Goal: Task Accomplishment & Management: Use online tool/utility

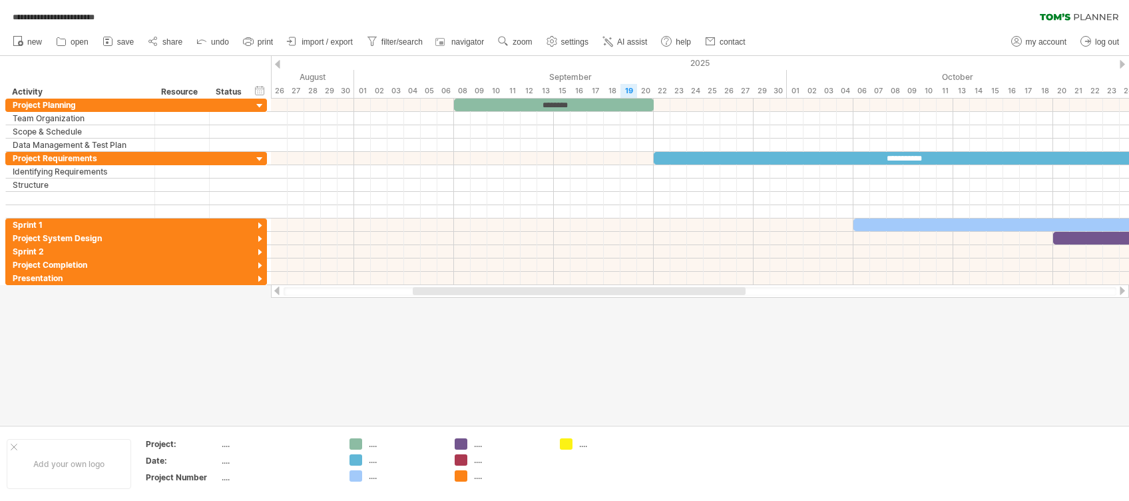
drag, startPoint x: 806, startPoint y: 0, endPoint x: 611, endPoint y: 342, distance: 394.3
click at [600, 340] on div at bounding box center [564, 240] width 1129 height 369
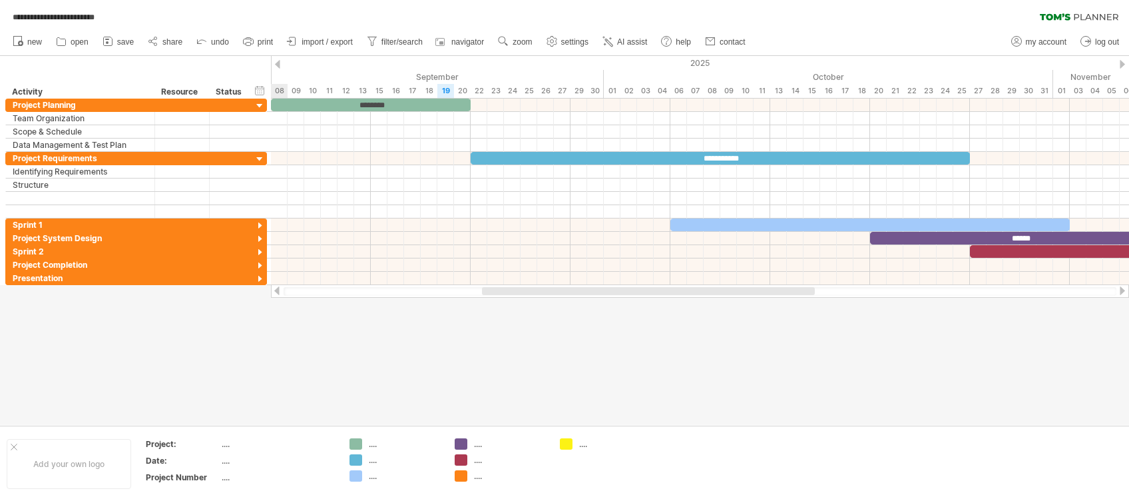
drag, startPoint x: 671, startPoint y: 292, endPoint x: 740, endPoint y: 297, distance: 69.5
click at [740, 297] on div at bounding box center [700, 290] width 858 height 13
drag, startPoint x: 1064, startPoint y: 0, endPoint x: 649, endPoint y: 368, distance: 554.7
click at [649, 368] on div at bounding box center [564, 240] width 1129 height 369
click at [846, 325] on div at bounding box center [564, 240] width 1129 height 369
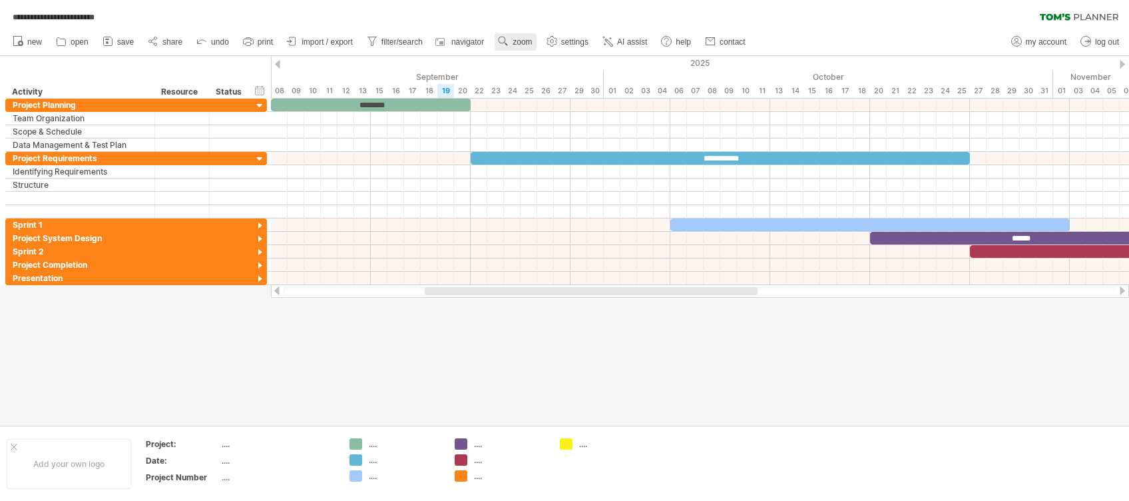
click at [526, 45] on span "zoom" at bounding box center [522, 41] width 19 height 9
click at [561, 82] on div "Week" at bounding box center [570, 83] width 74 height 21
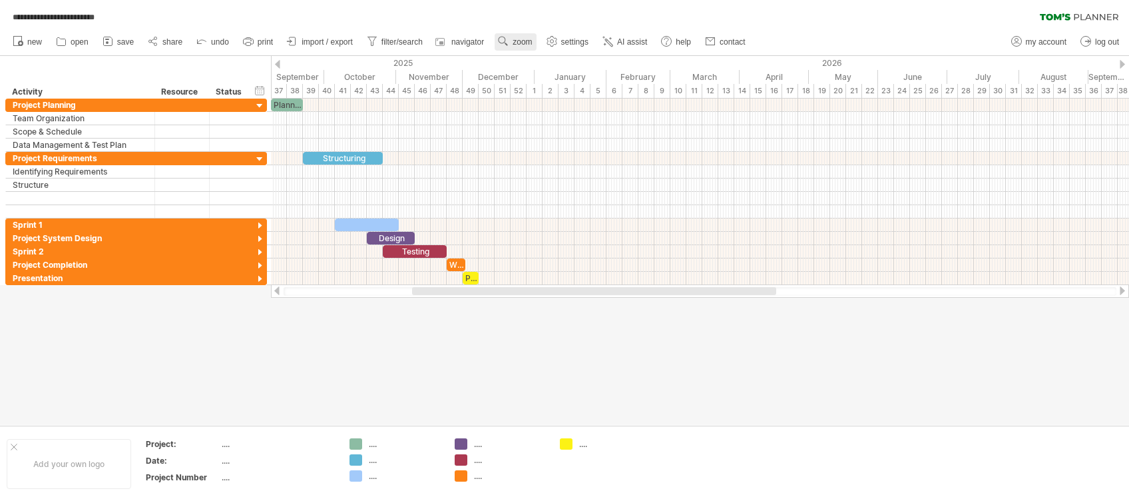
click at [519, 37] on span "zoom" at bounding box center [522, 41] width 19 height 9
click at [554, 93] on div "Day" at bounding box center [562, 97] width 74 height 21
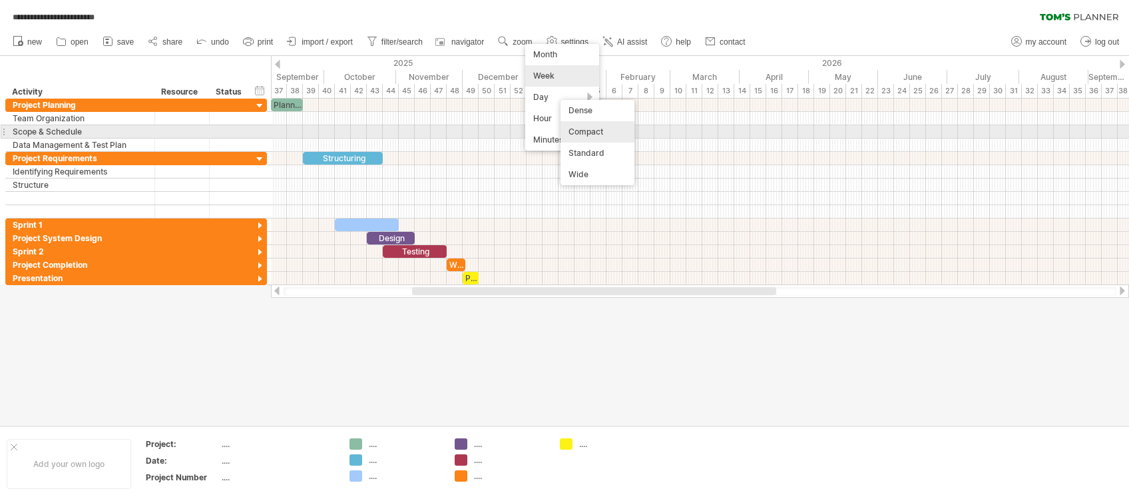
click at [597, 134] on div "Compact" at bounding box center [598, 131] width 74 height 21
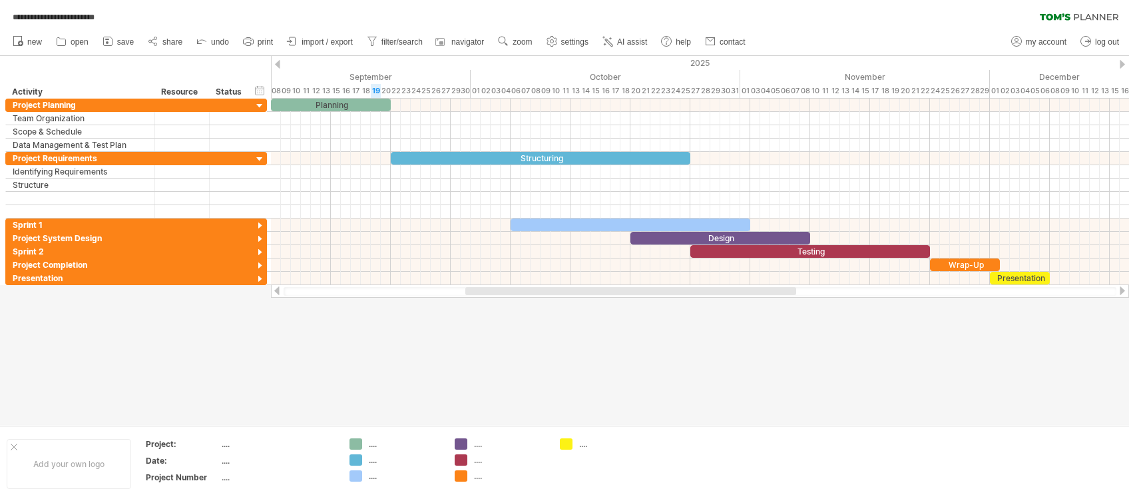
click at [746, 353] on div at bounding box center [564, 240] width 1129 height 369
click at [527, 351] on div at bounding box center [564, 240] width 1129 height 369
click at [221, 369] on div at bounding box center [564, 240] width 1129 height 369
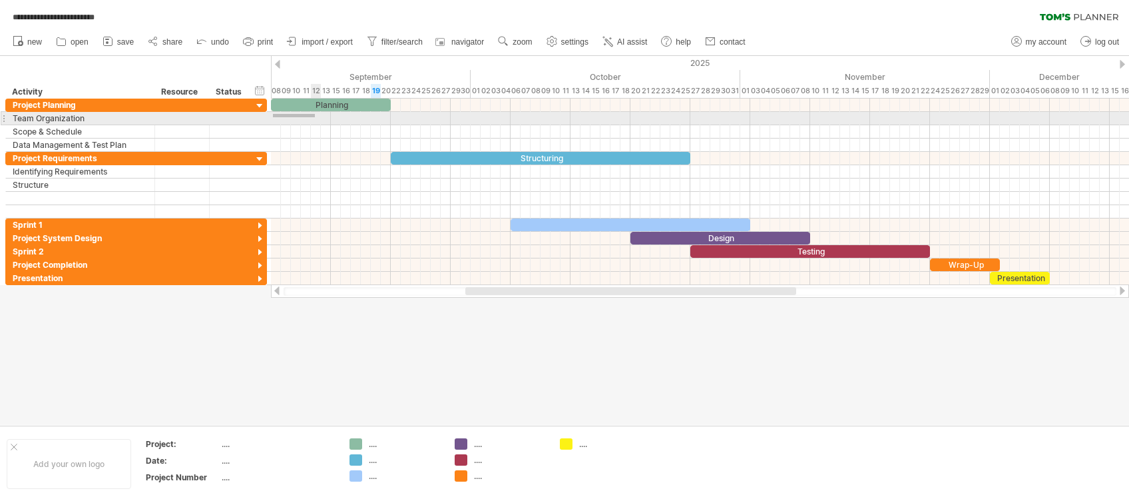
drag, startPoint x: 273, startPoint y: 113, endPoint x: 315, endPoint y: 117, distance: 42.1
click at [315, 117] on div at bounding box center [700, 118] width 858 height 13
click at [282, 116] on div at bounding box center [700, 118] width 858 height 13
click at [273, 119] on div at bounding box center [700, 118] width 858 height 13
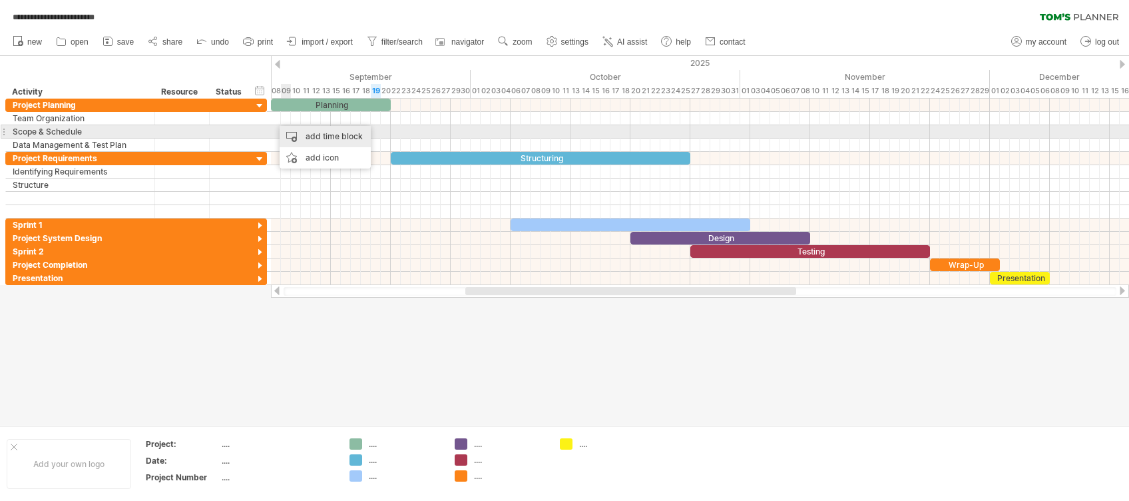
click at [305, 136] on div "add time block" at bounding box center [325, 136] width 91 height 21
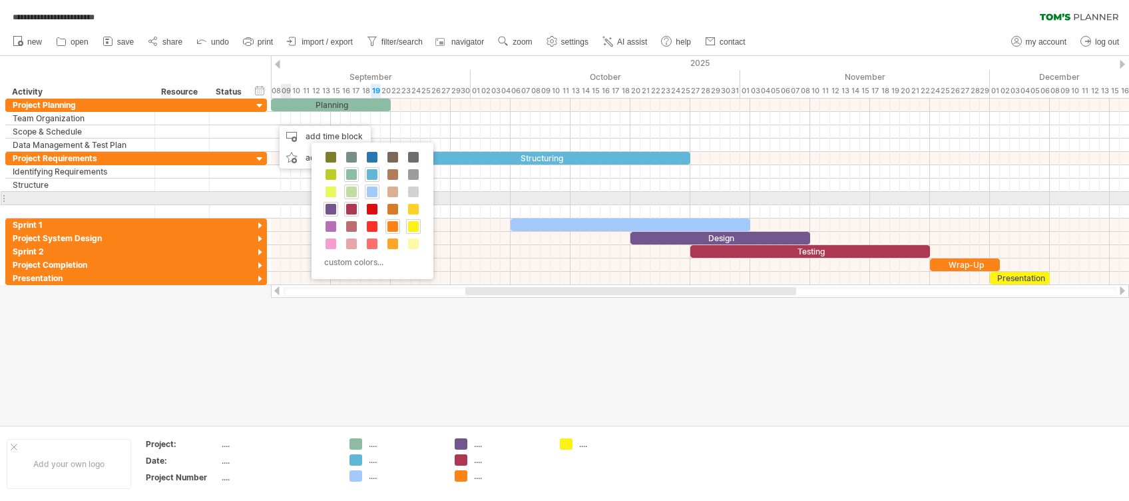
click at [357, 194] on div at bounding box center [351, 191] width 15 height 15
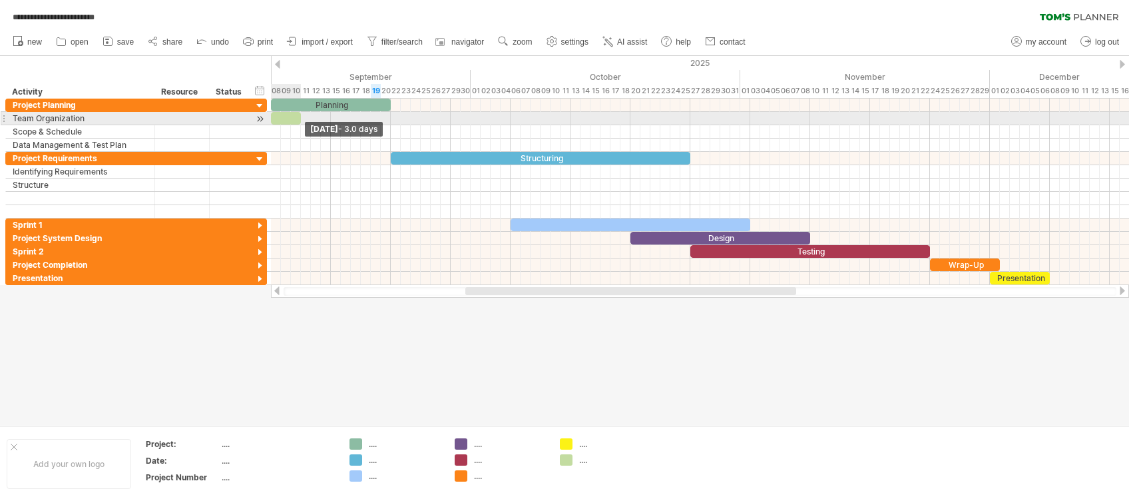
drag, startPoint x: 279, startPoint y: 119, endPoint x: 300, endPoint y: 119, distance: 21.3
click at [300, 119] on span at bounding box center [300, 118] width 5 height 13
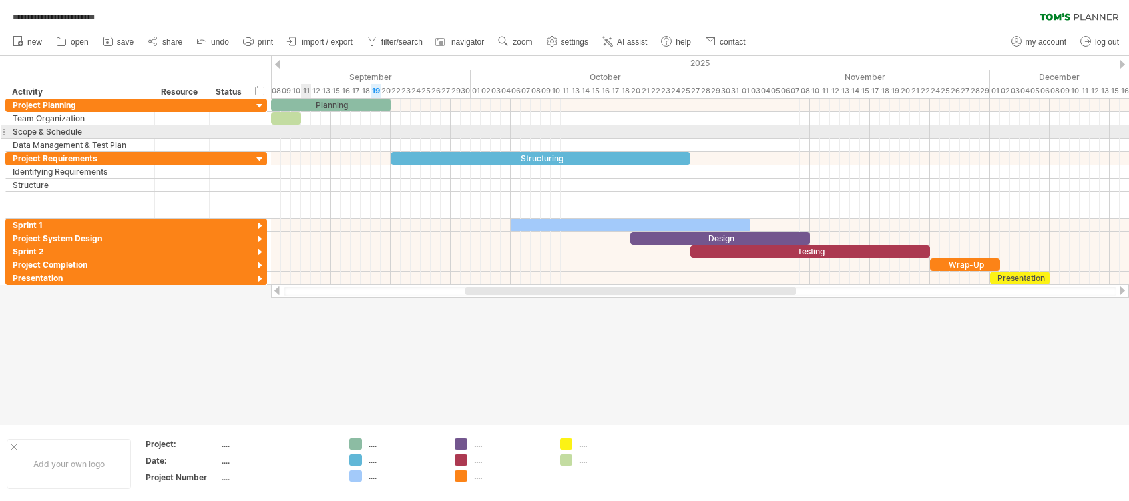
click at [306, 134] on div at bounding box center [700, 131] width 858 height 13
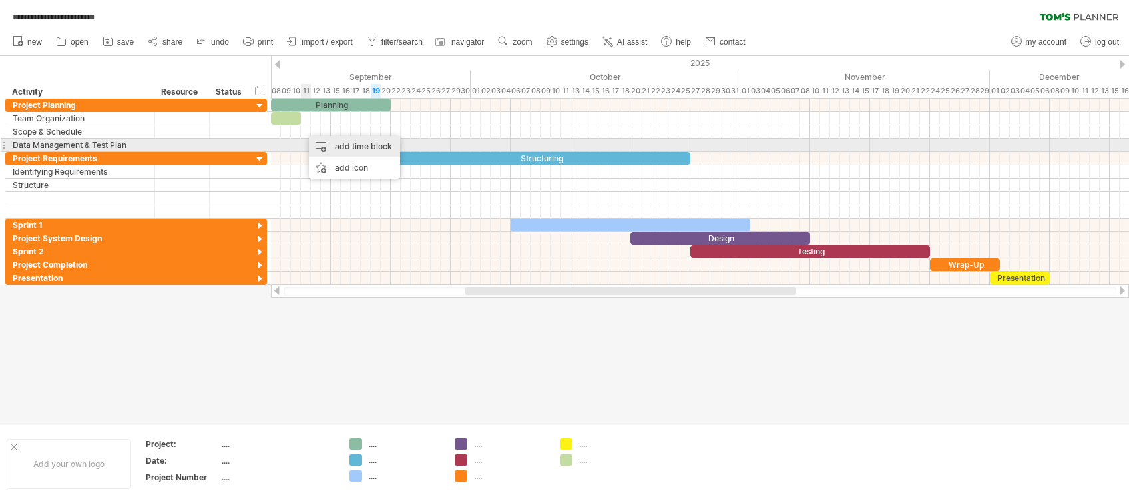
click at [343, 140] on div "add time block" at bounding box center [354, 146] width 91 height 21
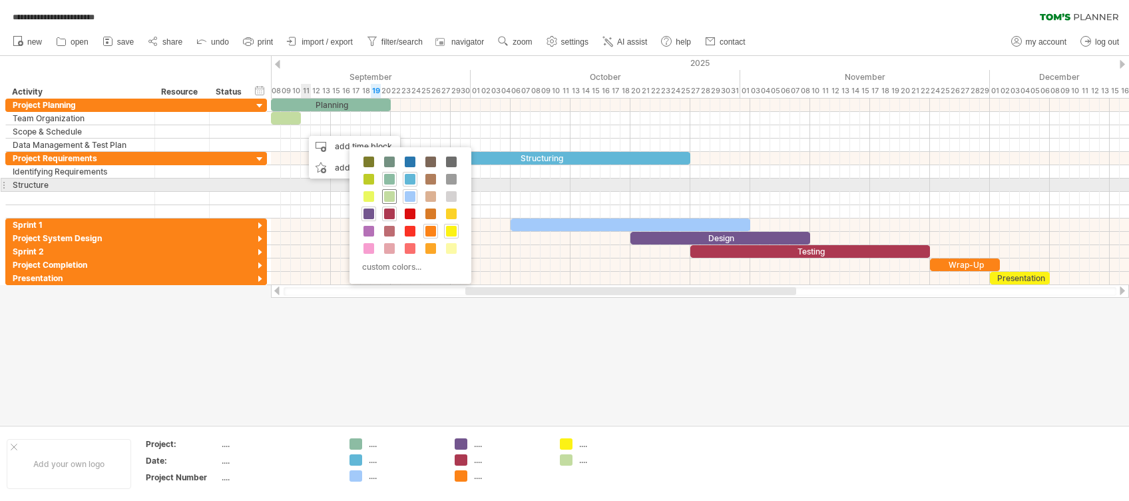
drag, startPoint x: 387, startPoint y: 190, endPoint x: 368, endPoint y: 176, distance: 23.8
click at [386, 190] on div at bounding box center [389, 196] width 15 height 15
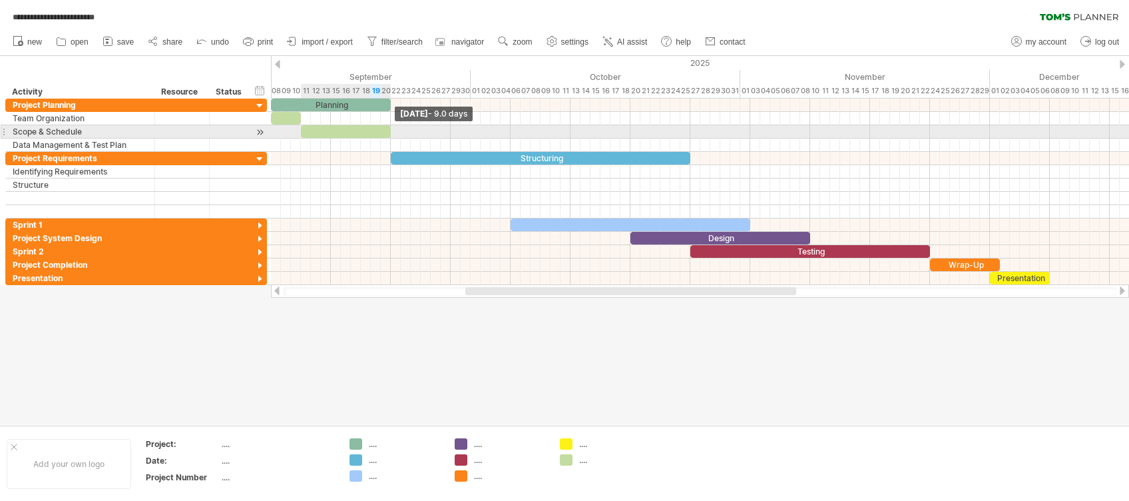
drag, startPoint x: 313, startPoint y: 131, endPoint x: 392, endPoint y: 132, distance: 78.6
click at [392, 132] on span at bounding box center [390, 131] width 5 height 13
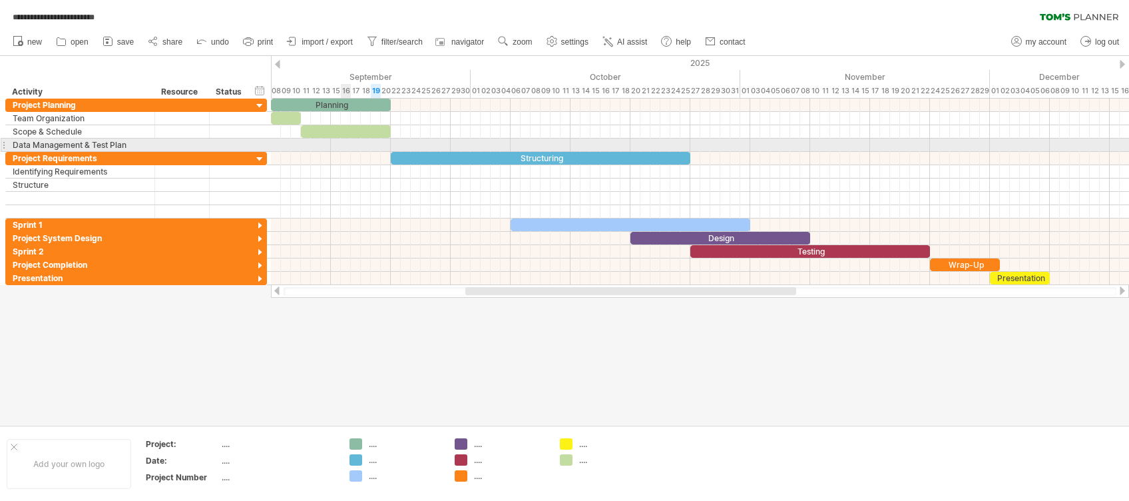
click at [348, 149] on div at bounding box center [700, 144] width 858 height 13
click at [306, 139] on div at bounding box center [700, 144] width 858 height 13
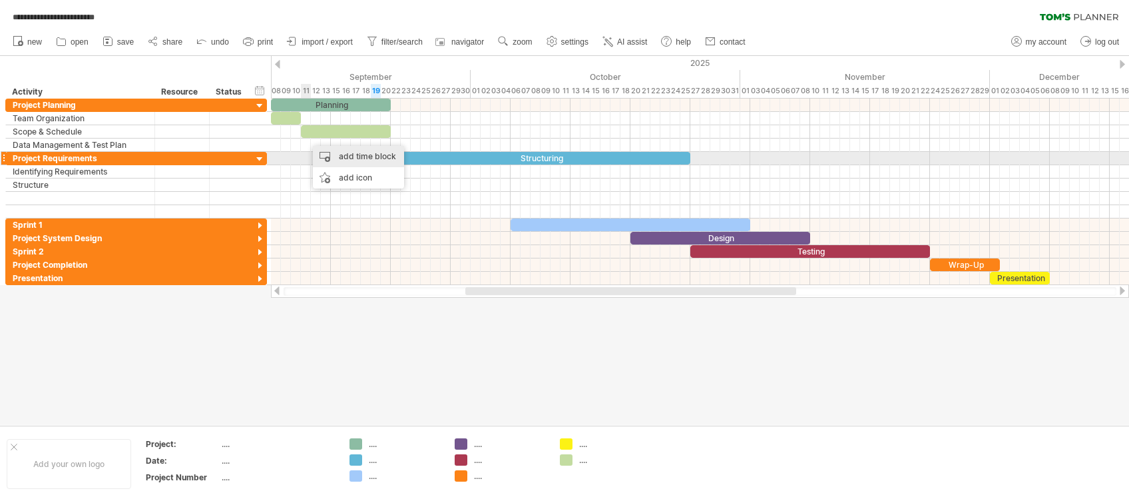
click at [374, 157] on div "add time block" at bounding box center [358, 156] width 91 height 21
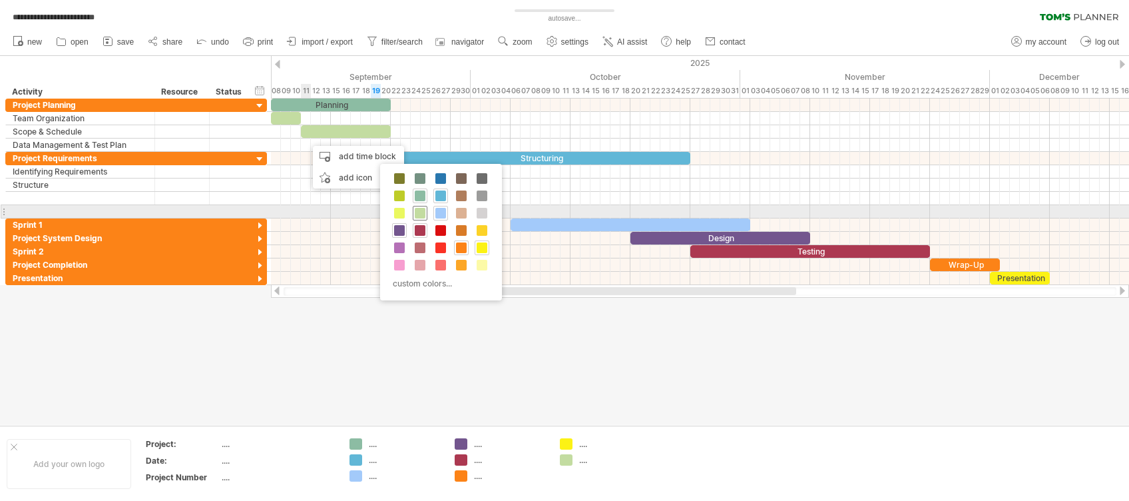
click at [419, 209] on span at bounding box center [420, 213] width 11 height 11
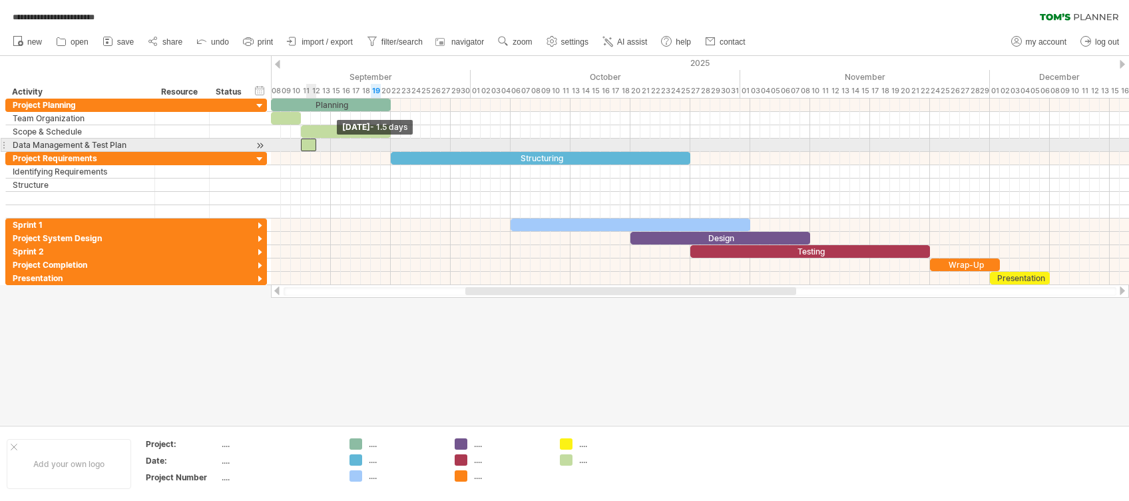
click at [305, 145] on div at bounding box center [308, 144] width 15 height 13
drag, startPoint x: 315, startPoint y: 144, endPoint x: 392, endPoint y: 149, distance: 76.8
click at [392, 149] on span at bounding box center [390, 144] width 5 height 13
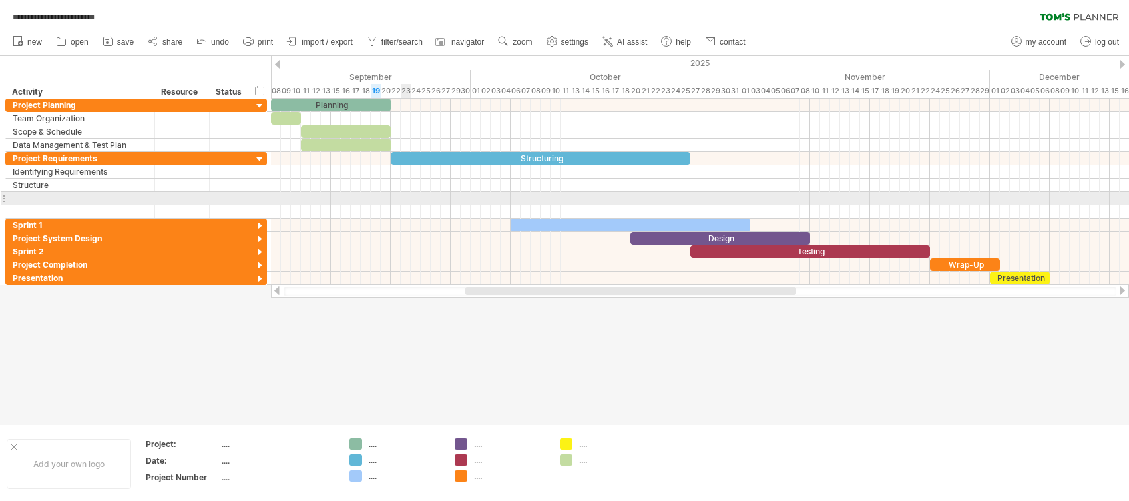
click at [421, 258] on div at bounding box center [700, 264] width 858 height 13
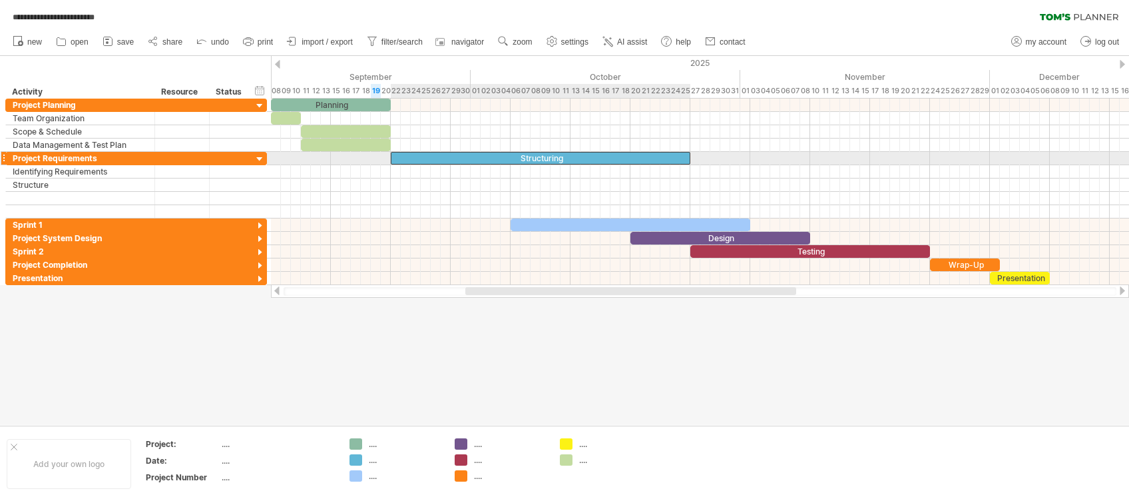
click at [459, 159] on div "Structuring" at bounding box center [541, 158] width 300 height 13
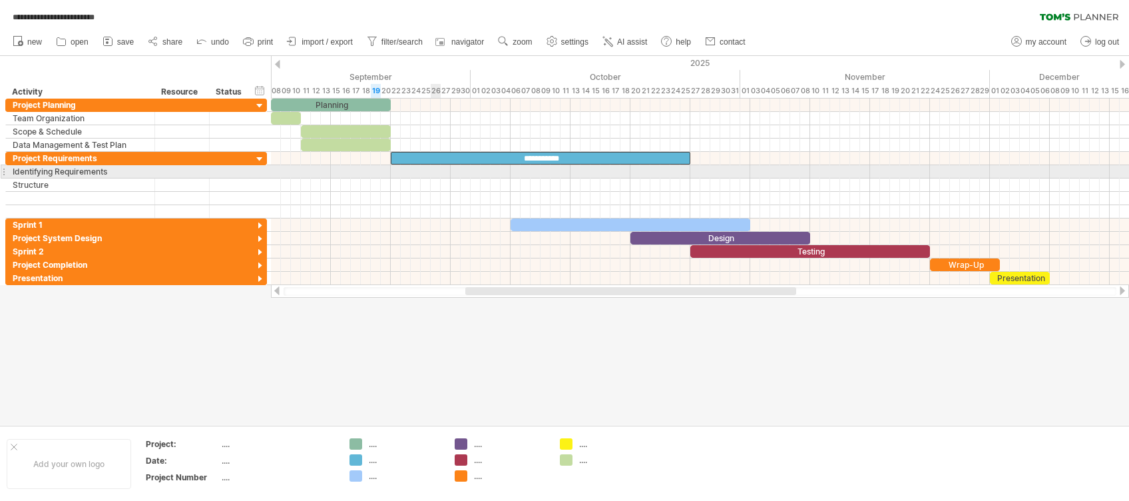
click at [421, 173] on div at bounding box center [700, 171] width 858 height 13
click at [398, 170] on div at bounding box center [700, 171] width 858 height 13
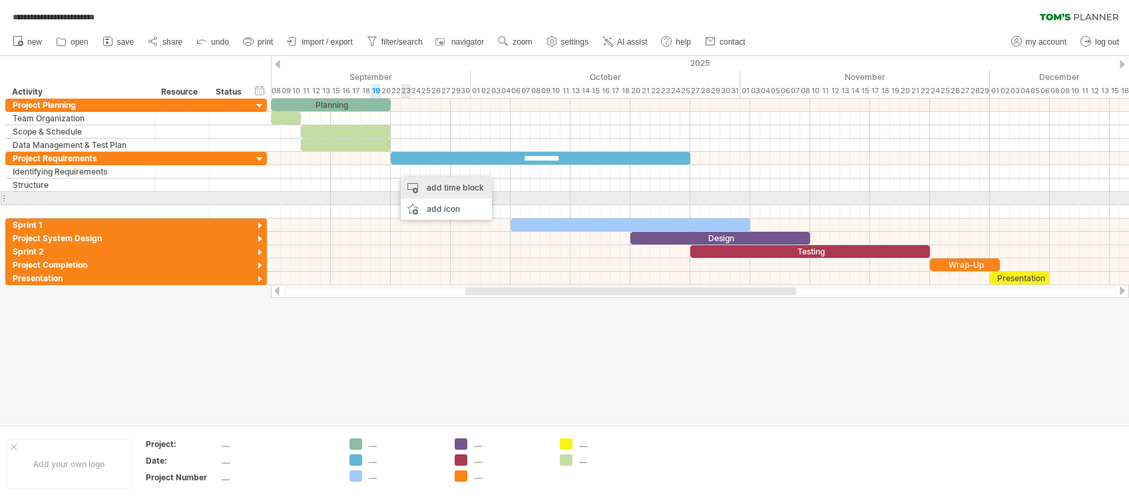
click at [449, 190] on div "add time block" at bounding box center [446, 187] width 91 height 21
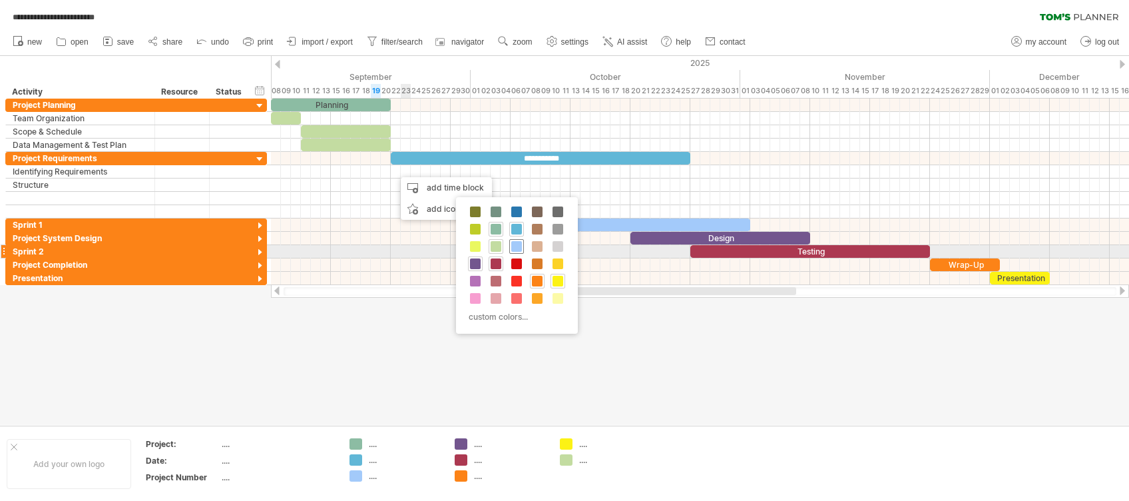
click at [515, 248] on span at bounding box center [516, 246] width 11 height 11
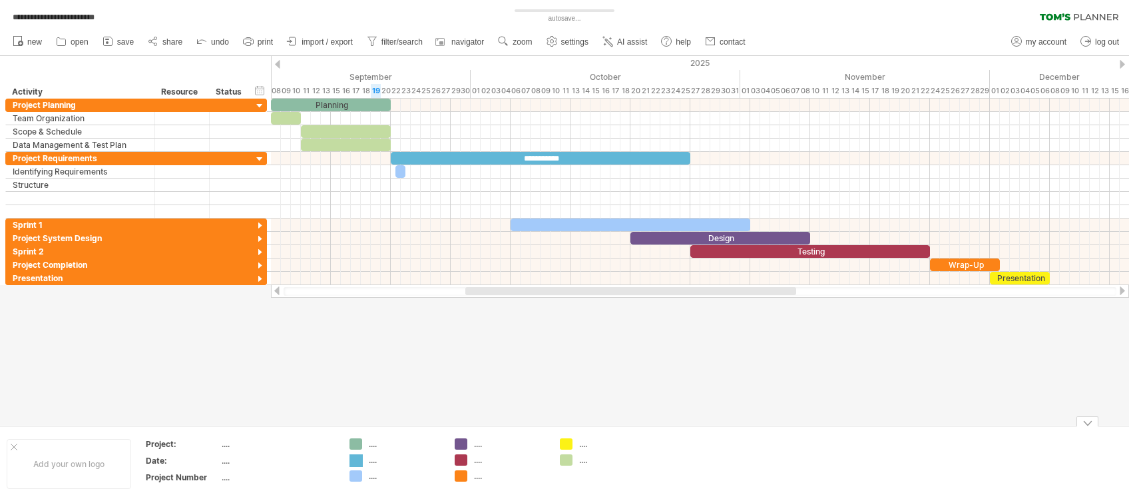
click at [356, 375] on div "**********" at bounding box center [564, 250] width 1129 height 501
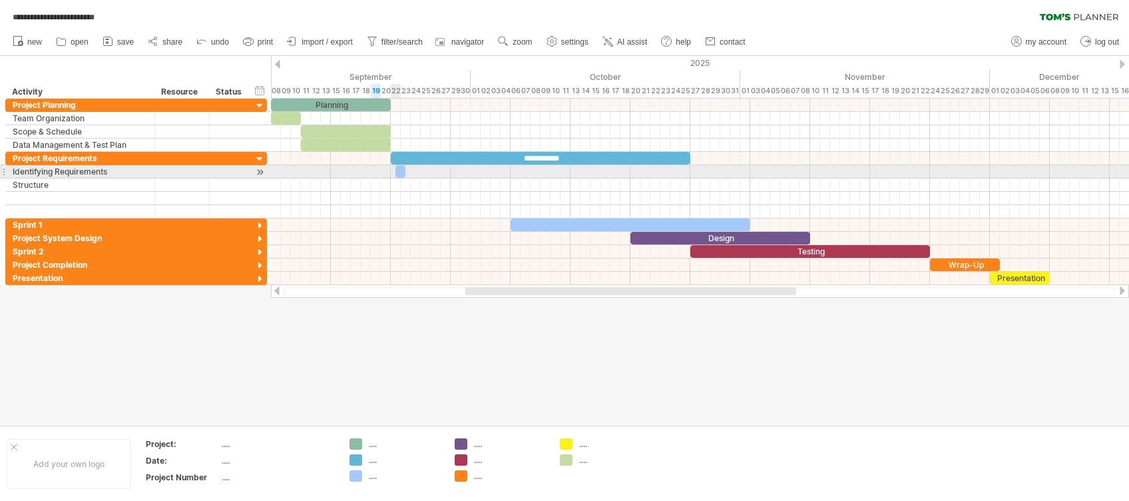
click at [400, 172] on div at bounding box center [401, 171] width 10 height 13
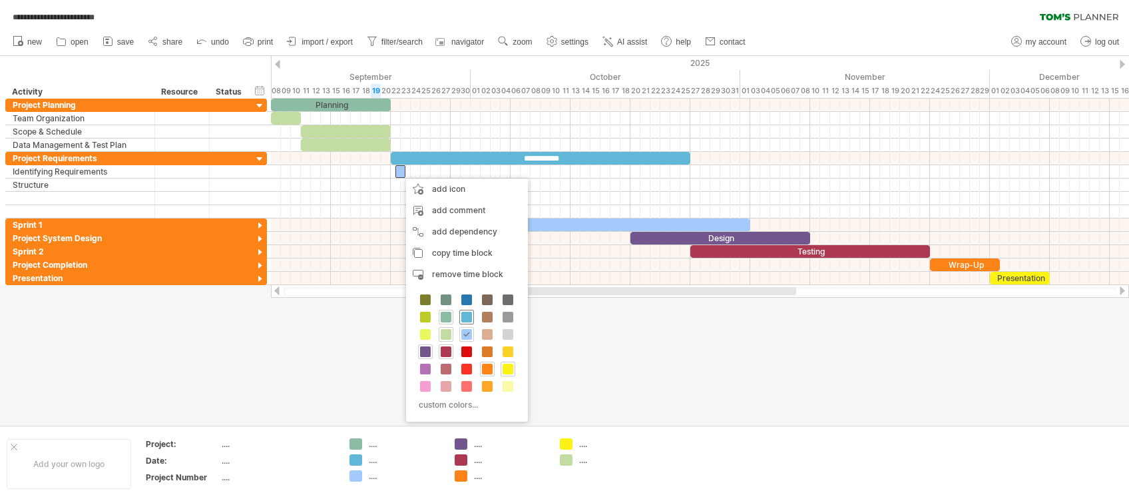
click at [466, 318] on span at bounding box center [466, 317] width 11 height 11
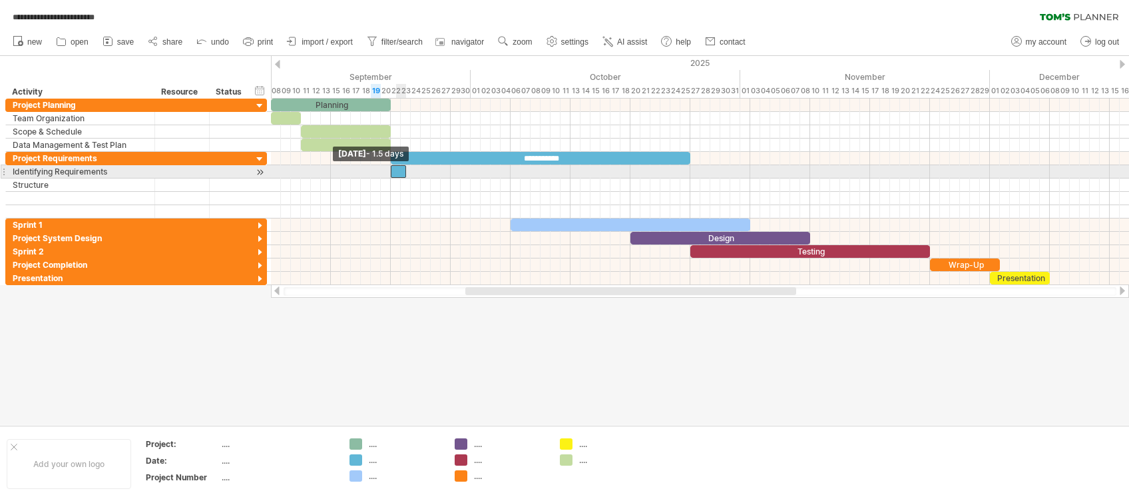
click at [392, 172] on span at bounding box center [390, 171] width 5 height 13
click at [409, 170] on div at bounding box center [700, 171] width 858 height 13
drag, startPoint x: 407, startPoint y: 170, endPoint x: 421, endPoint y: 172, distance: 14.8
click at [421, 172] on span at bounding box center [420, 171] width 5 height 13
click at [432, 195] on div at bounding box center [700, 198] width 858 height 13
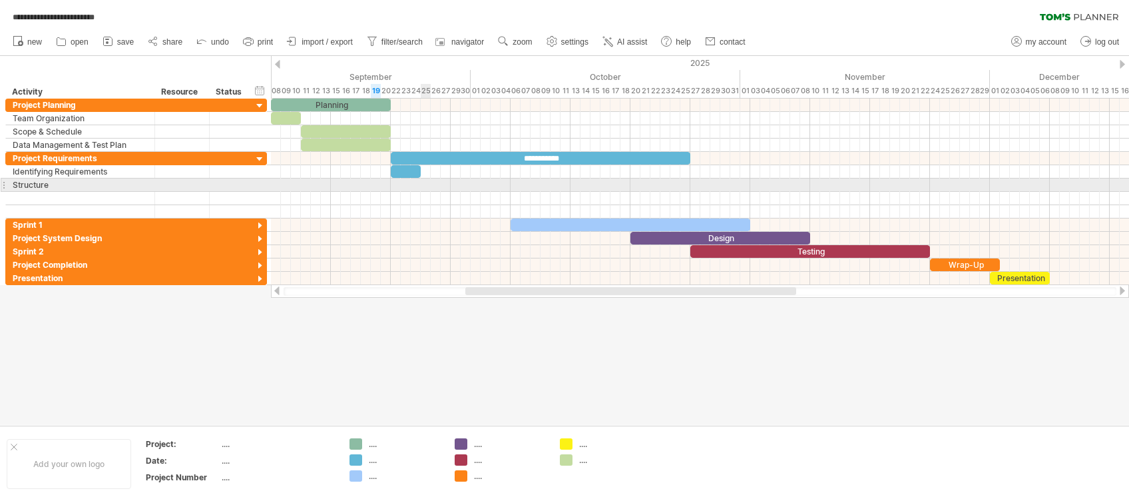
click at [430, 186] on div at bounding box center [700, 184] width 858 height 13
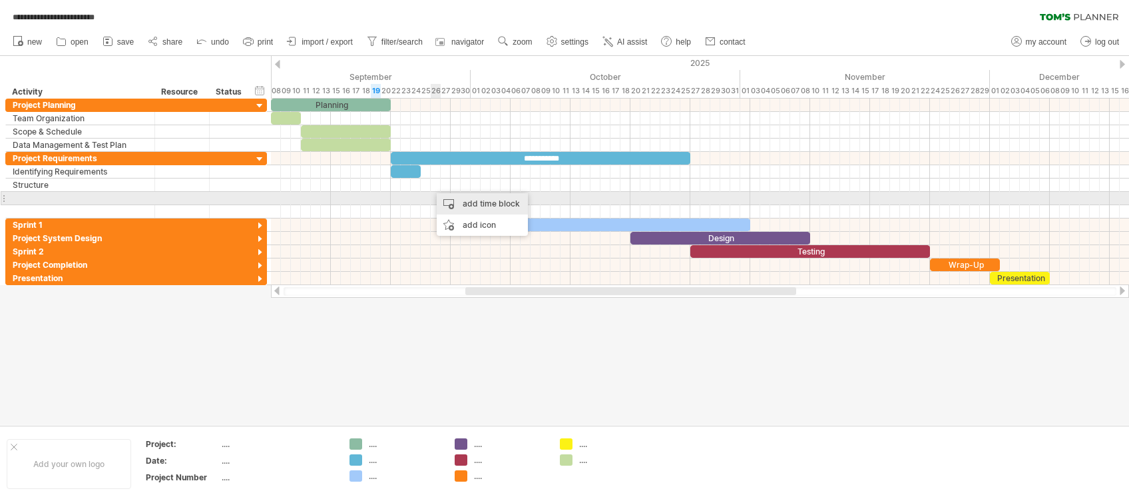
click at [504, 198] on div "add time block" at bounding box center [482, 203] width 91 height 21
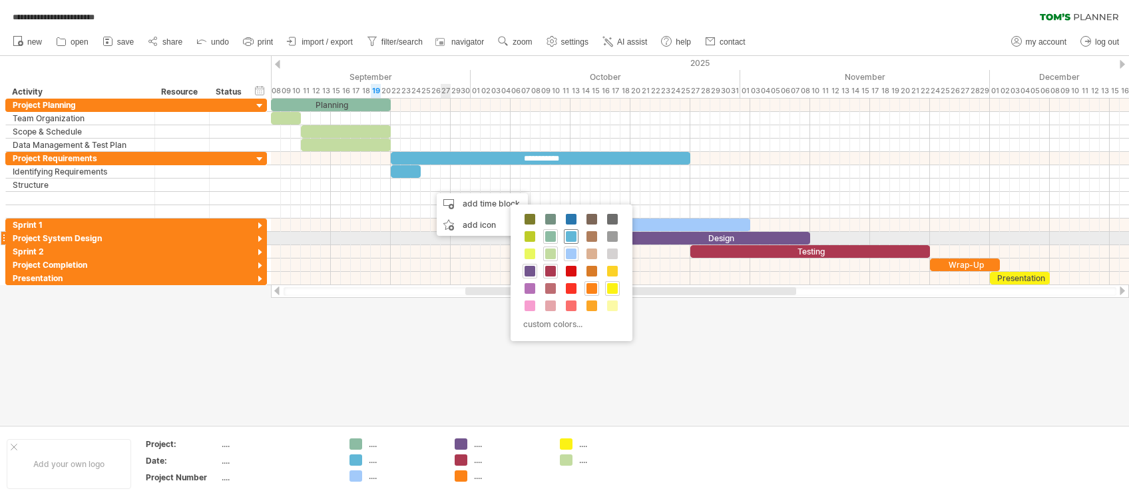
click at [566, 240] on span at bounding box center [571, 236] width 11 height 11
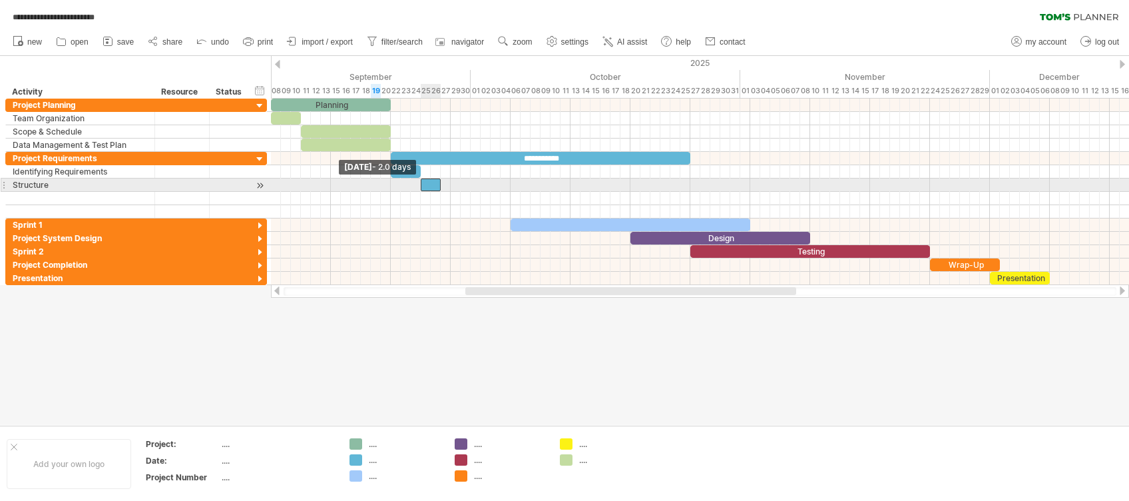
drag, startPoint x: 429, startPoint y: 186, endPoint x: 421, endPoint y: 185, distance: 8.0
click at [421, 185] on span at bounding box center [420, 184] width 5 height 13
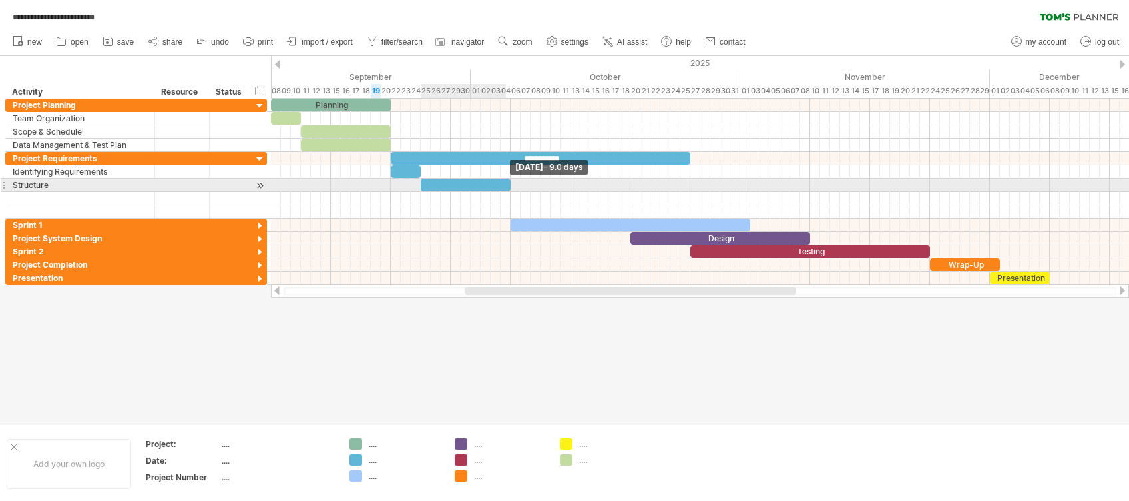
drag, startPoint x: 441, startPoint y: 183, endPoint x: 509, endPoint y: 188, distance: 68.1
click at [509, 188] on span at bounding box center [510, 184] width 5 height 13
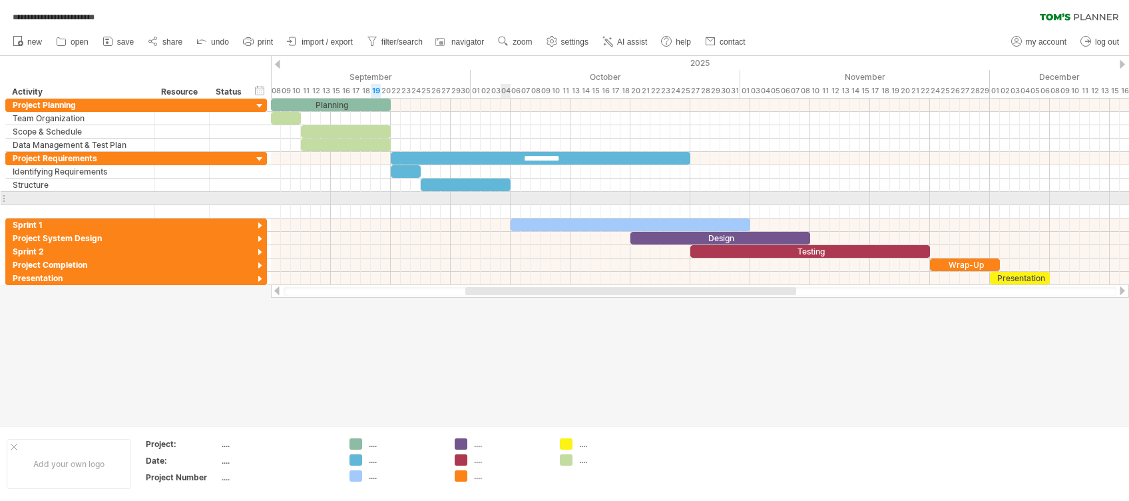
click at [505, 202] on div at bounding box center [700, 198] width 858 height 13
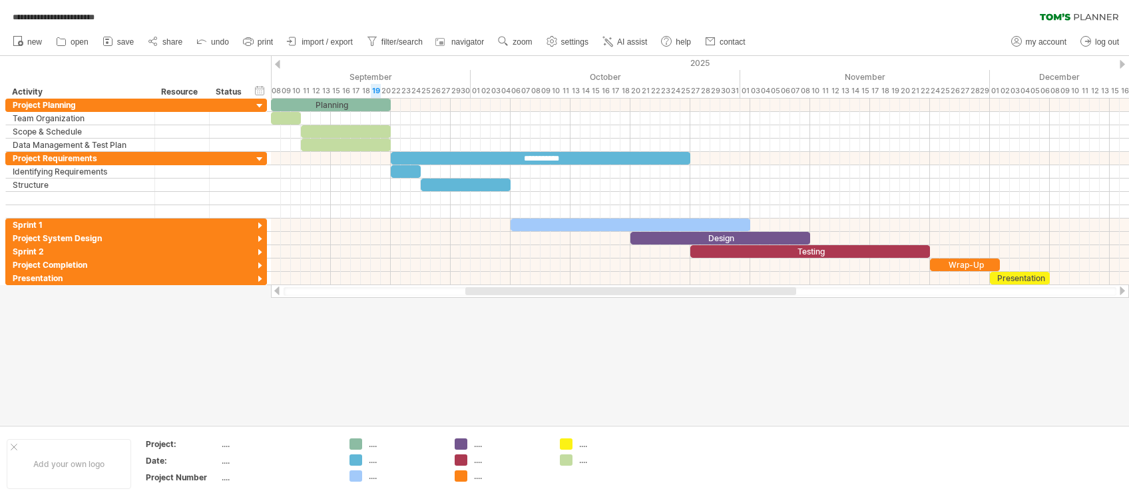
drag, startPoint x: 403, startPoint y: 304, endPoint x: 412, endPoint y: 312, distance: 12.7
click at [403, 304] on div at bounding box center [564, 240] width 1129 height 369
click at [460, 340] on div at bounding box center [564, 240] width 1129 height 369
click at [176, 98] on div "Resource" at bounding box center [181, 91] width 41 height 13
click at [231, 375] on div at bounding box center [564, 240] width 1129 height 369
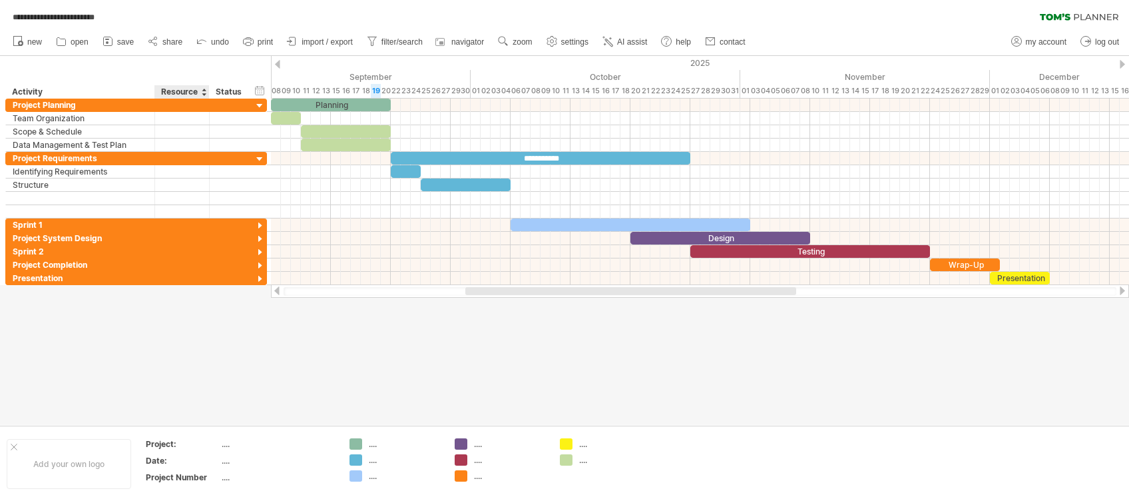
click at [181, 87] on div "Resource" at bounding box center [181, 91] width 41 height 13
click at [180, 91] on input "********" at bounding box center [181, 91] width 41 height 13
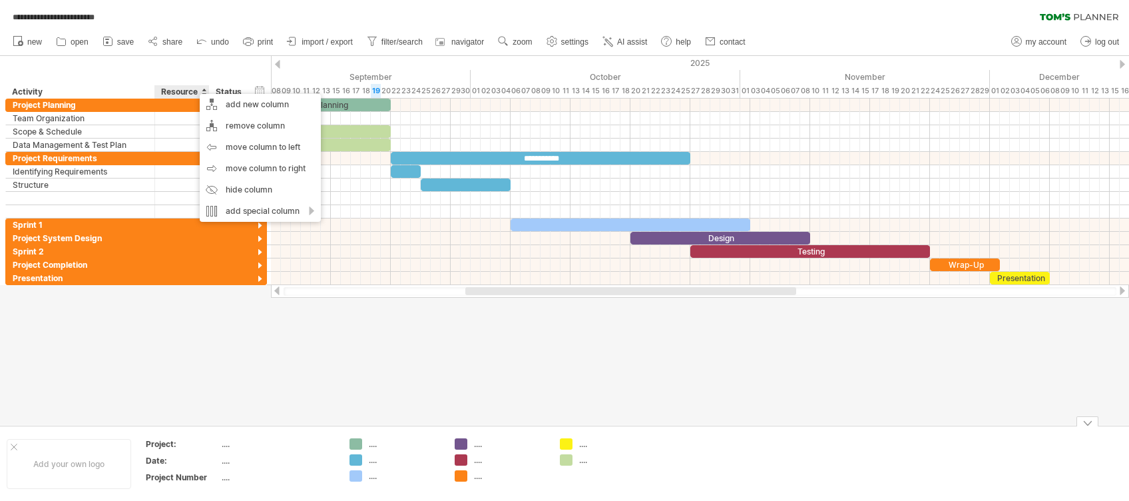
click at [439, 375] on div at bounding box center [564, 240] width 1129 height 369
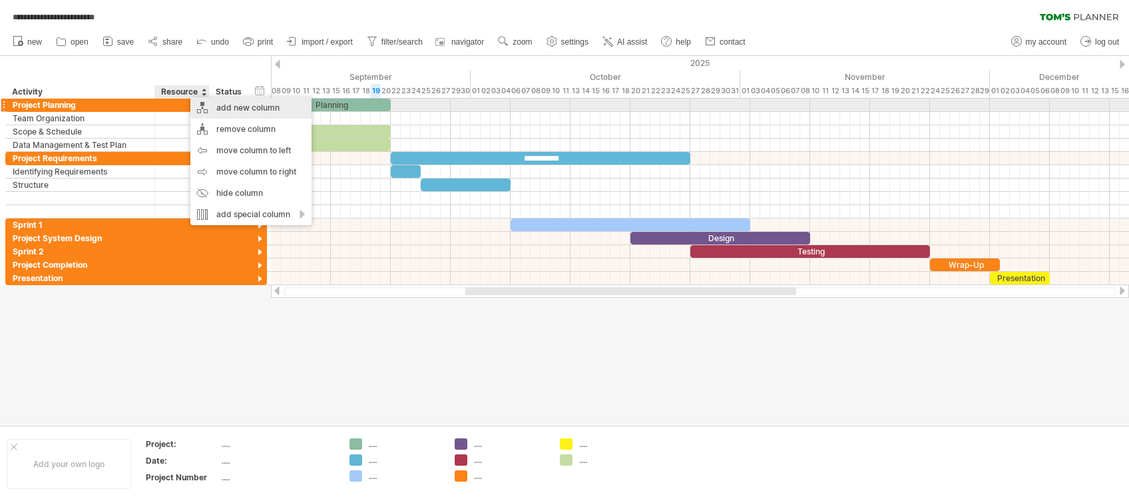
click at [243, 107] on div "add new column" at bounding box center [250, 107] width 121 height 21
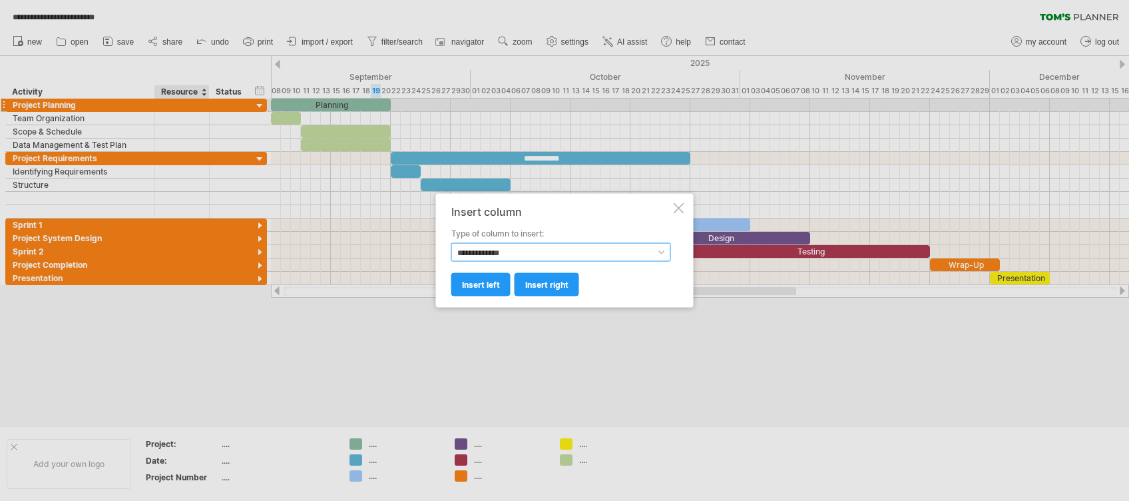
click at [532, 254] on select "**********" at bounding box center [561, 252] width 220 height 19
click at [451, 243] on select "**********" at bounding box center [561, 252] width 220 height 19
click at [507, 250] on select "**********" at bounding box center [561, 252] width 220 height 19
click at [555, 280] on span "insert right" at bounding box center [546, 285] width 43 height 10
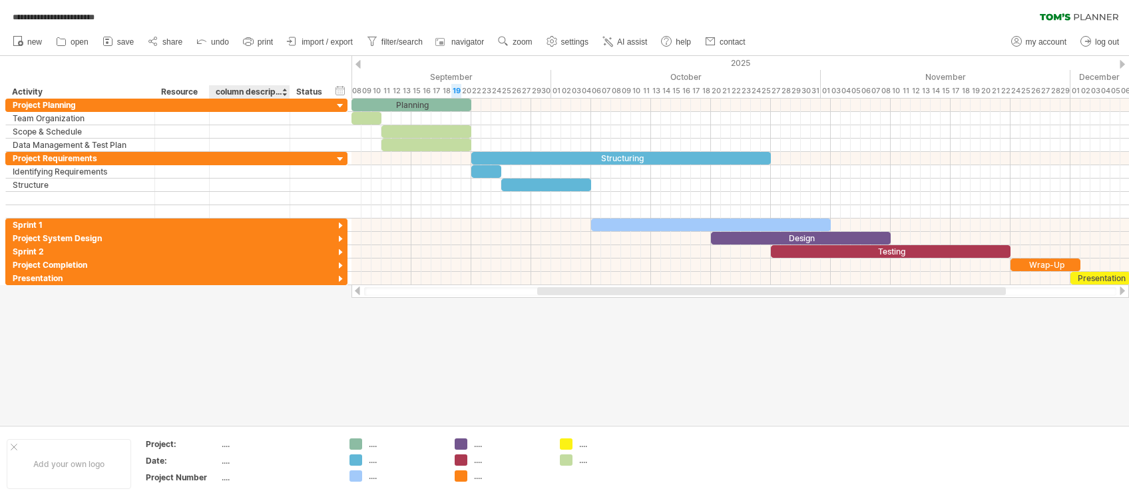
click at [258, 91] on div "column description" at bounding box center [249, 91] width 67 height 13
click at [258, 91] on input "**********" at bounding box center [249, 91] width 67 height 13
type input "******"
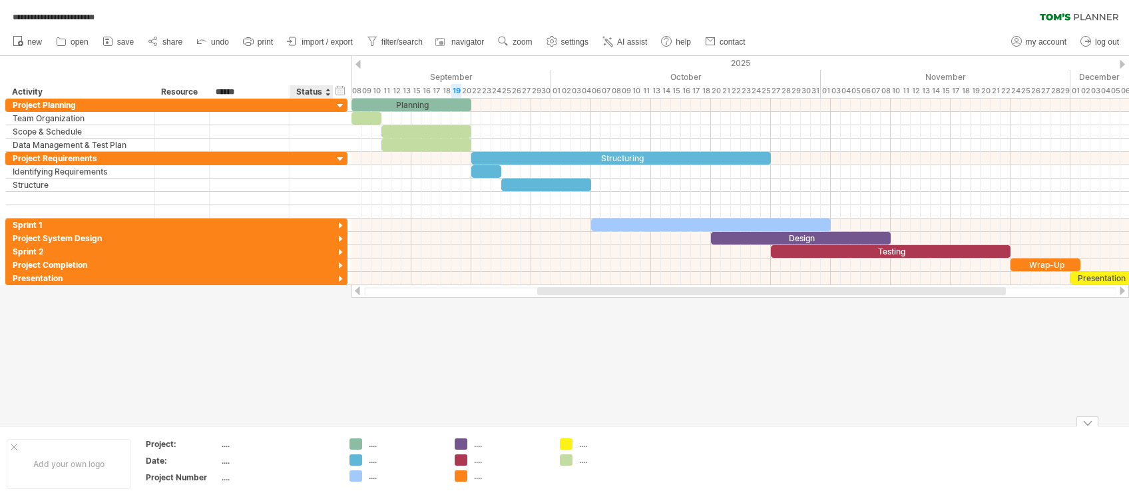
click at [347, 344] on div at bounding box center [564, 240] width 1129 height 369
drag, startPoint x: 286, startPoint y: 91, endPoint x: 256, endPoint y: 93, distance: 30.0
click at [256, 92] on div "****** Budget" at bounding box center [249, 91] width 81 height 13
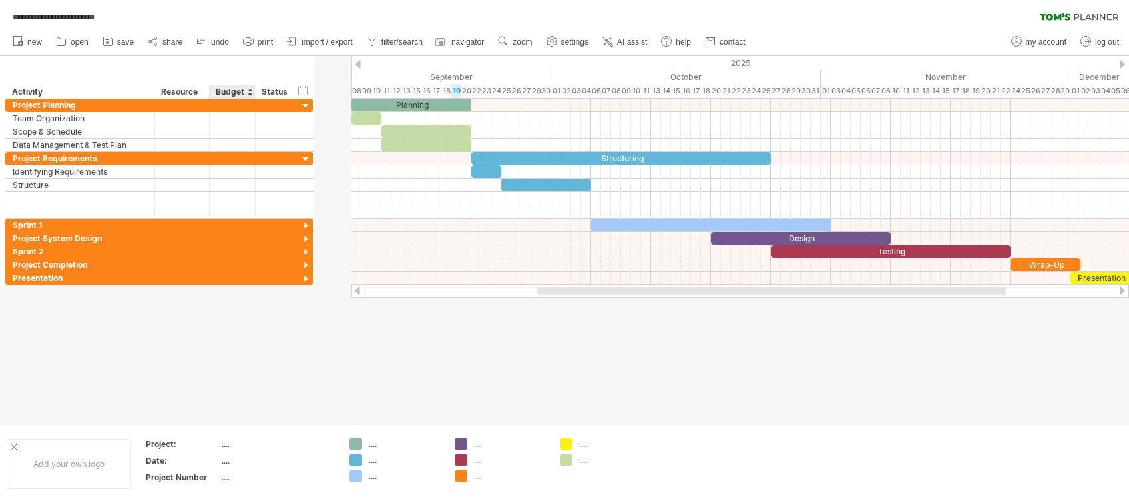
drag, startPoint x: 288, startPoint y: 90, endPoint x: 253, endPoint y: 87, distance: 34.7
click at [253, 87] on div at bounding box center [254, 91] width 5 height 13
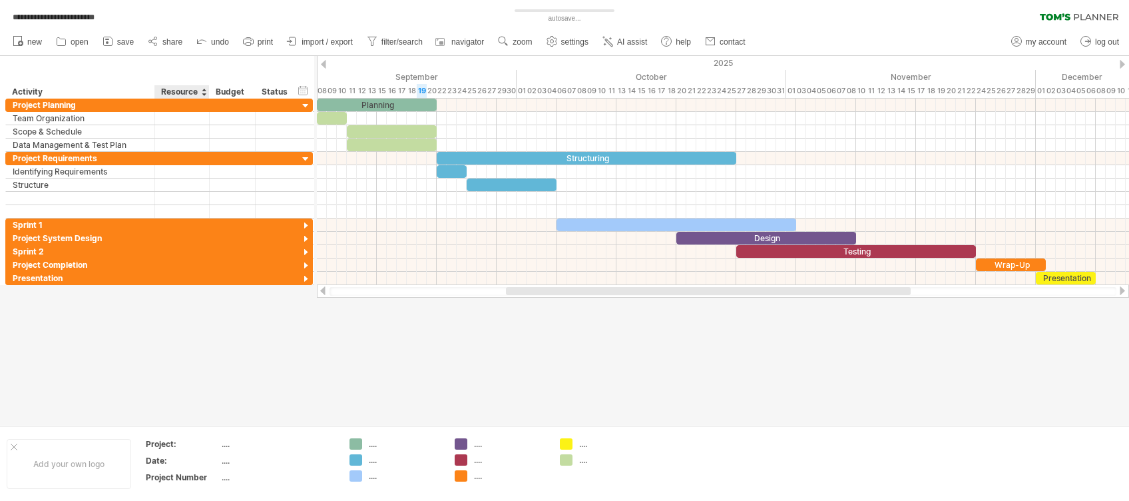
click at [206, 90] on div at bounding box center [208, 91] width 5 height 13
click at [278, 90] on div "Status" at bounding box center [276, 91] width 29 height 13
click at [0, 0] on input "******" at bounding box center [0, 0] width 0 height 0
type input "***"
click at [422, 375] on div at bounding box center [564, 240] width 1129 height 369
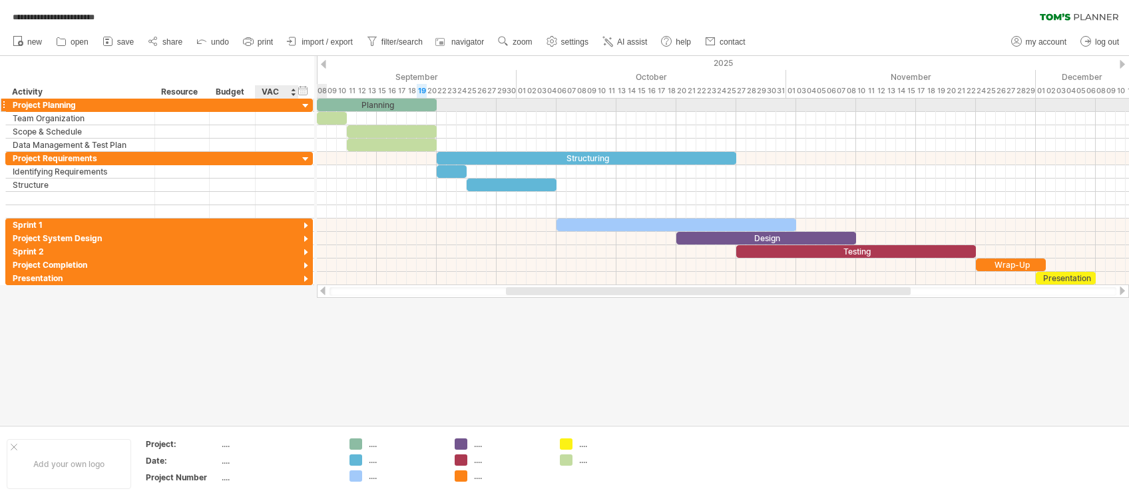
click at [282, 109] on div at bounding box center [276, 105] width 29 height 13
click at [283, 101] on input "text" at bounding box center [276, 105] width 29 height 13
click at [288, 108] on div at bounding box center [276, 105] width 29 height 13
type input "**"
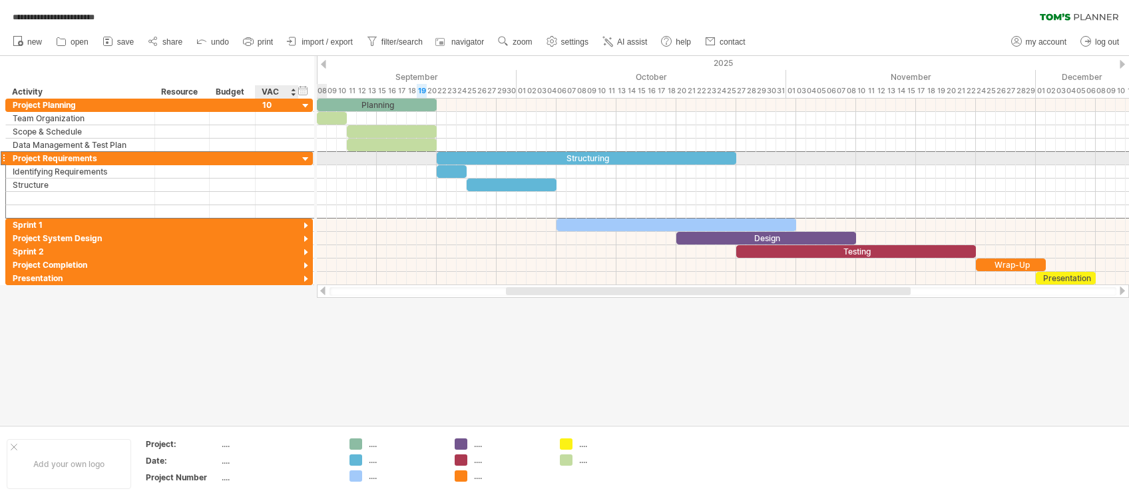
click at [268, 158] on div at bounding box center [276, 158] width 29 height 13
type input "**"
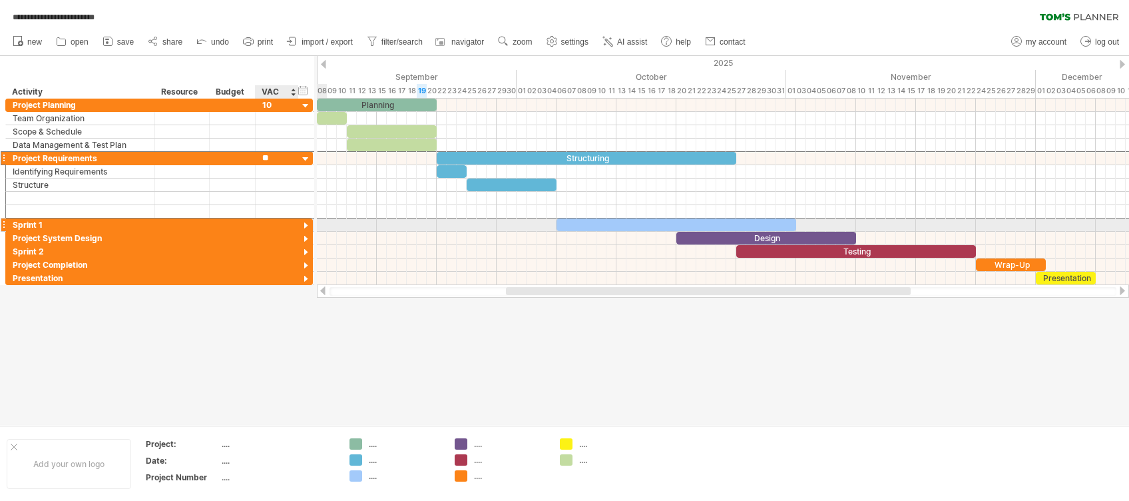
click at [266, 224] on div at bounding box center [276, 224] width 29 height 13
type input "**"
click at [267, 229] on input "**" at bounding box center [276, 224] width 29 height 13
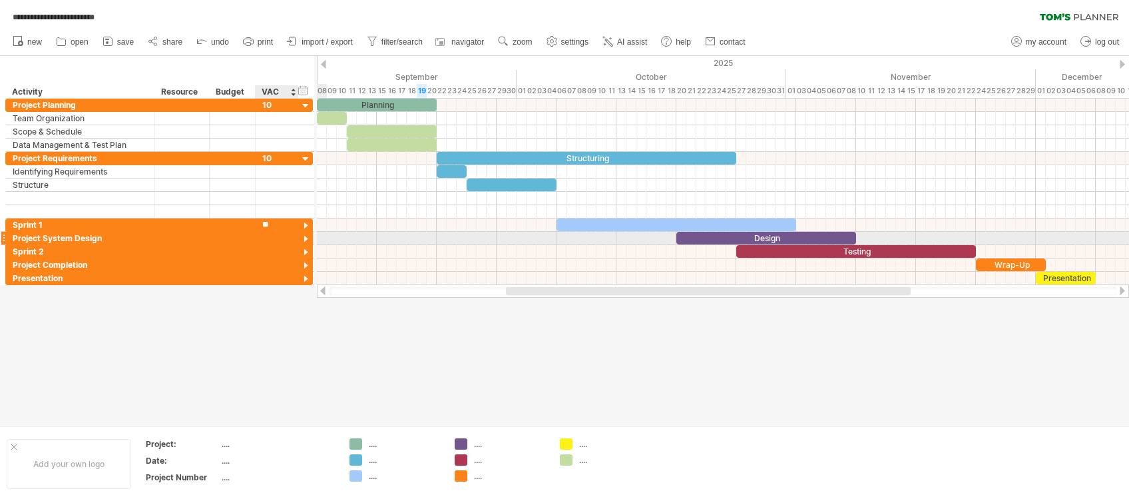
click at [268, 234] on div at bounding box center [276, 238] width 29 height 13
type input "**"
click at [274, 250] on div at bounding box center [276, 251] width 29 height 13
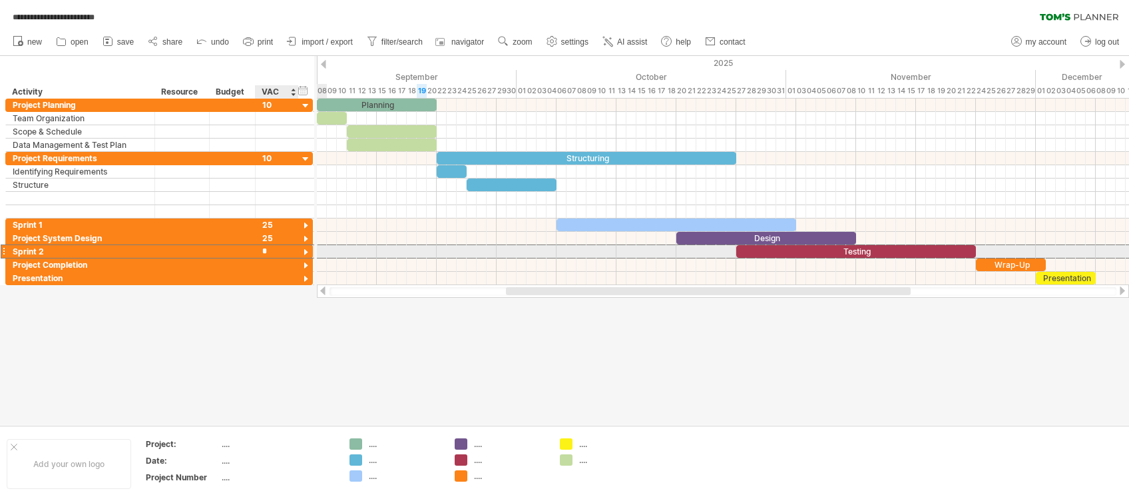
type input "**"
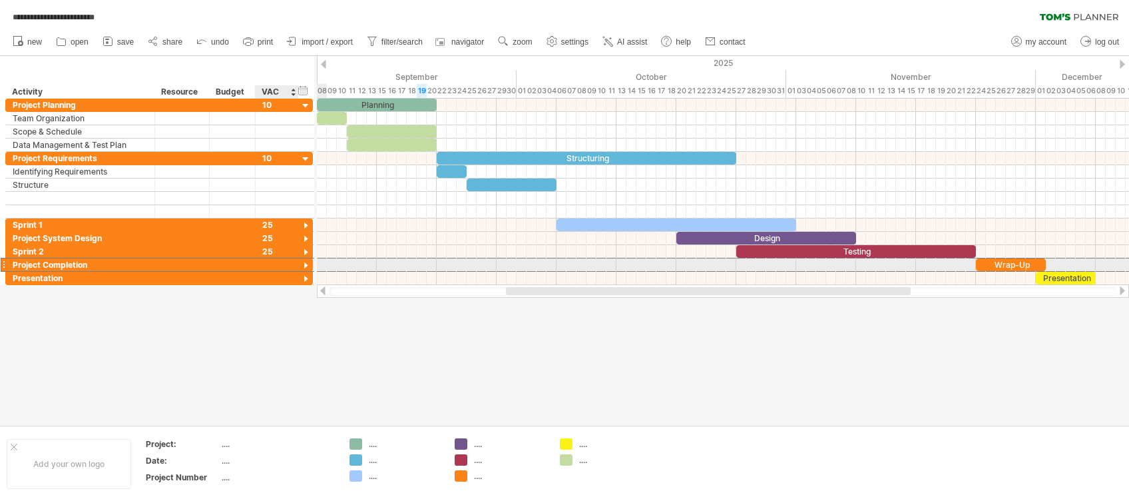
click at [274, 264] on div at bounding box center [276, 264] width 29 height 13
type input "**"
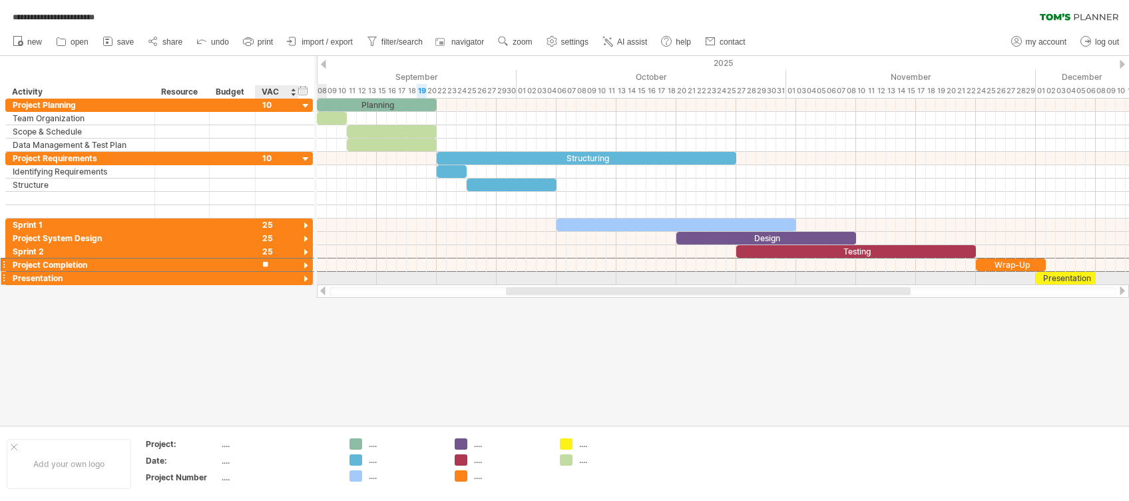
click at [270, 273] on div at bounding box center [276, 278] width 29 height 13
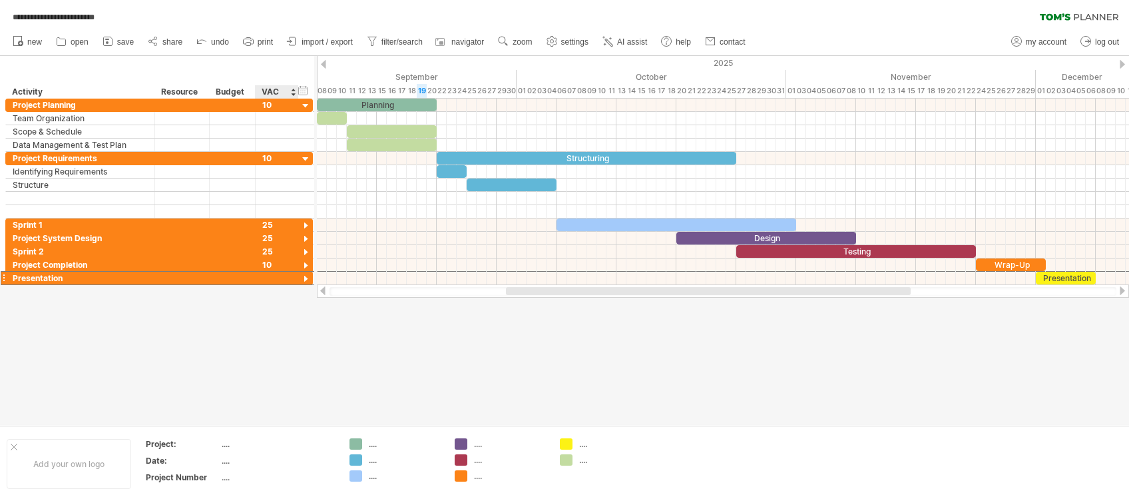
type input "*"
click at [302, 336] on div at bounding box center [564, 240] width 1129 height 369
click at [304, 225] on div at bounding box center [306, 226] width 13 height 13
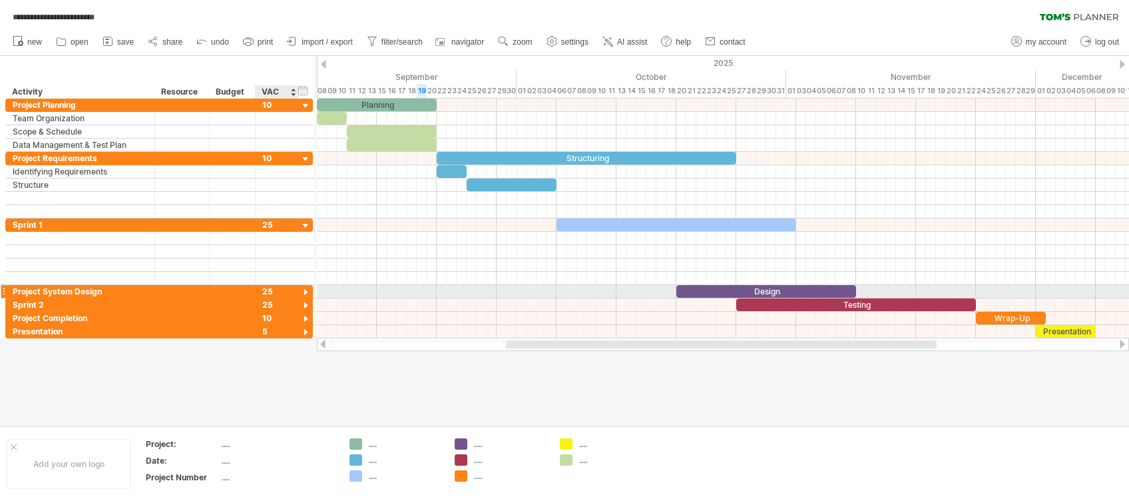
click at [310, 291] on div at bounding box center [306, 292] width 13 height 13
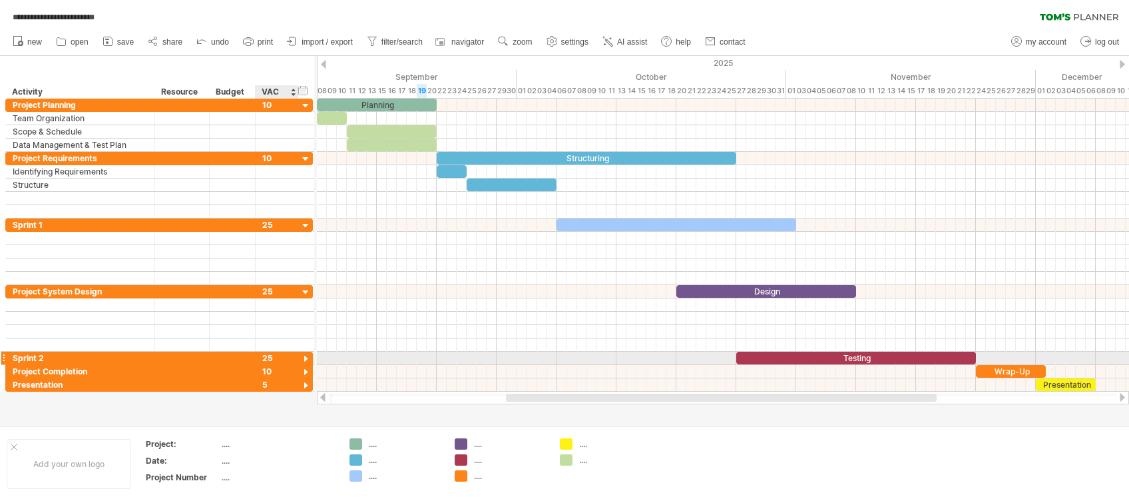
click at [308, 357] on div at bounding box center [306, 359] width 13 height 13
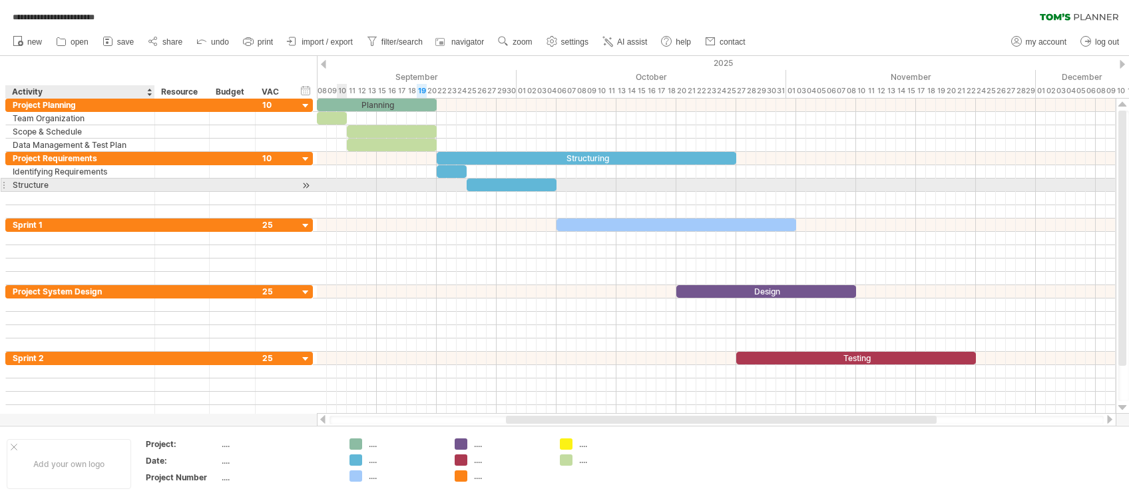
click at [69, 181] on div "Structure" at bounding box center [80, 184] width 135 height 13
click at [65, 181] on input "*********" at bounding box center [80, 184] width 135 height 13
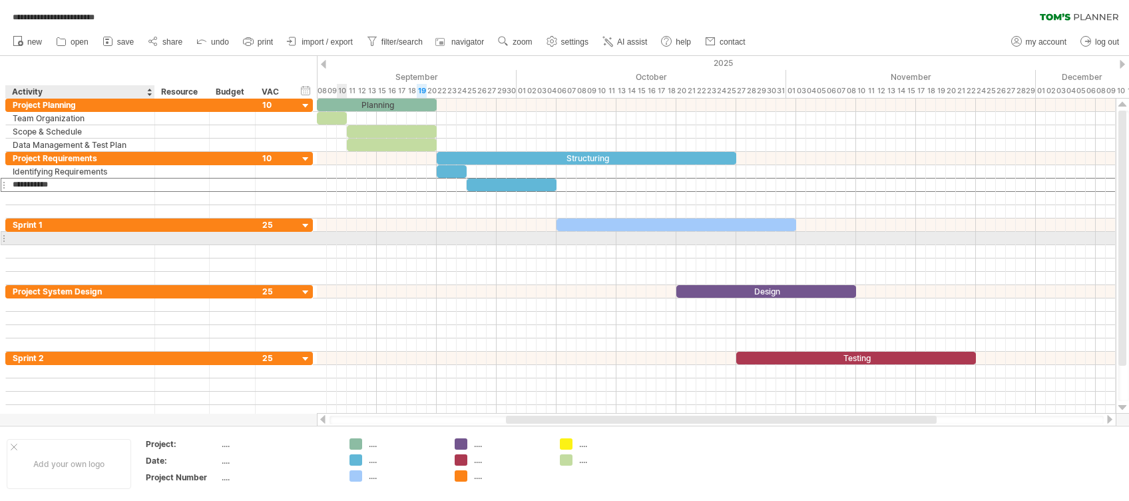
type input "**********"
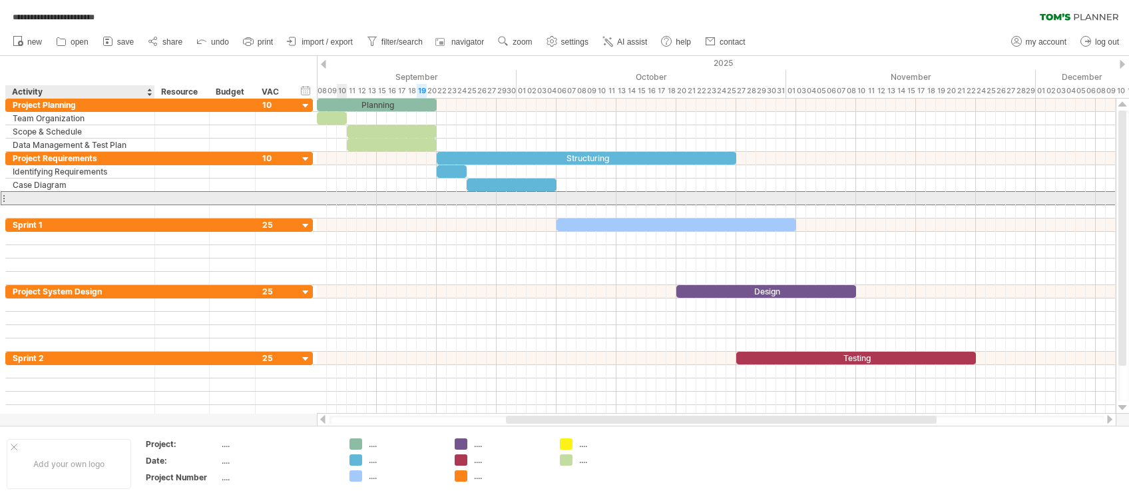
click at [77, 192] on div at bounding box center [80, 198] width 135 height 13
type input "**********"
click at [76, 201] on div "Case flow of events" at bounding box center [80, 198] width 135 height 13
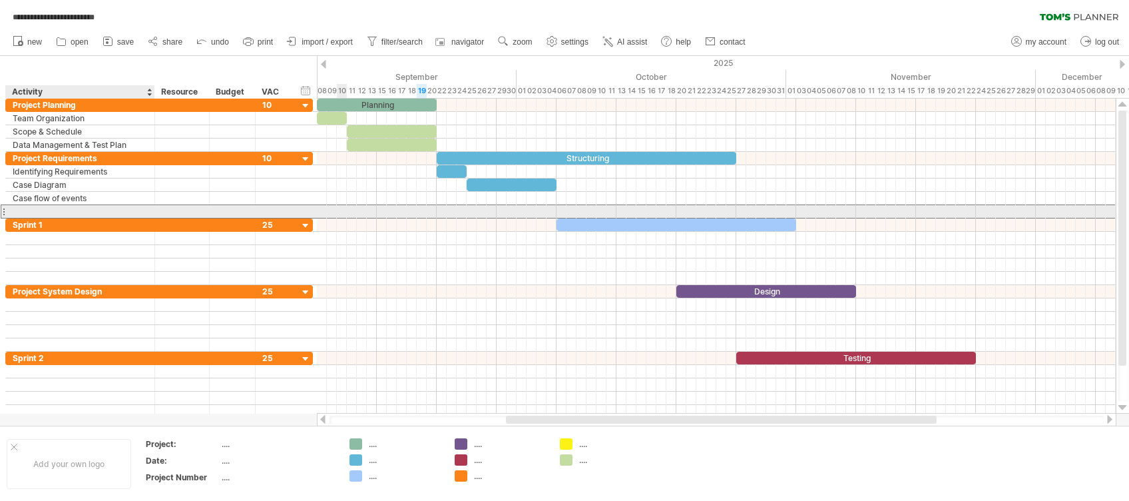
click at [75, 209] on div at bounding box center [80, 211] width 135 height 13
type input "**********"
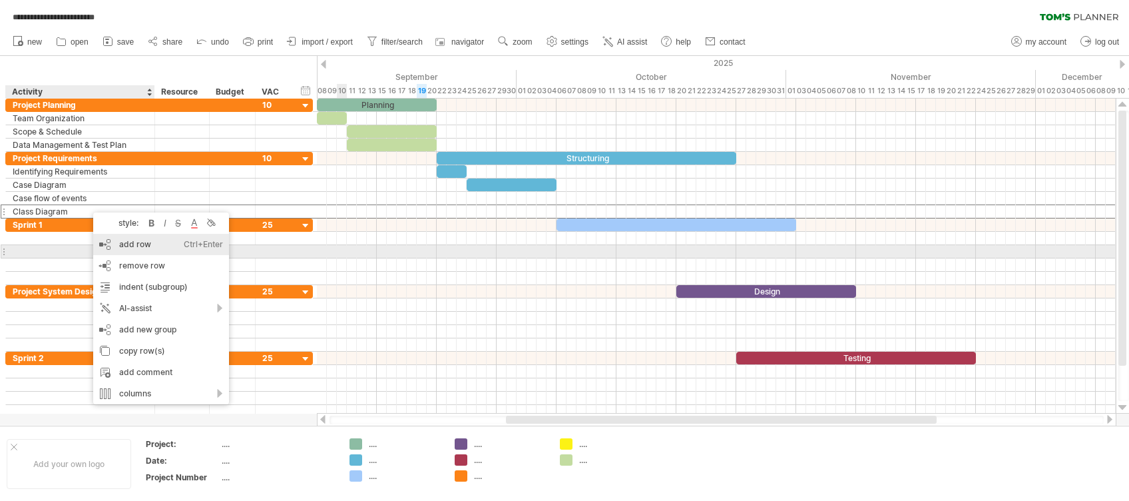
click at [130, 248] on div "add row Ctrl+Enter Cmd+Enter" at bounding box center [161, 244] width 136 height 21
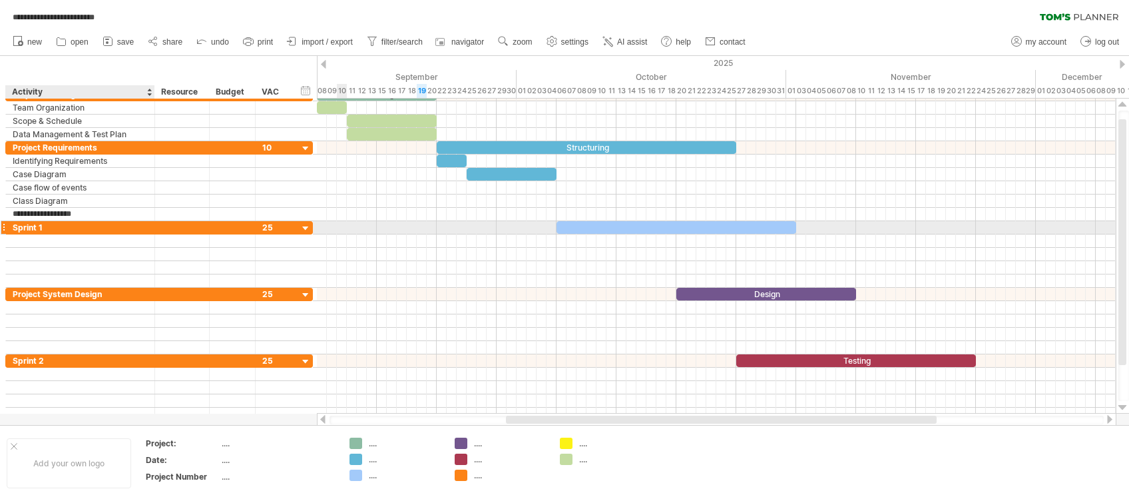
type input "**********"
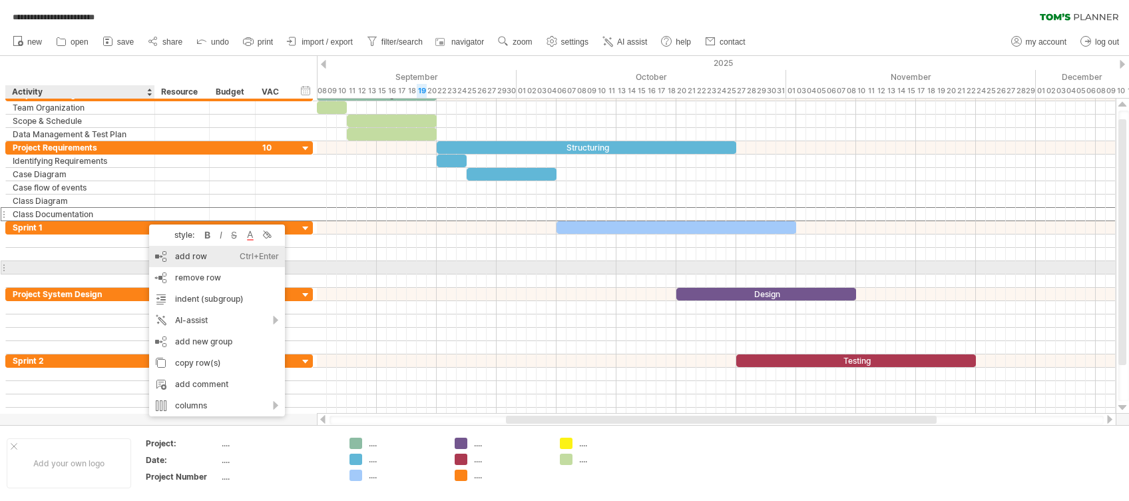
click at [200, 262] on div "add row Ctrl+Enter Cmd+Enter" at bounding box center [217, 256] width 136 height 21
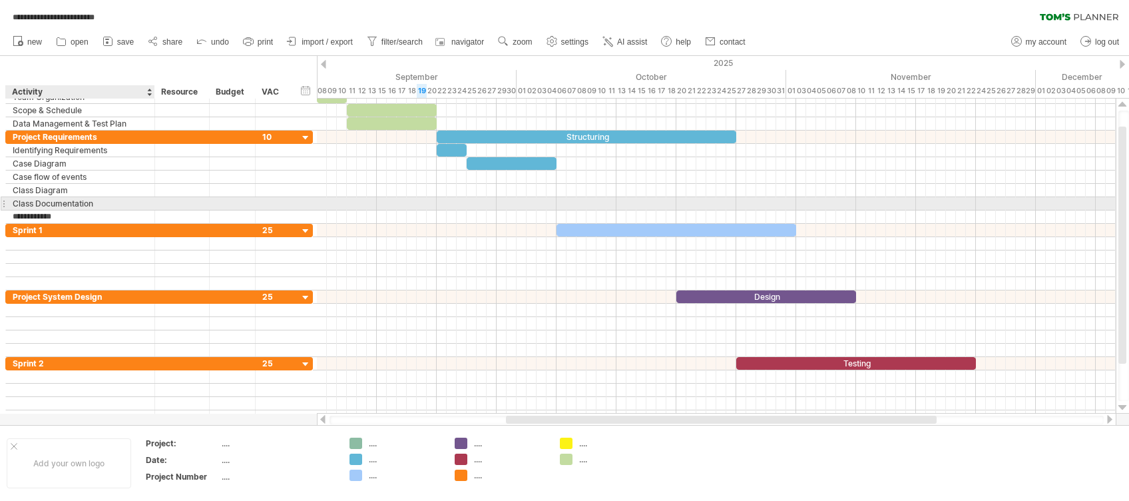
type input "**********"
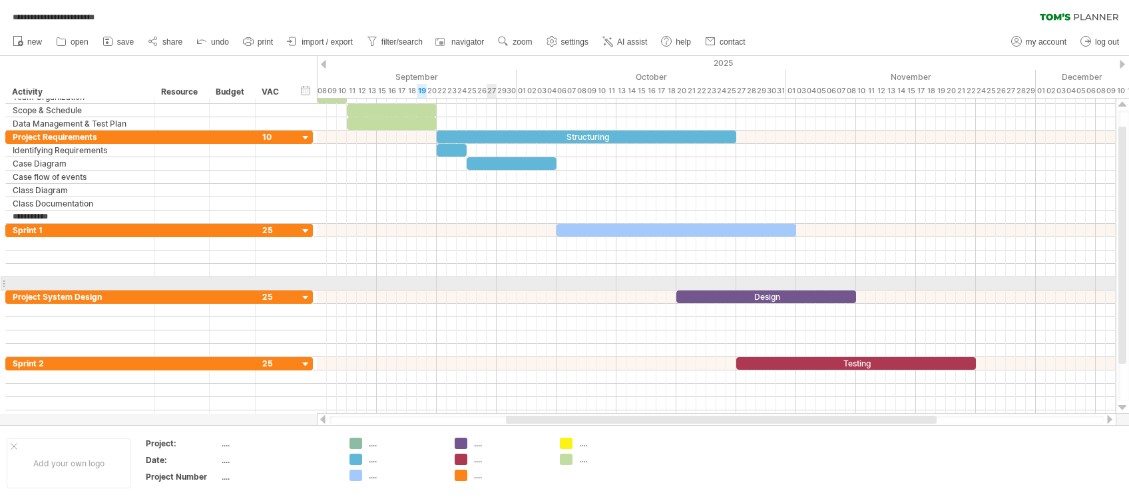
click at [496, 283] on div at bounding box center [716, 283] width 799 height 13
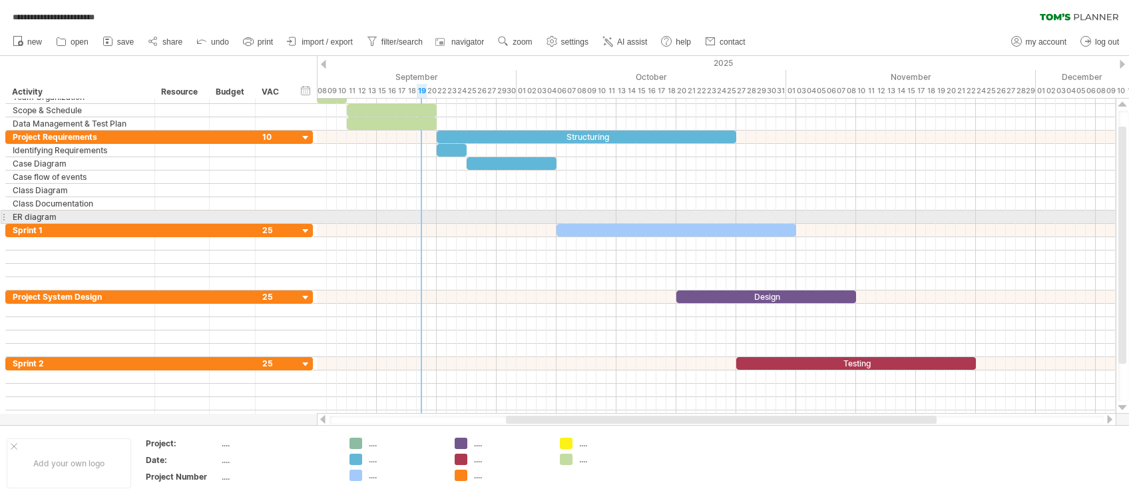
click at [420, 210] on div at bounding box center [716, 216] width 799 height 13
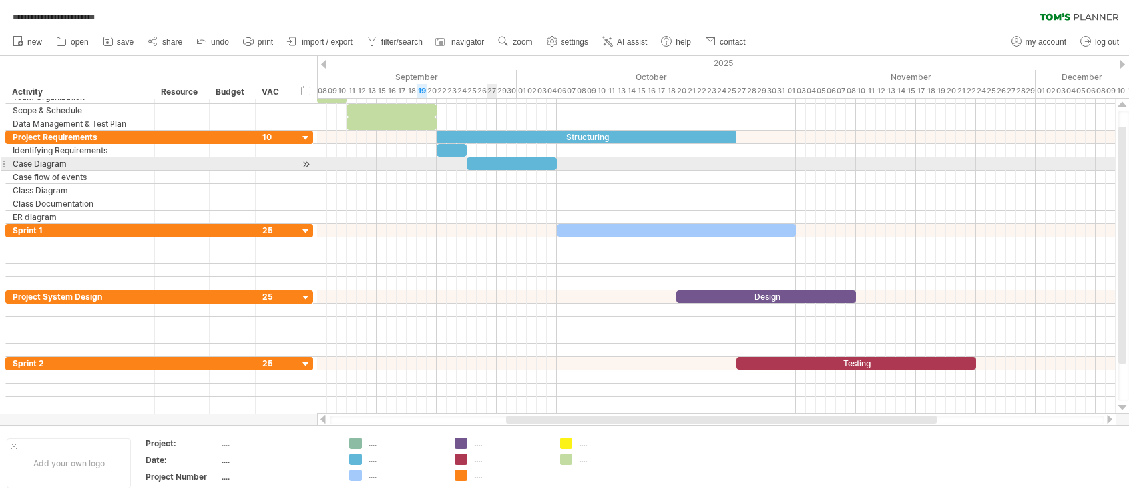
click at [493, 163] on div at bounding box center [512, 163] width 90 height 13
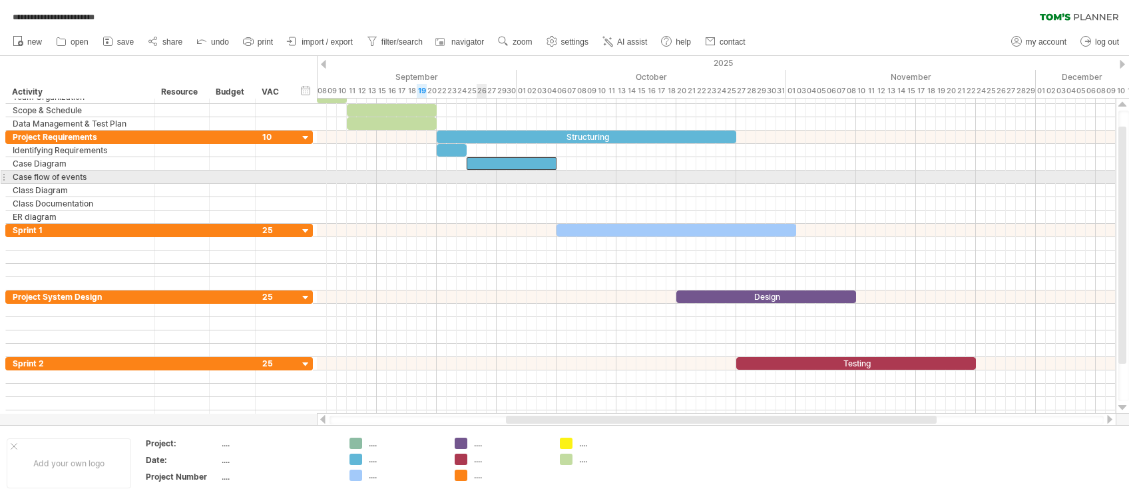
click at [482, 180] on div at bounding box center [716, 176] width 799 height 13
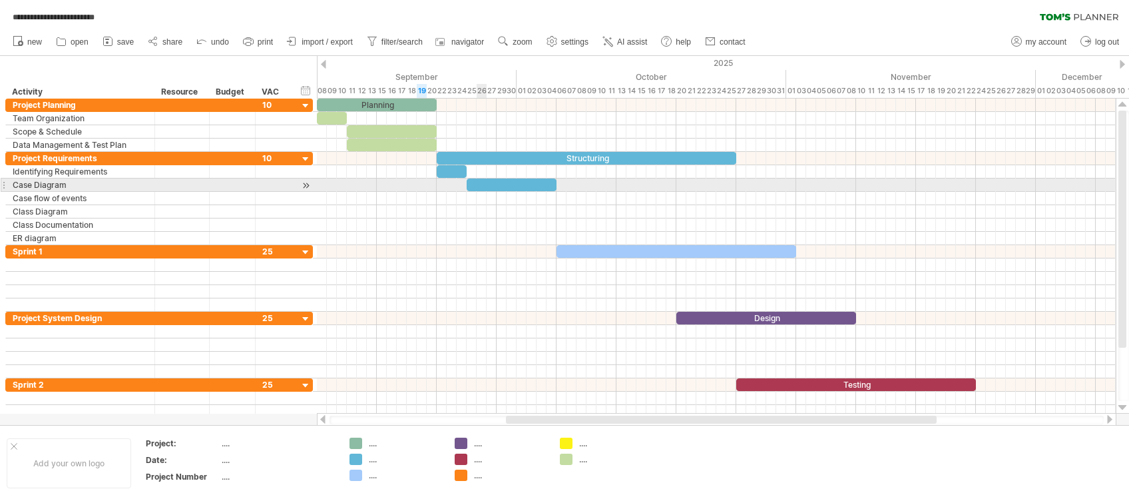
click at [485, 192] on div at bounding box center [716, 198] width 799 height 13
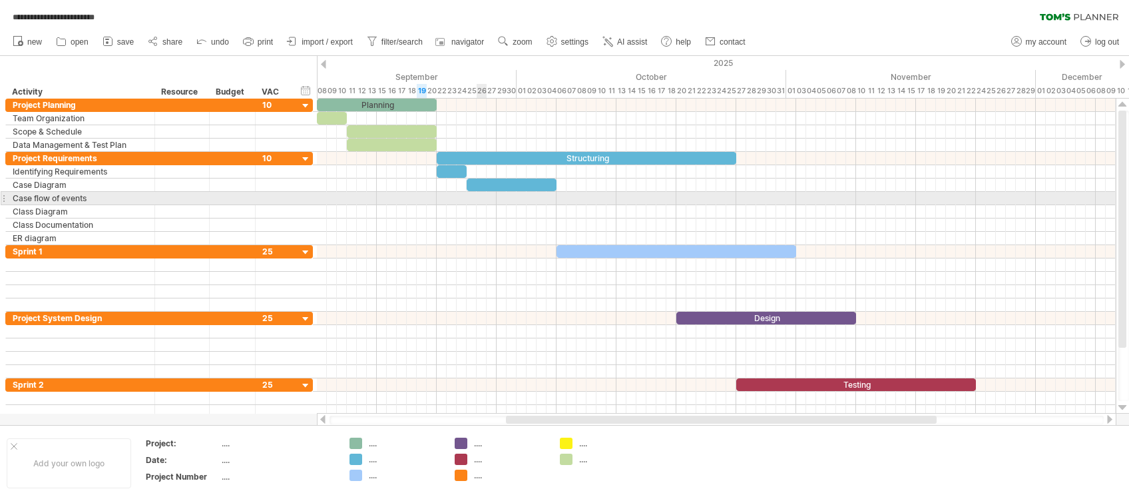
click at [483, 197] on div at bounding box center [716, 198] width 799 height 13
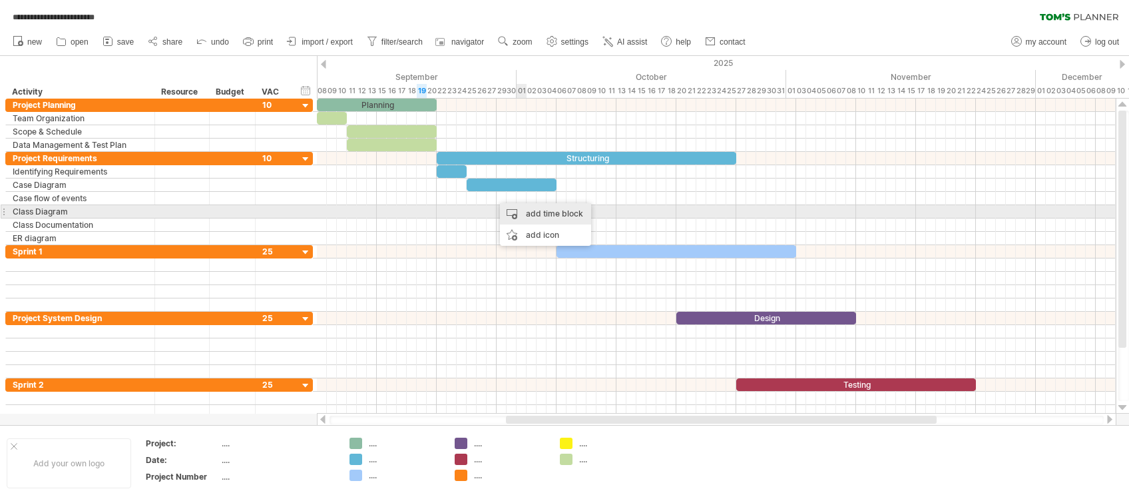
click at [533, 208] on div "add time block" at bounding box center [545, 213] width 91 height 21
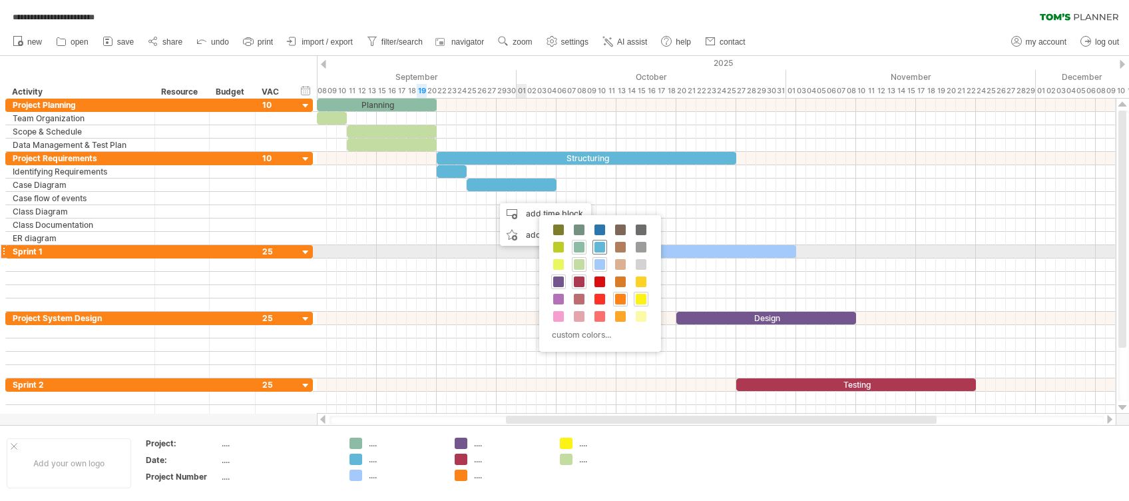
click at [593, 246] on div at bounding box center [600, 247] width 15 height 15
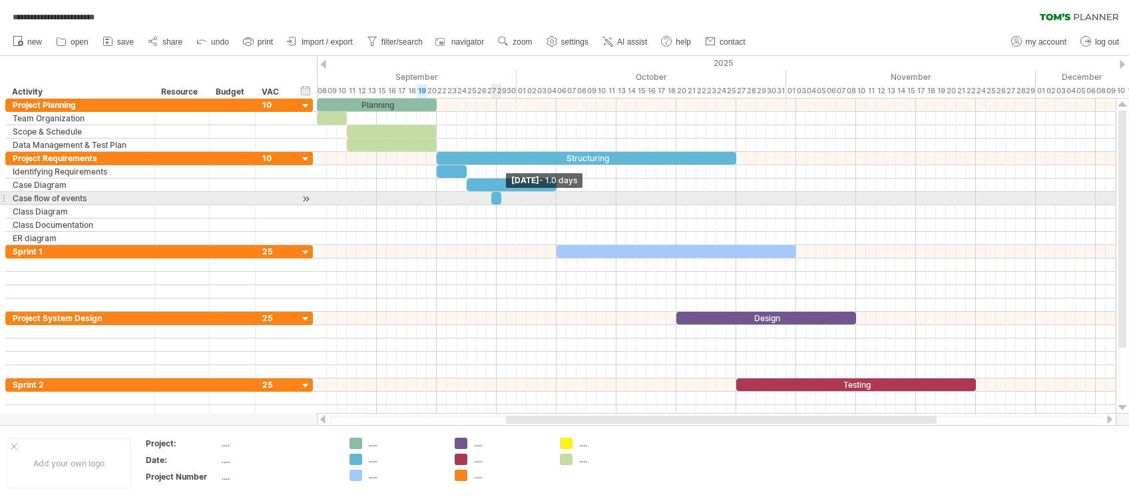
click at [503, 198] on span at bounding box center [501, 198] width 5 height 13
drag, startPoint x: 503, startPoint y: 198, endPoint x: 558, endPoint y: 202, distance: 55.4
click at [558, 202] on span at bounding box center [556, 198] width 5 height 13
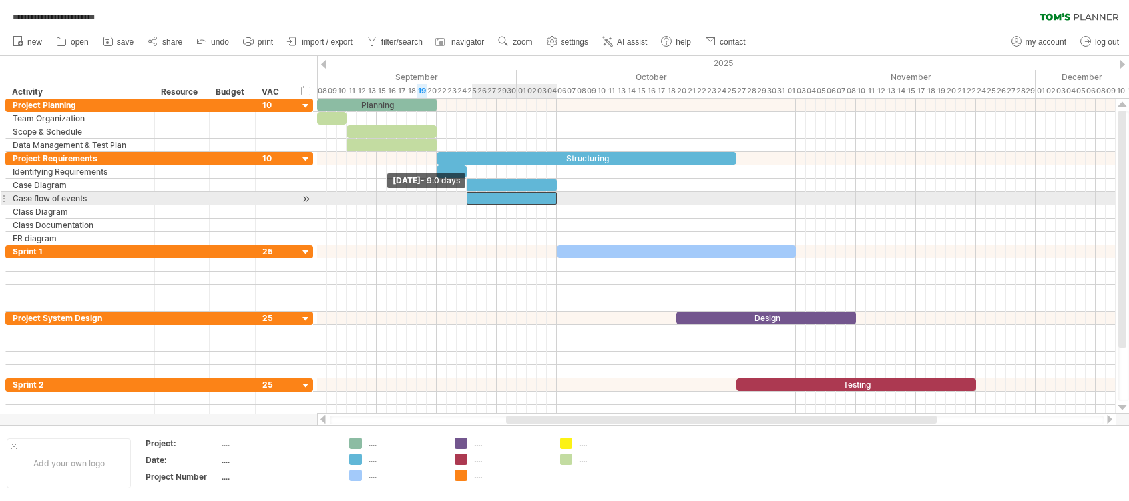
drag, startPoint x: 493, startPoint y: 198, endPoint x: 470, endPoint y: 201, distance: 22.8
click at [470, 201] on div at bounding box center [512, 198] width 90 height 13
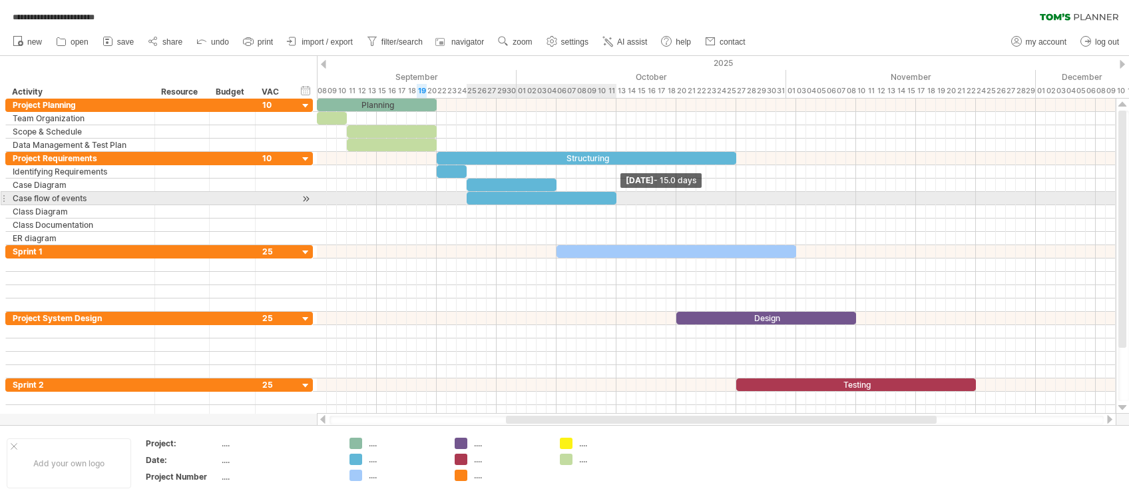
drag, startPoint x: 557, startPoint y: 197, endPoint x: 617, endPoint y: 201, distance: 59.4
click at [617, 201] on span at bounding box center [616, 198] width 5 height 13
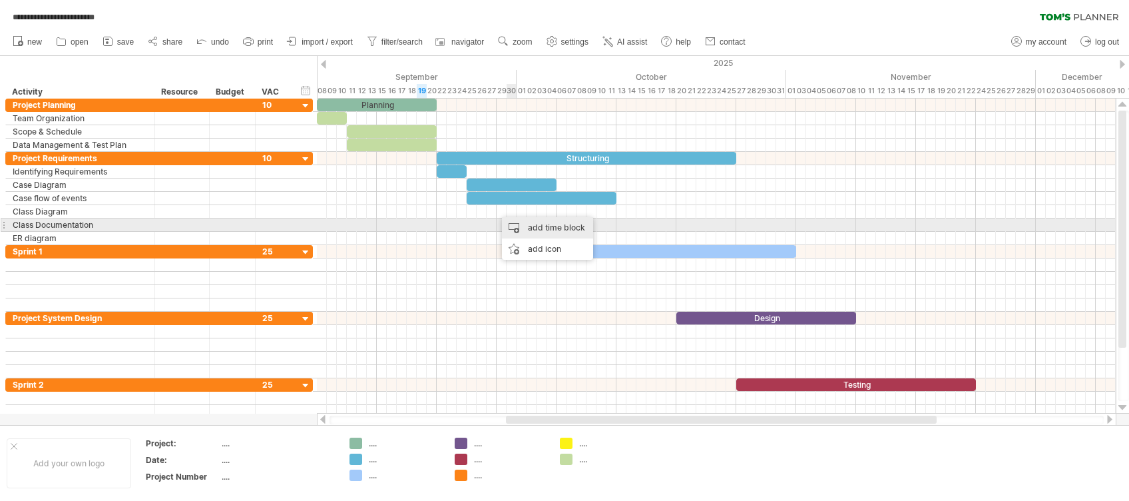
click at [526, 222] on div "add time block" at bounding box center [547, 227] width 91 height 21
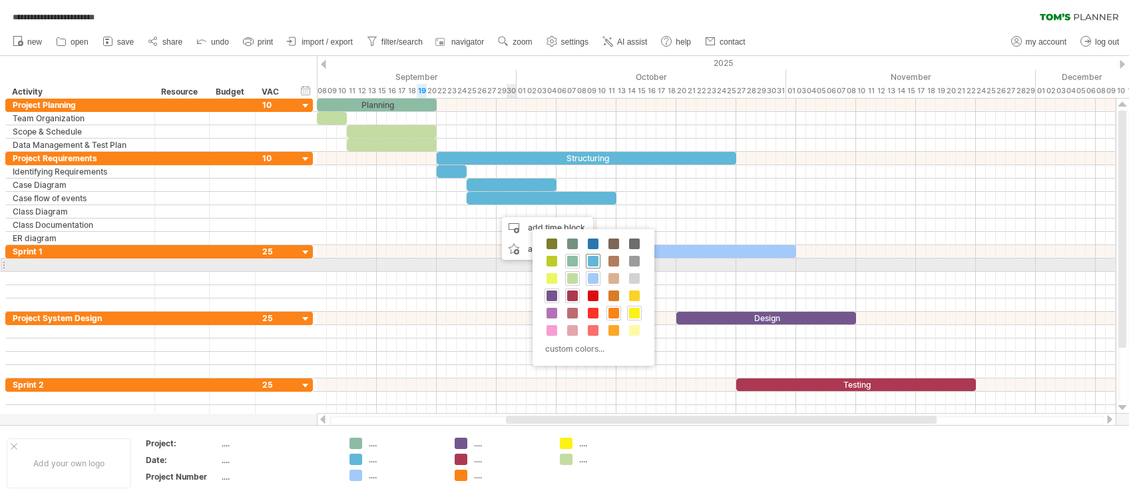
click at [592, 261] on span at bounding box center [593, 261] width 11 height 11
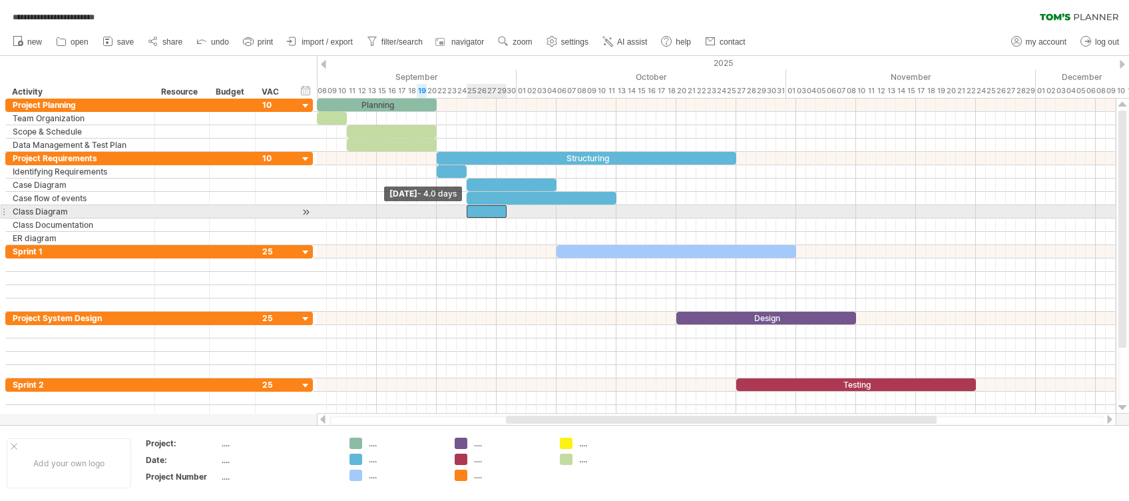
drag, startPoint x: 495, startPoint y: 210, endPoint x: 465, endPoint y: 208, distance: 29.4
click at [465, 208] on span at bounding box center [466, 211] width 5 height 13
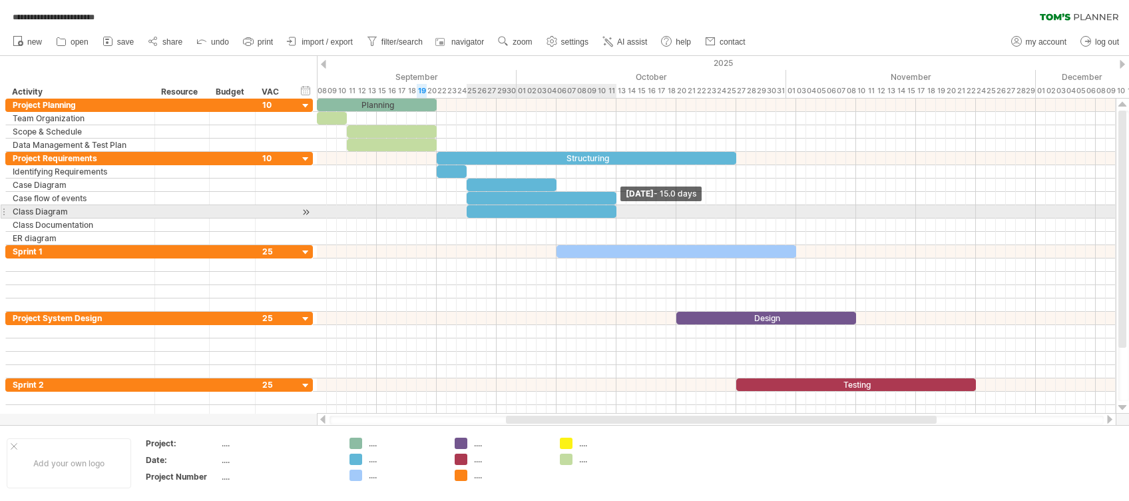
drag, startPoint x: 504, startPoint y: 208, endPoint x: 615, endPoint y: 217, distance: 111.5
click at [615, 217] on div "Planning Structuring Design Testing Wrap-Up Presentation [DATE] - 15.0 days [DA…" at bounding box center [716, 256] width 799 height 315
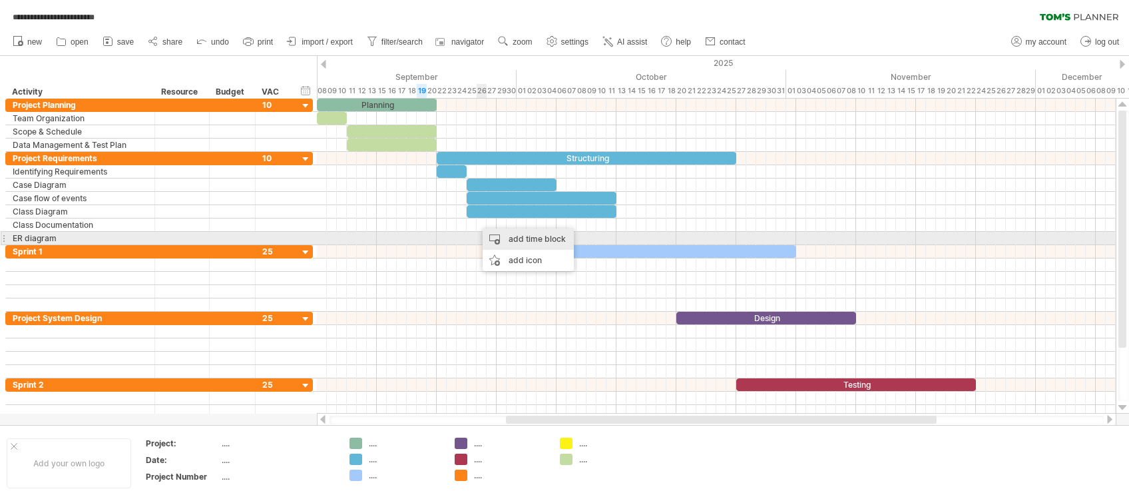
click at [517, 240] on div "add time block" at bounding box center [528, 238] width 91 height 21
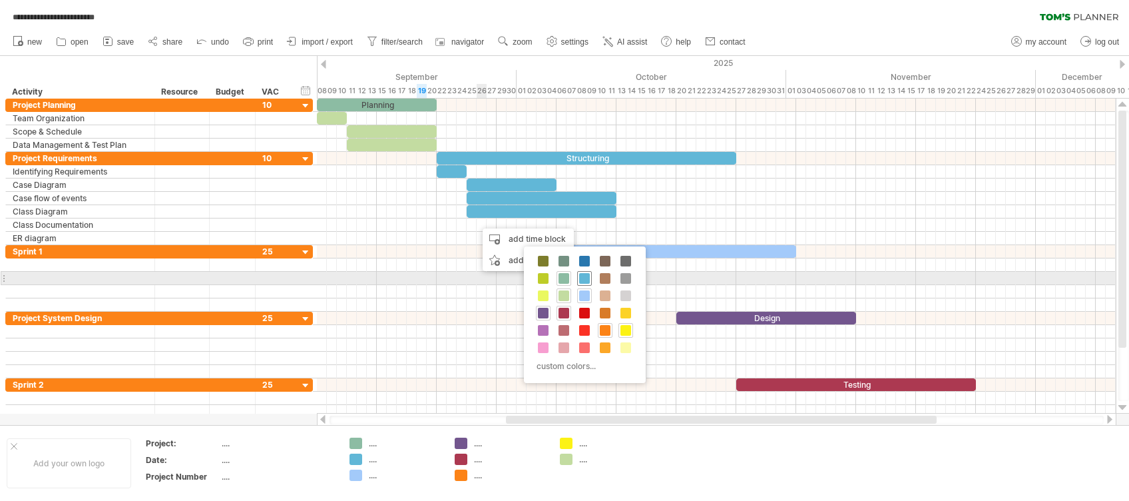
click at [584, 282] on span at bounding box center [584, 278] width 11 height 11
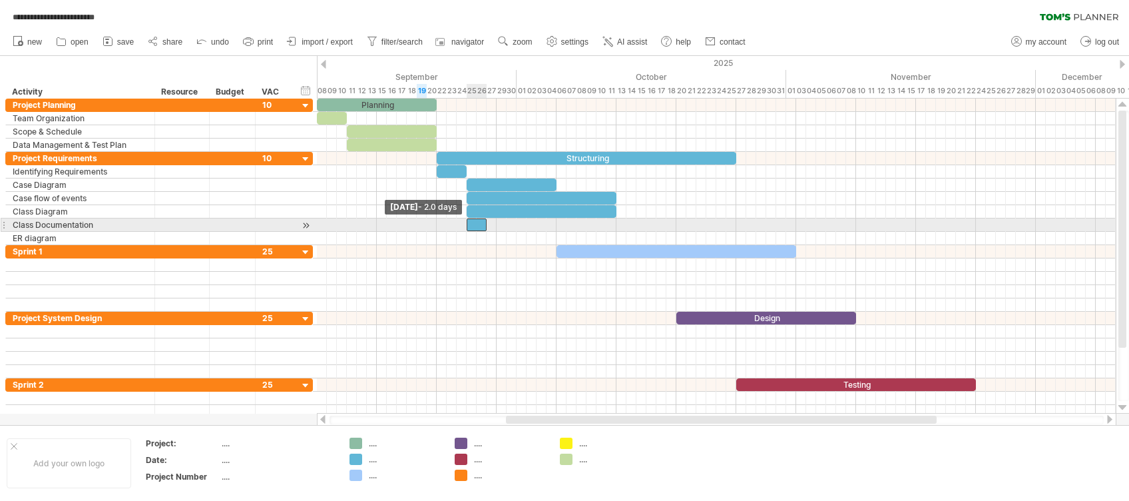
drag, startPoint x: 475, startPoint y: 224, endPoint x: 467, endPoint y: 222, distance: 8.8
click at [467, 222] on span at bounding box center [466, 224] width 5 height 13
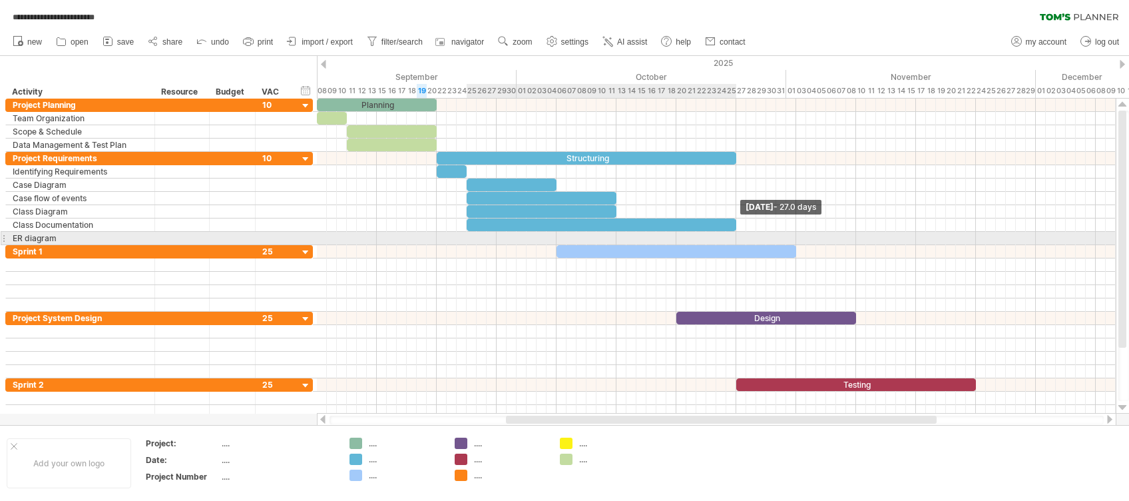
drag, startPoint x: 486, startPoint y: 224, endPoint x: 688, endPoint y: 239, distance: 202.9
click at [734, 236] on div "Planning Structuring Design Testing Wrap-Up Presentation [DATE] - 27.0 days [DA…" at bounding box center [716, 256] width 799 height 315
click at [522, 234] on div at bounding box center [716, 238] width 799 height 13
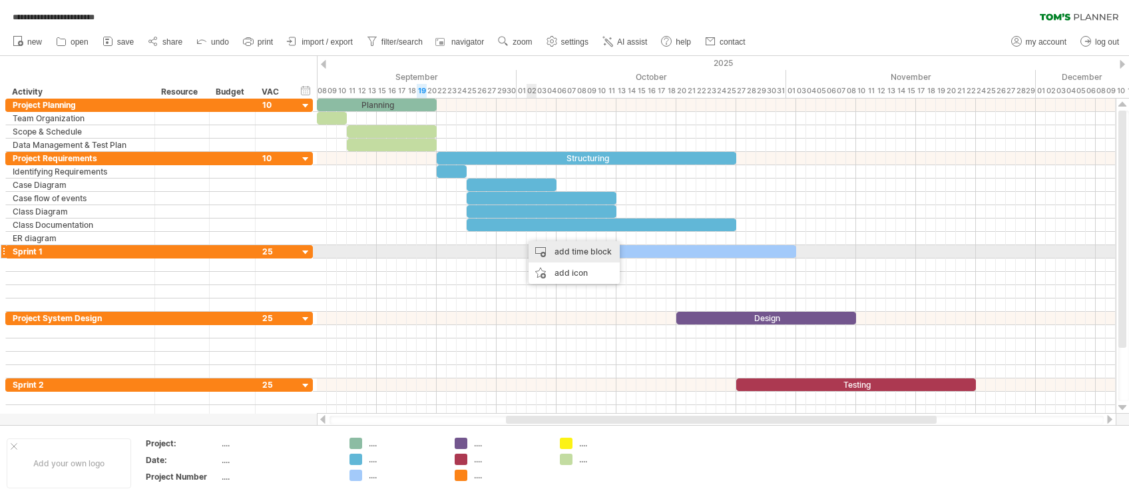
click at [551, 251] on div "add time block" at bounding box center [574, 251] width 91 height 21
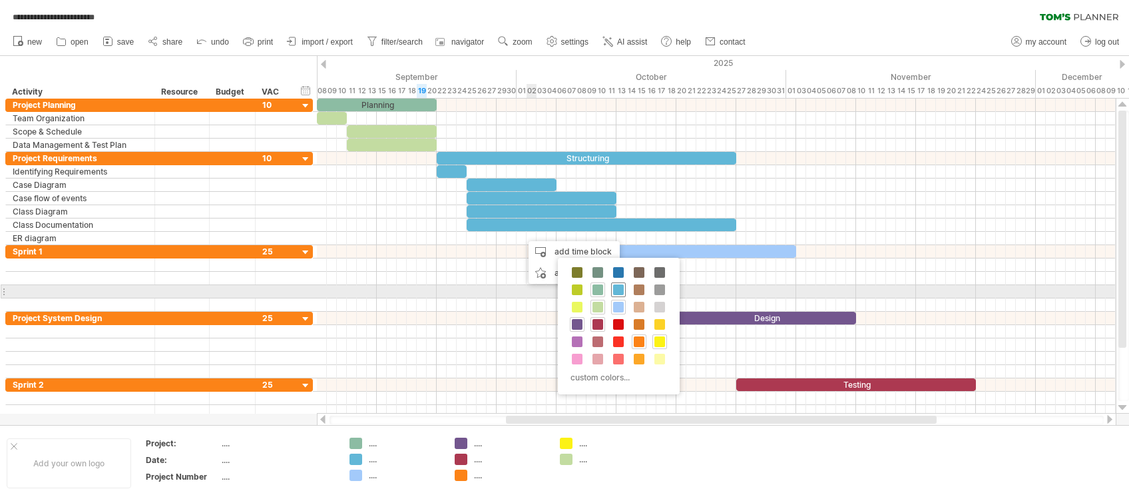
click at [619, 290] on span at bounding box center [618, 289] width 11 height 11
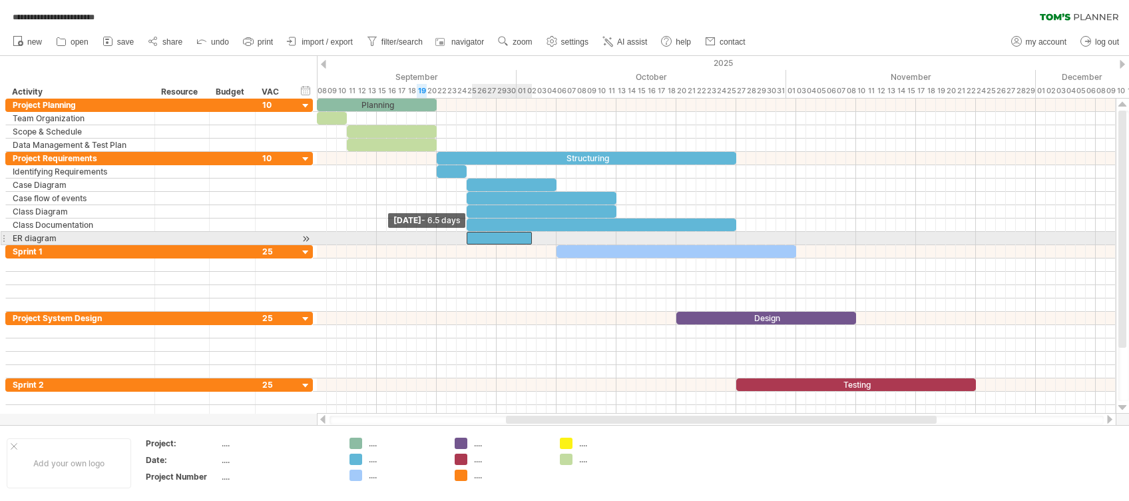
drag, startPoint x: 521, startPoint y: 237, endPoint x: 469, endPoint y: 239, distance: 52.6
click at [469, 239] on span at bounding box center [466, 238] width 5 height 13
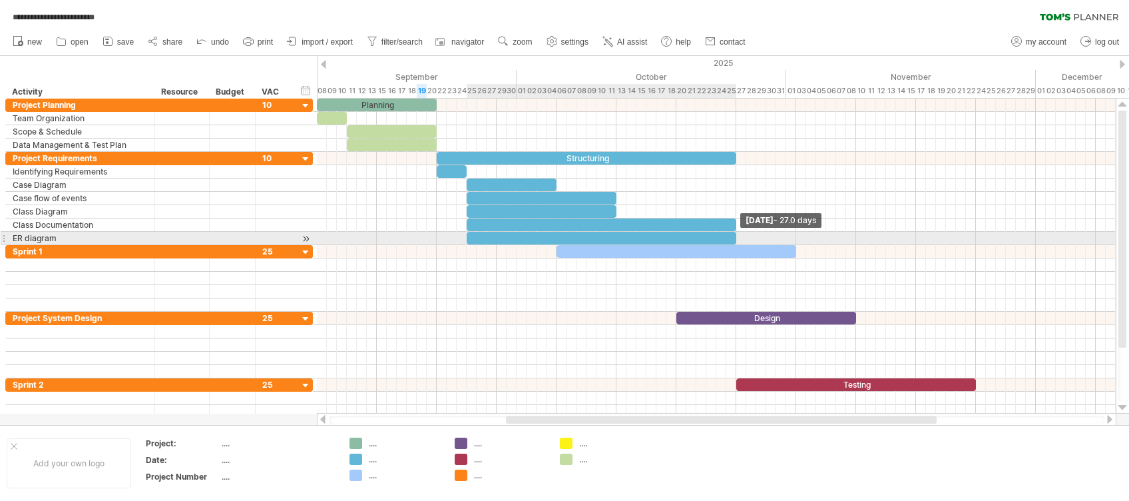
drag, startPoint x: 530, startPoint y: 238, endPoint x: 733, endPoint y: 240, distance: 203.1
click at [734, 240] on span at bounding box center [736, 238] width 5 height 13
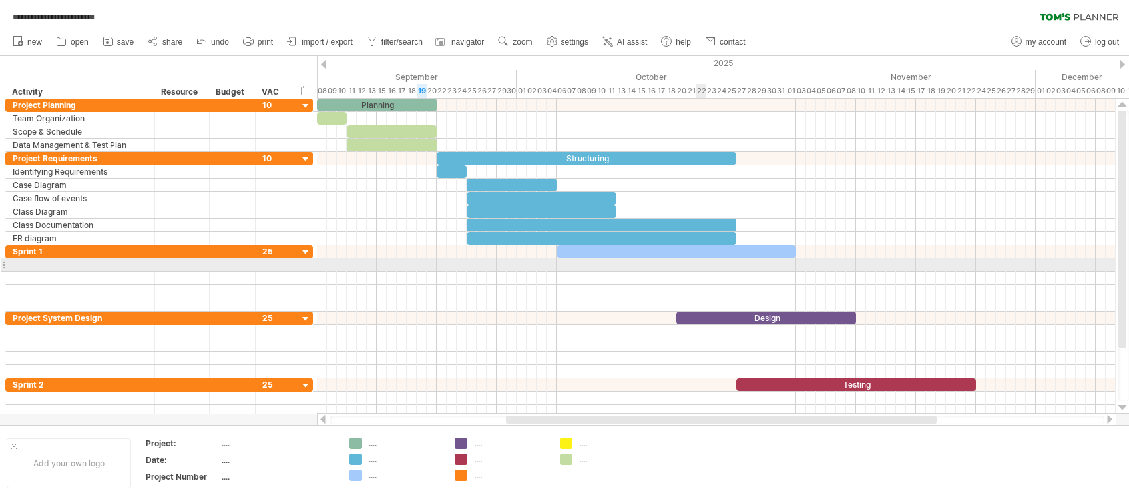
click at [700, 272] on div at bounding box center [716, 278] width 799 height 13
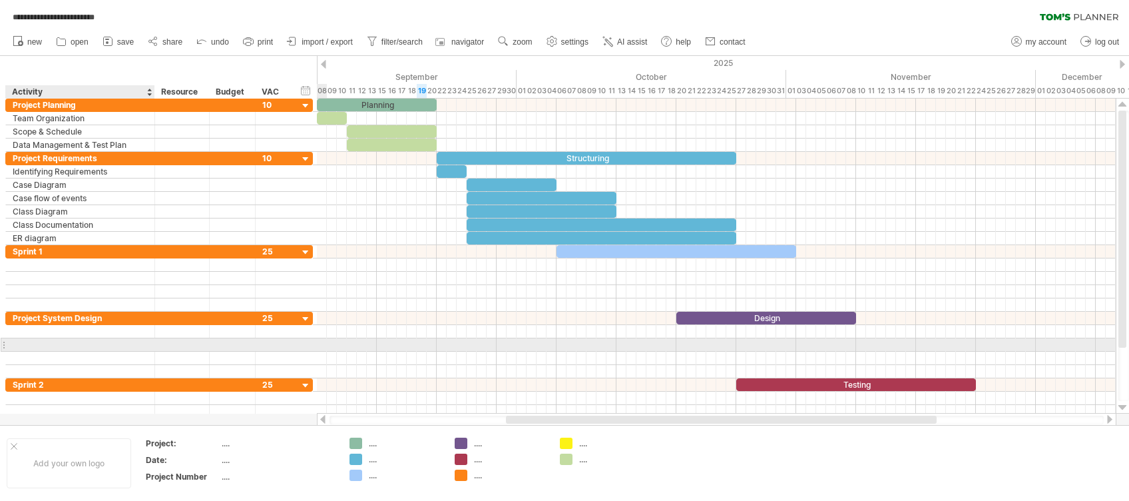
click at [87, 341] on div at bounding box center [80, 344] width 135 height 13
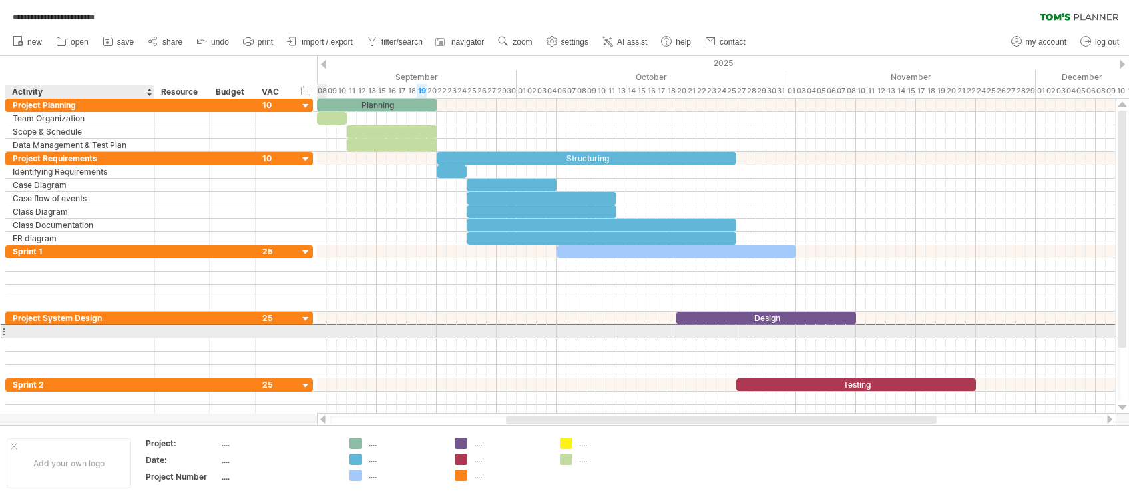
click at [90, 335] on div at bounding box center [80, 331] width 135 height 13
type input "*"
type input "**********"
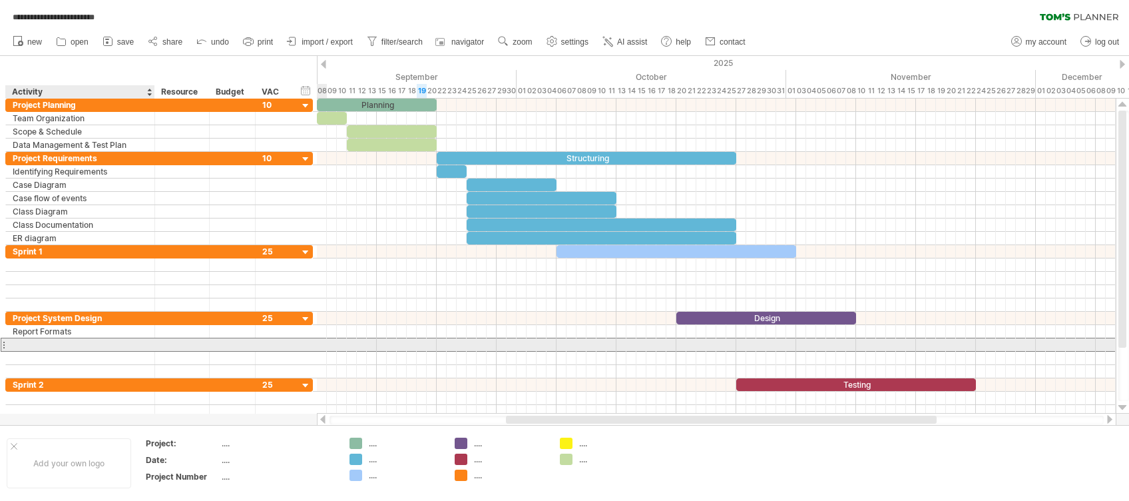
click at [77, 340] on div at bounding box center [80, 344] width 135 height 13
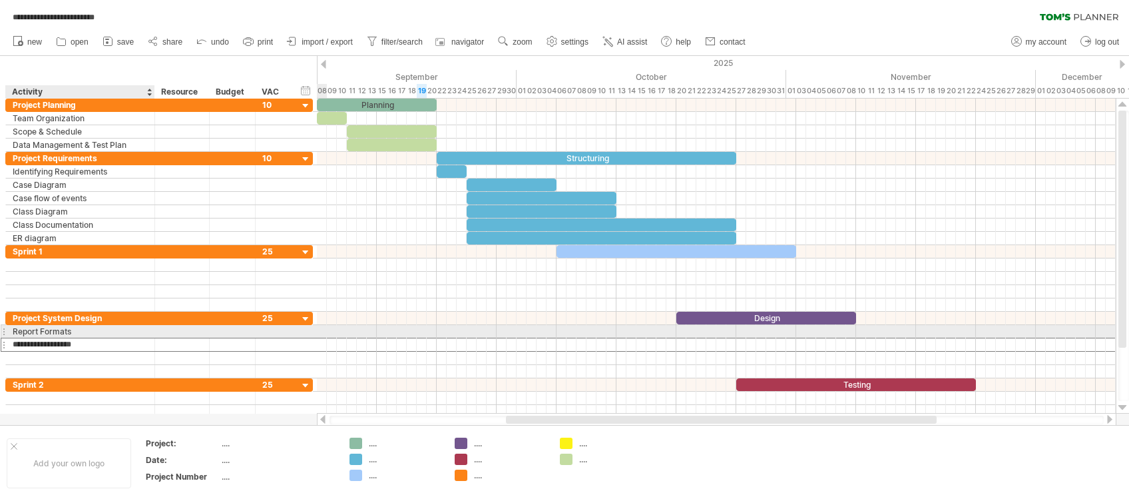
type input "**********"
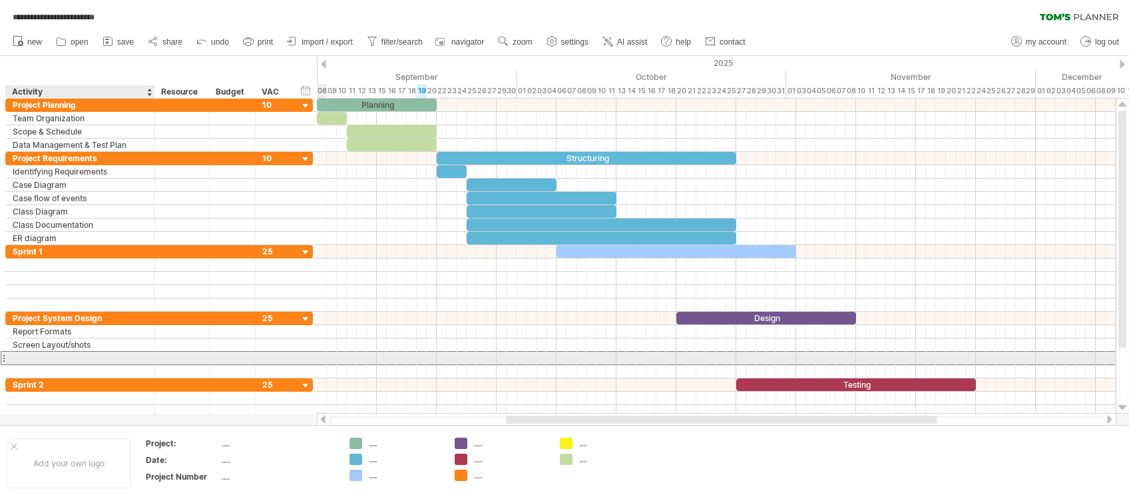
click at [53, 354] on div at bounding box center [80, 358] width 135 height 13
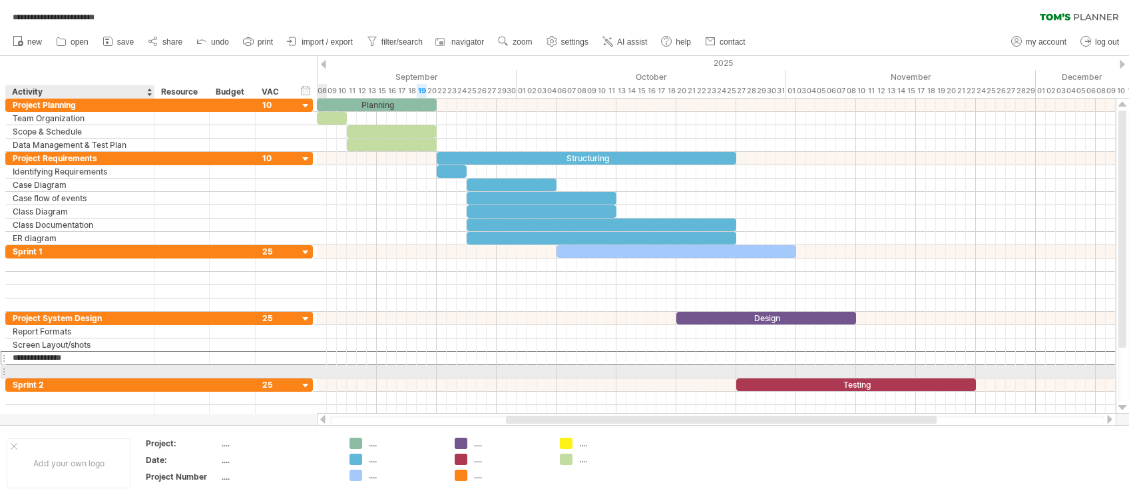
type input "**********"
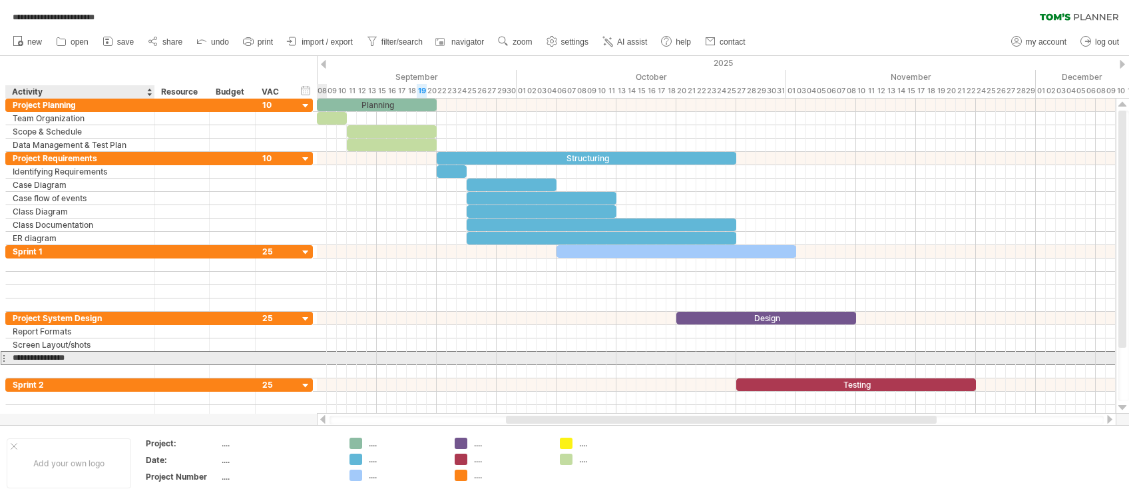
click at [105, 357] on input "**********" at bounding box center [80, 358] width 135 height 13
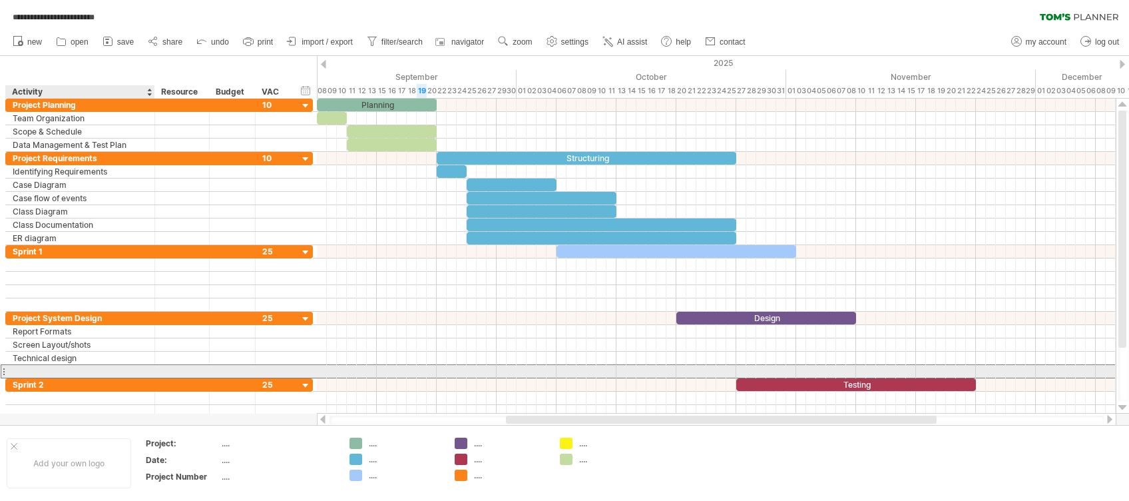
click at [39, 371] on div at bounding box center [80, 371] width 135 height 13
type input "**********"
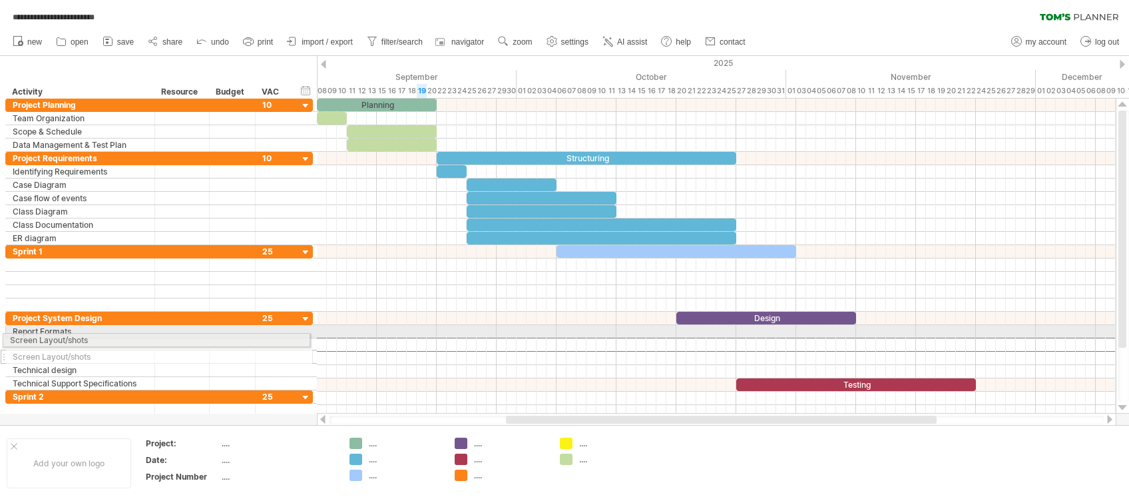
drag, startPoint x: 97, startPoint y: 343, endPoint x: -1, endPoint y: 337, distance: 97.4
click at [0, 337] on html "**********" at bounding box center [564, 251] width 1129 height 503
click at [38, 342] on div "**********" at bounding box center [159, 351] width 308 height 79
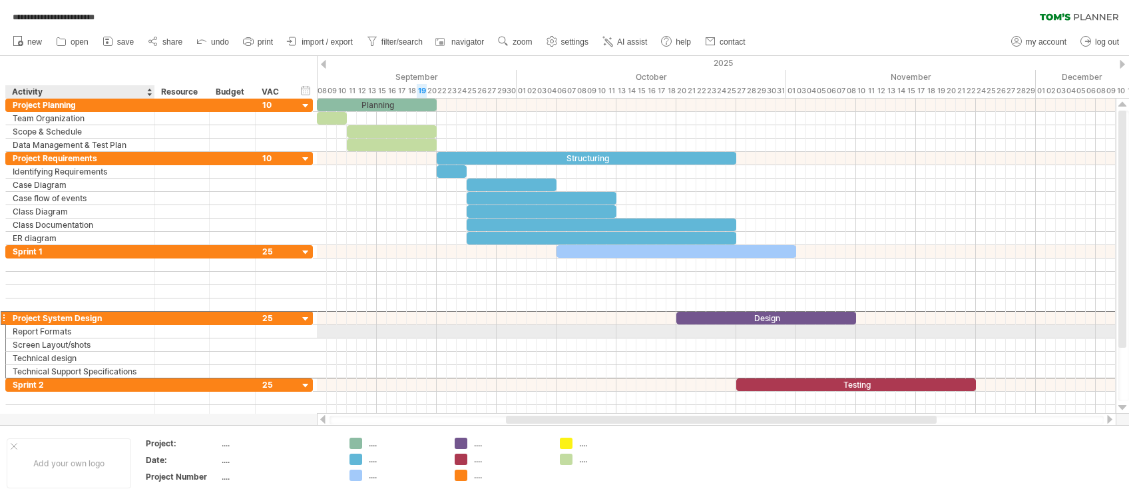
click at [38, 342] on div "Screen Layout/shots" at bounding box center [80, 344] width 135 height 13
type input "**********"
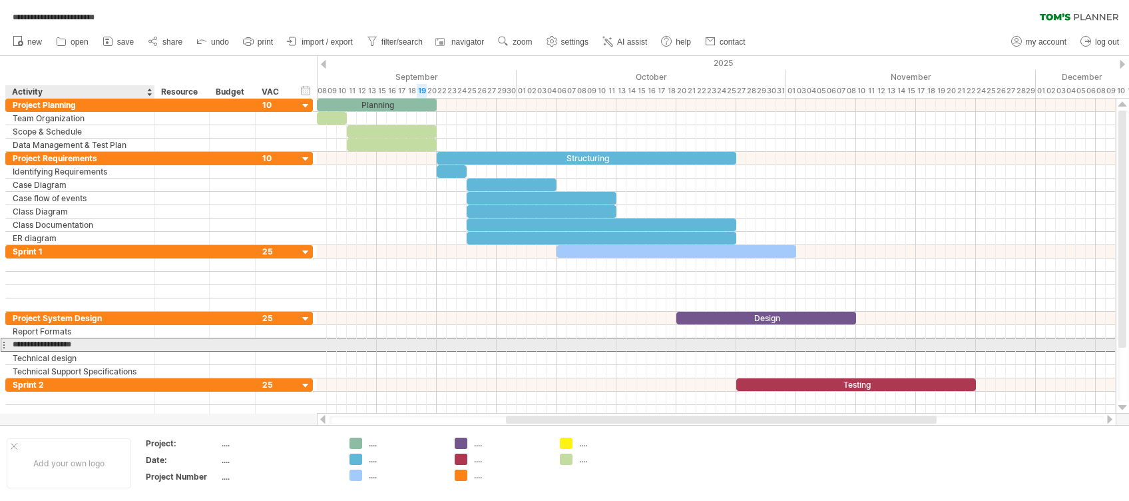
click at [15, 344] on input "**********" at bounding box center [80, 344] width 135 height 13
click at [5, 344] on div at bounding box center [3, 345] width 5 height 14
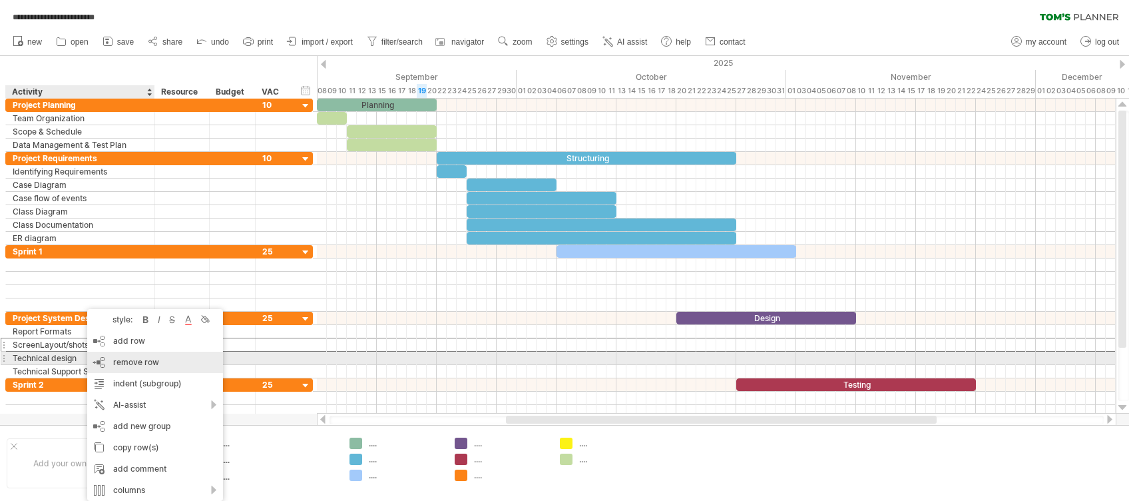
click at [127, 364] on span "remove row" at bounding box center [136, 362] width 46 height 10
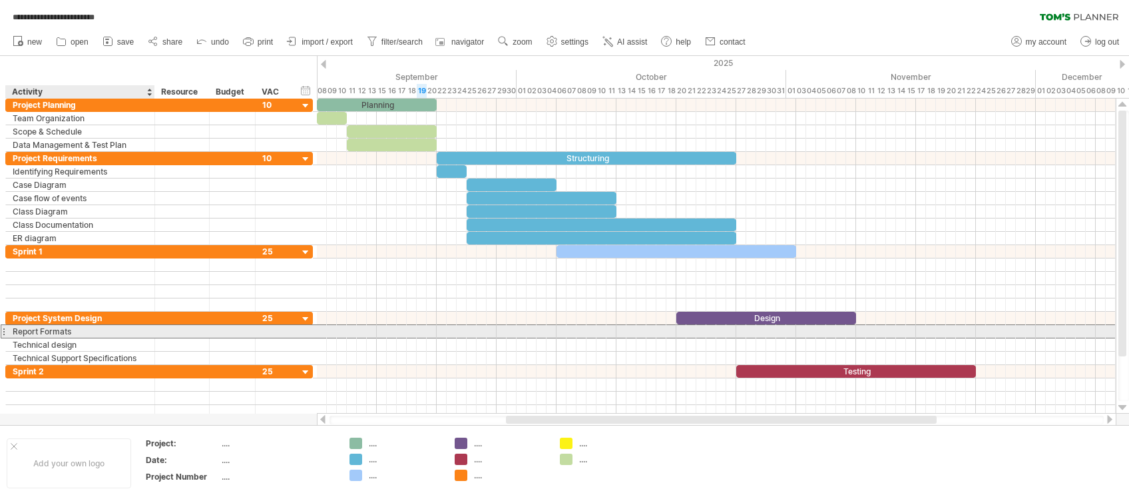
click at [73, 325] on div "Report Formats" at bounding box center [80, 331] width 135 height 13
click at [71, 326] on input "**********" at bounding box center [80, 331] width 135 height 13
click at [80, 327] on input "**********" at bounding box center [80, 331] width 135 height 13
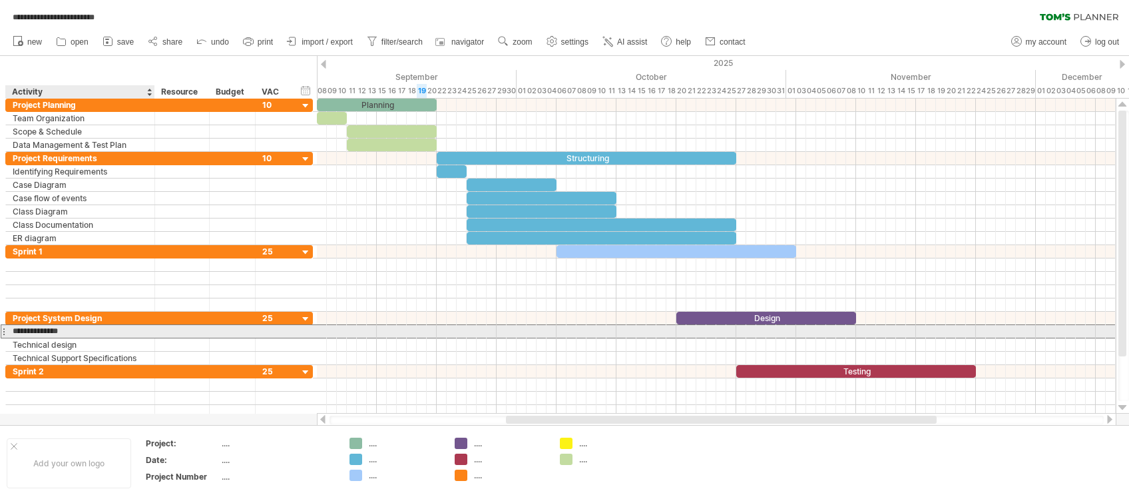
click at [80, 327] on input "**********" at bounding box center [80, 331] width 135 height 13
type input "**********"
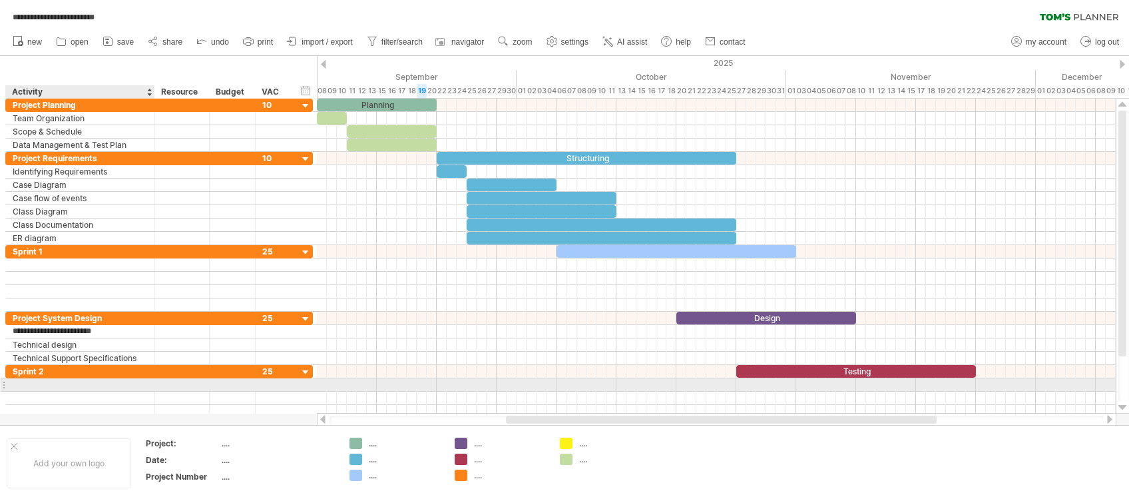
click at [56, 375] on div at bounding box center [80, 384] width 135 height 13
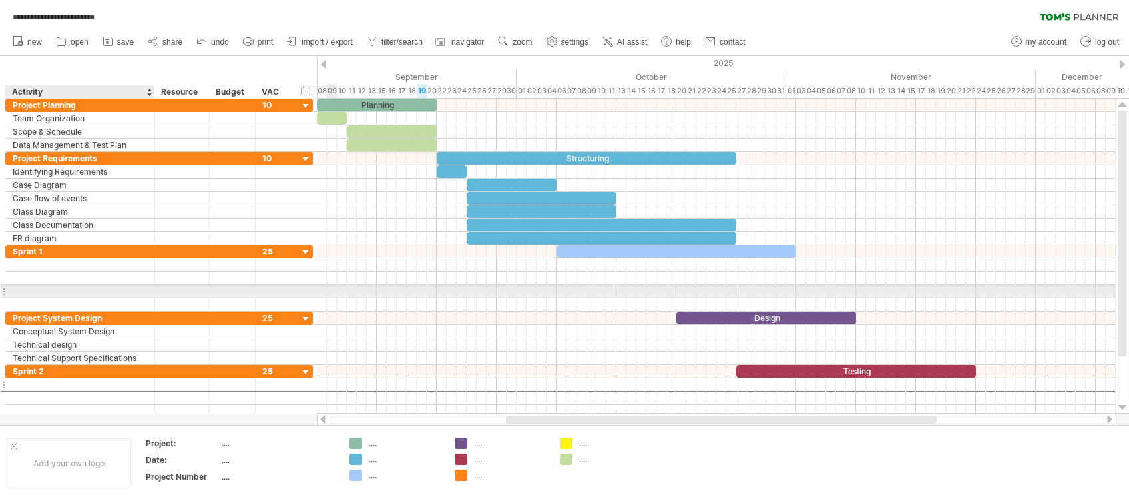
click at [128, 285] on div at bounding box center [80, 291] width 135 height 13
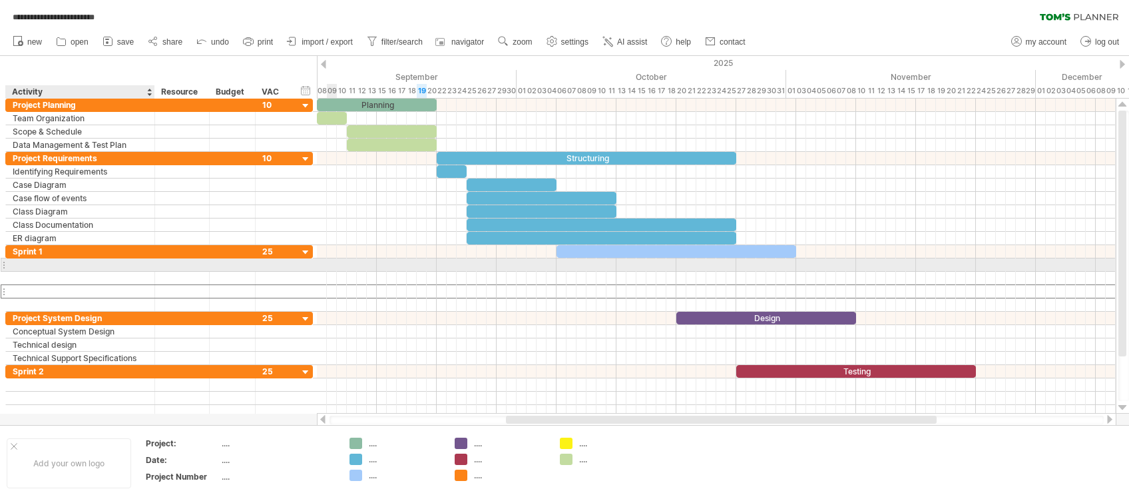
click at [127, 262] on div at bounding box center [80, 264] width 135 height 13
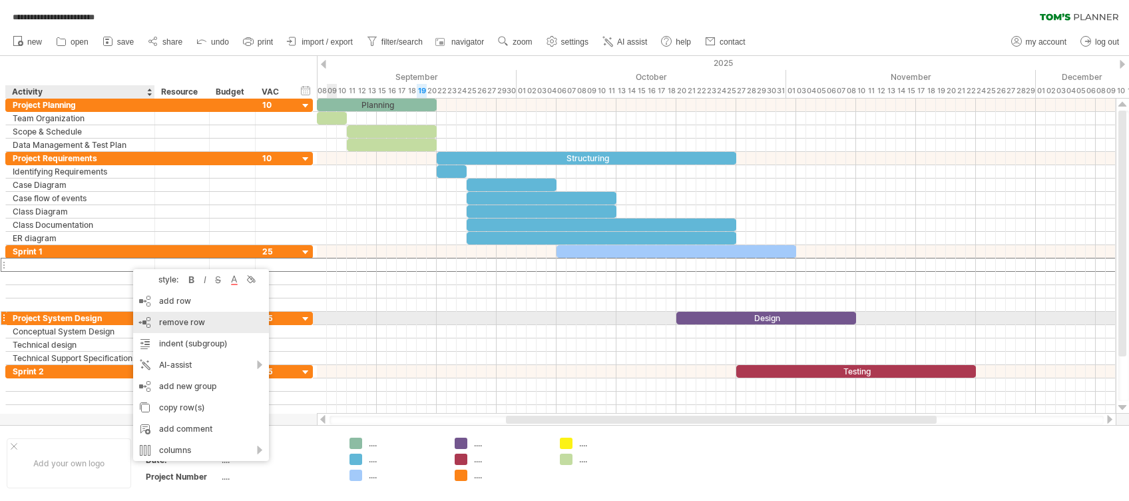
click at [192, 316] on div "remove row remove selected rows" at bounding box center [201, 322] width 136 height 21
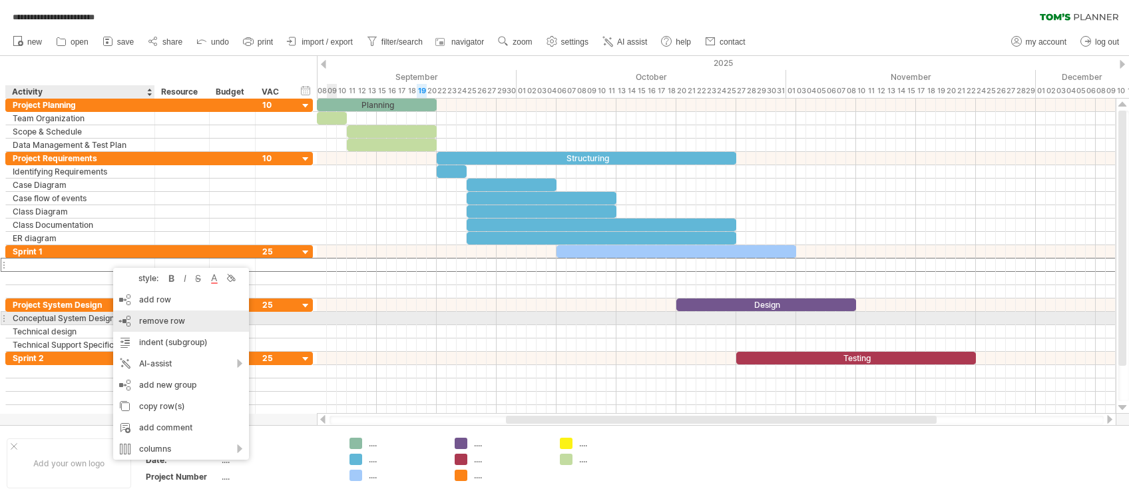
click at [147, 324] on span "remove row" at bounding box center [162, 321] width 46 height 10
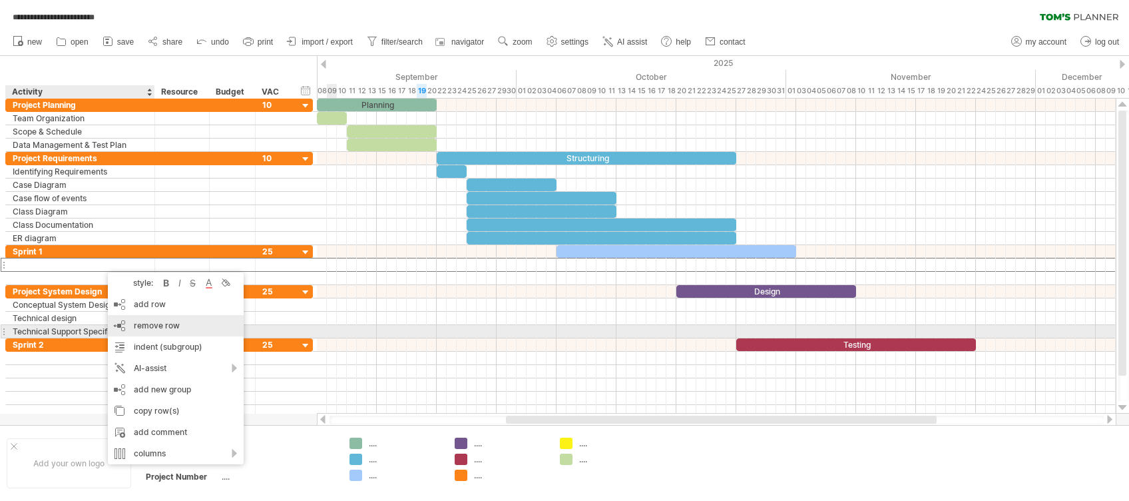
click at [144, 332] on div "remove row remove selected rows" at bounding box center [176, 325] width 136 height 21
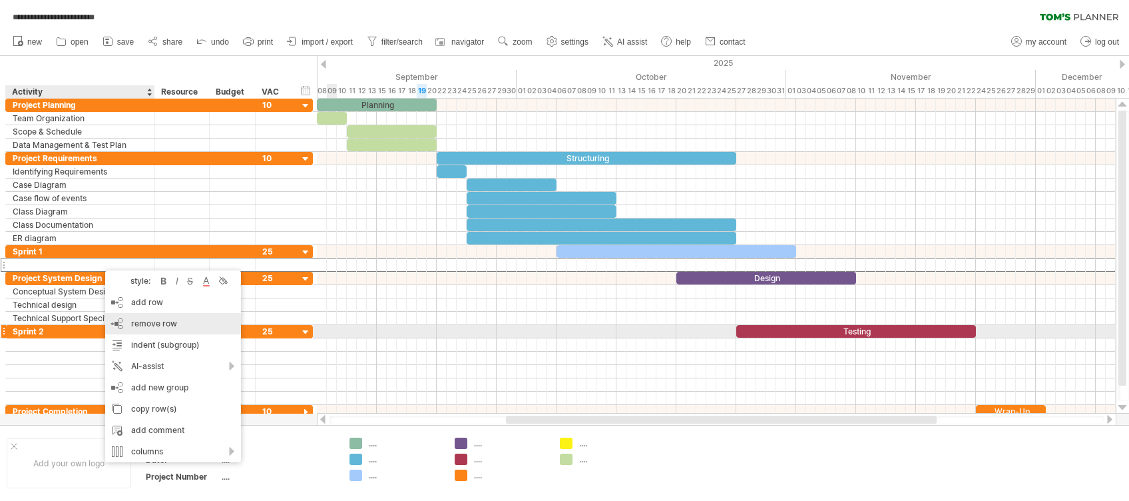
click at [155, 325] on span "remove row" at bounding box center [154, 323] width 46 height 10
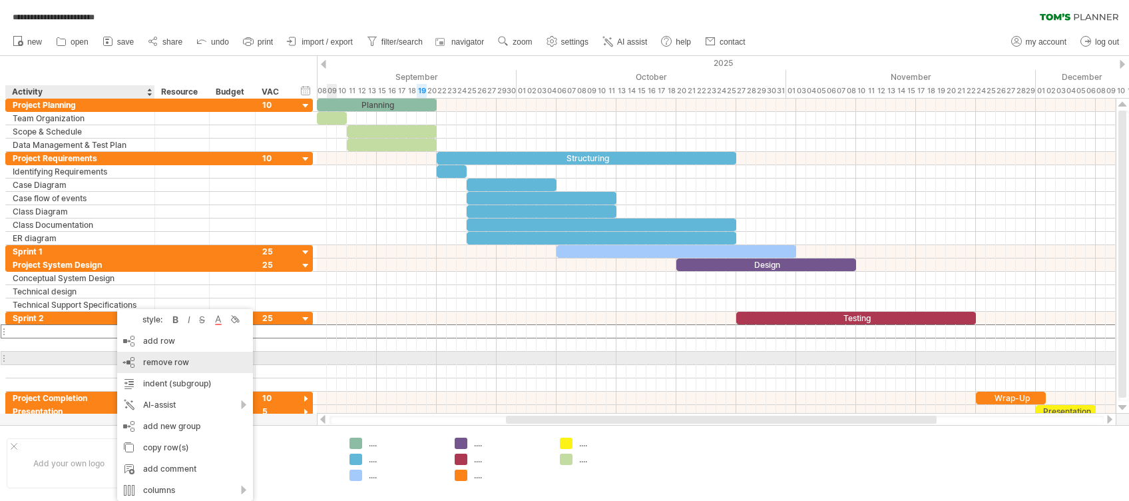
click at [154, 363] on span "remove row" at bounding box center [166, 362] width 46 height 10
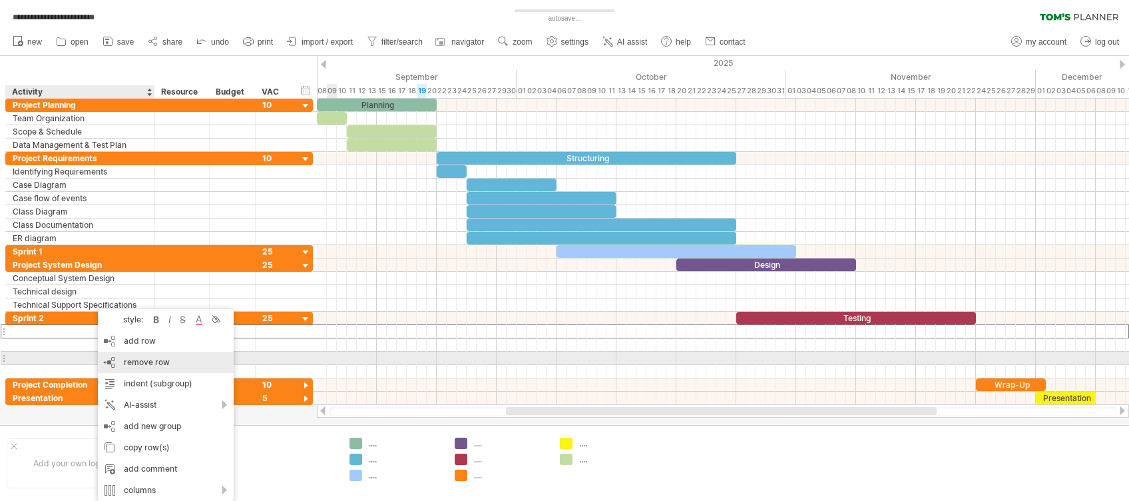
click at [133, 360] on span "remove row" at bounding box center [147, 362] width 46 height 10
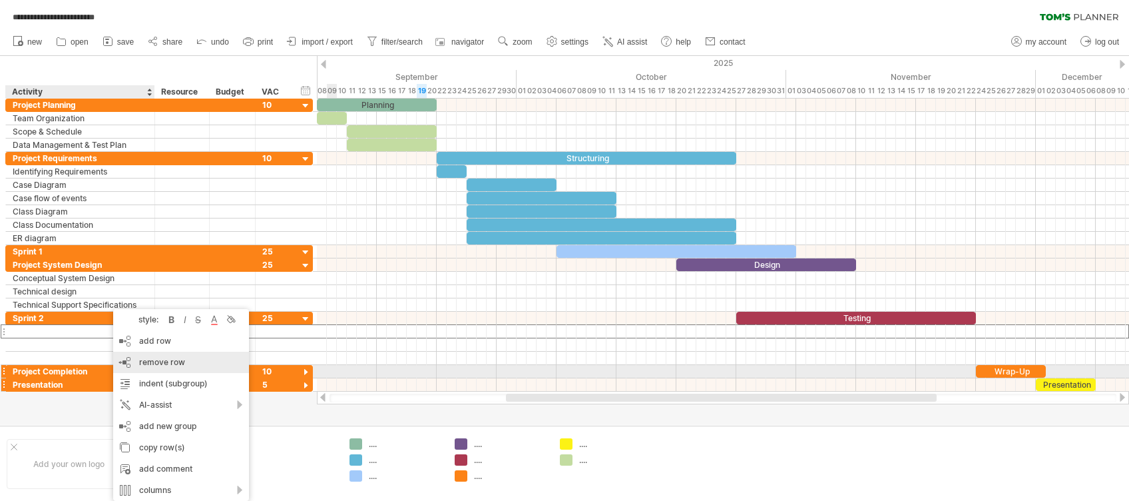
click at [158, 365] on span "remove row" at bounding box center [162, 362] width 46 height 10
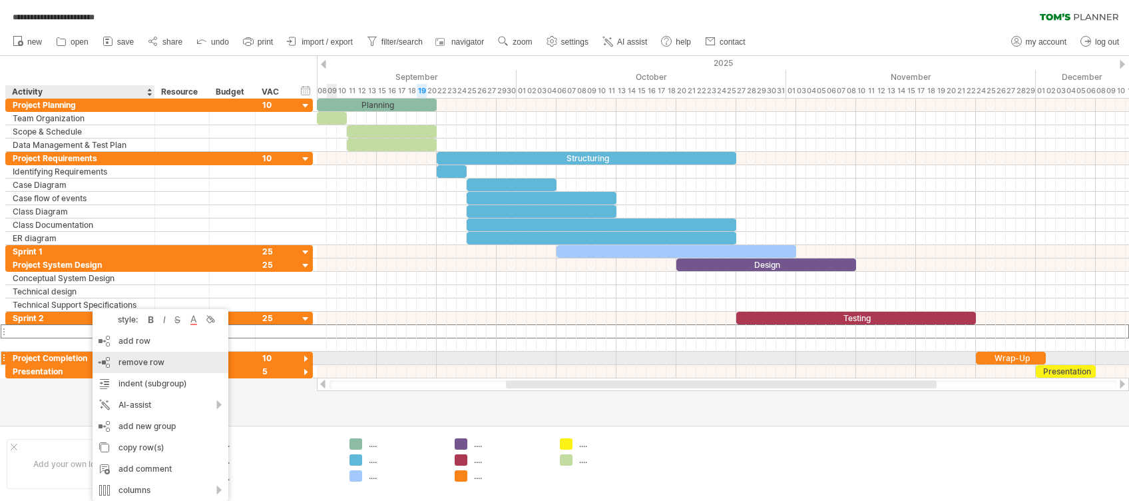
click at [138, 362] on span "remove row" at bounding box center [142, 362] width 46 height 10
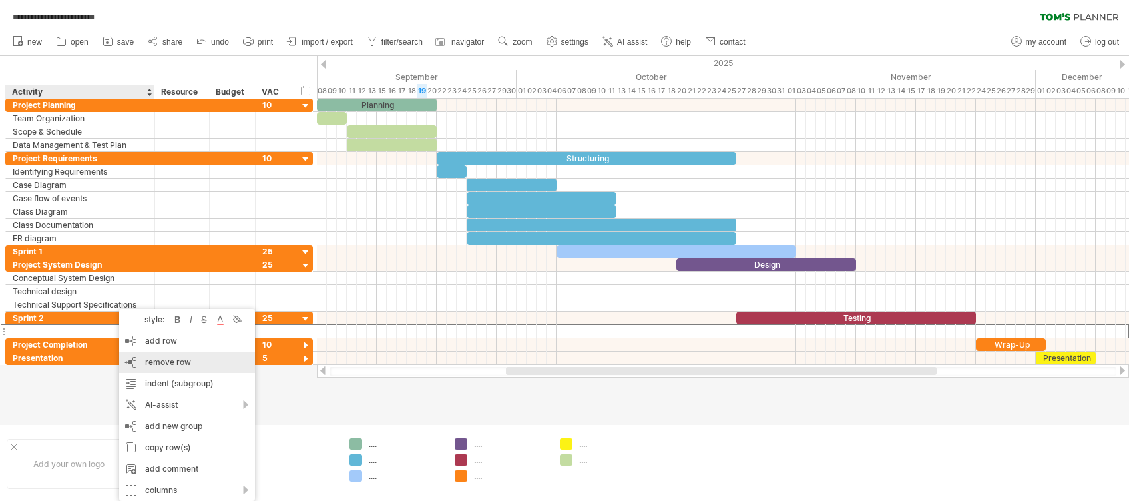
click at [155, 366] on span "remove row" at bounding box center [168, 362] width 46 height 10
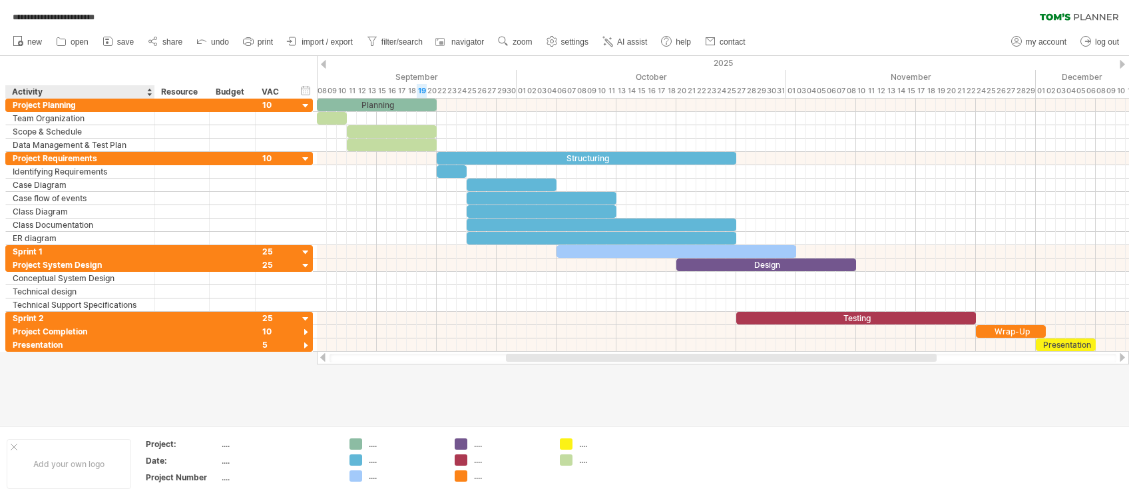
click at [134, 375] on div at bounding box center [564, 240] width 1129 height 369
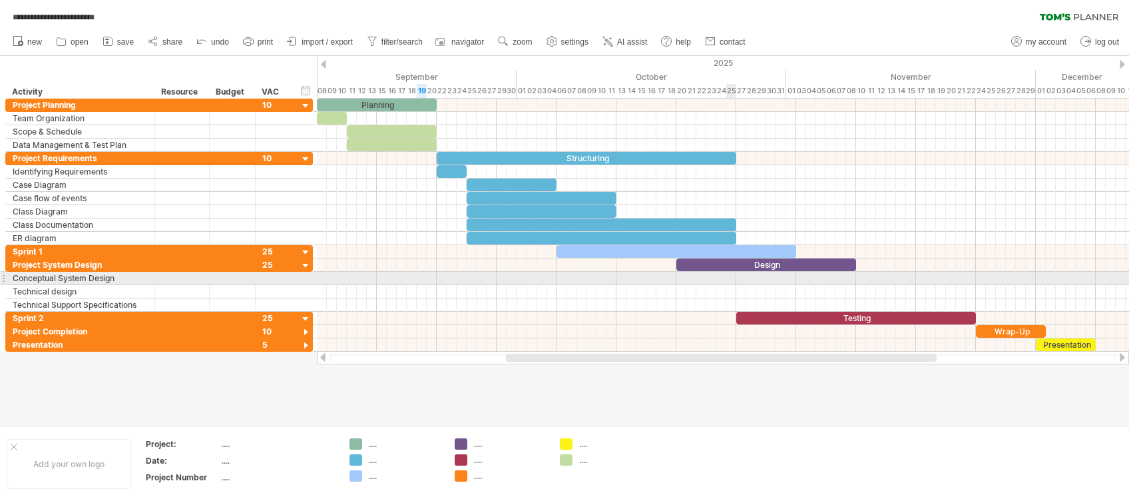
click at [730, 276] on div at bounding box center [723, 278] width 812 height 13
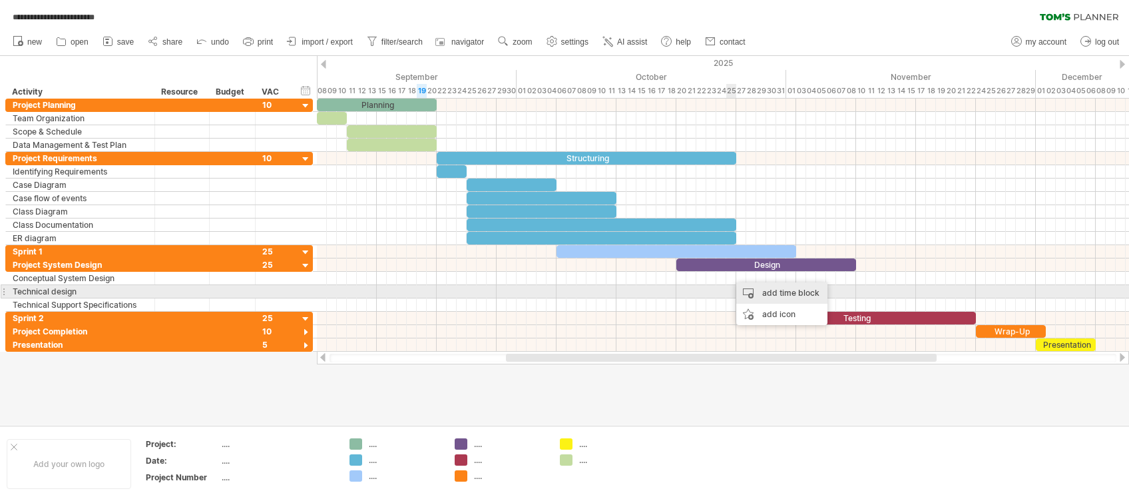
click at [756, 296] on div "add time block" at bounding box center [781, 292] width 91 height 21
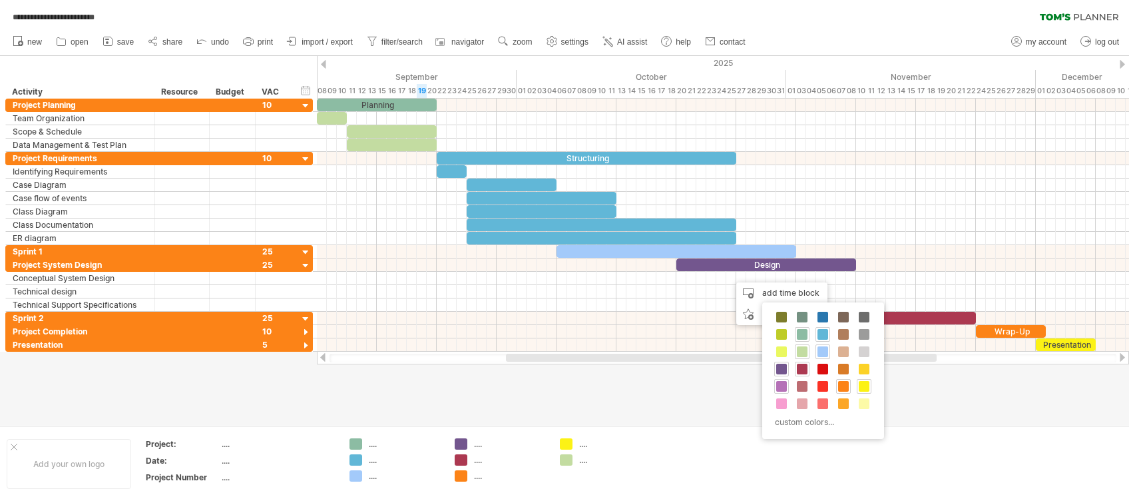
click at [788, 375] on div at bounding box center [781, 386] width 15 height 15
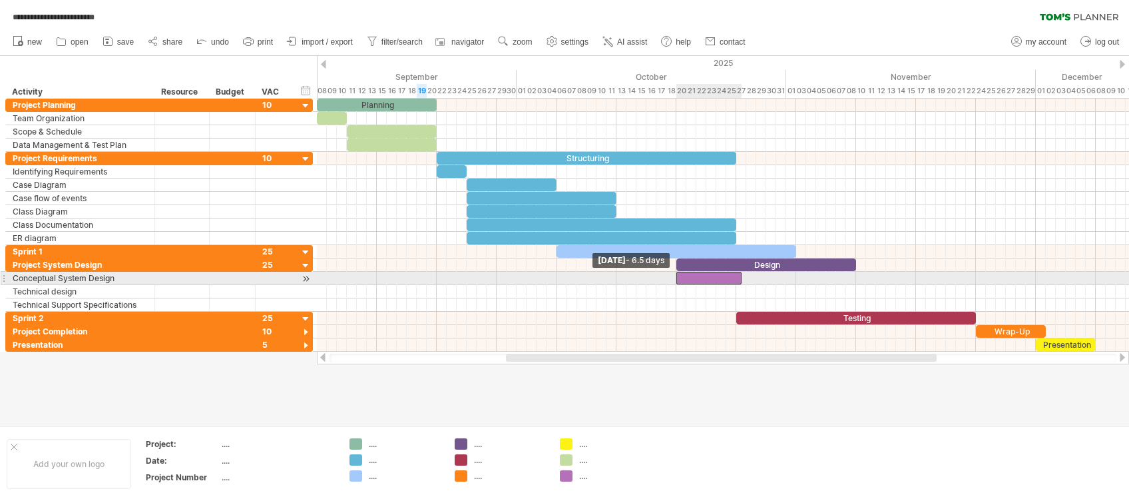
drag, startPoint x: 730, startPoint y: 277, endPoint x: 676, endPoint y: 280, distance: 54.0
click at [676, 280] on span at bounding box center [676, 278] width 5 height 13
click at [746, 278] on span at bounding box center [746, 278] width 5 height 13
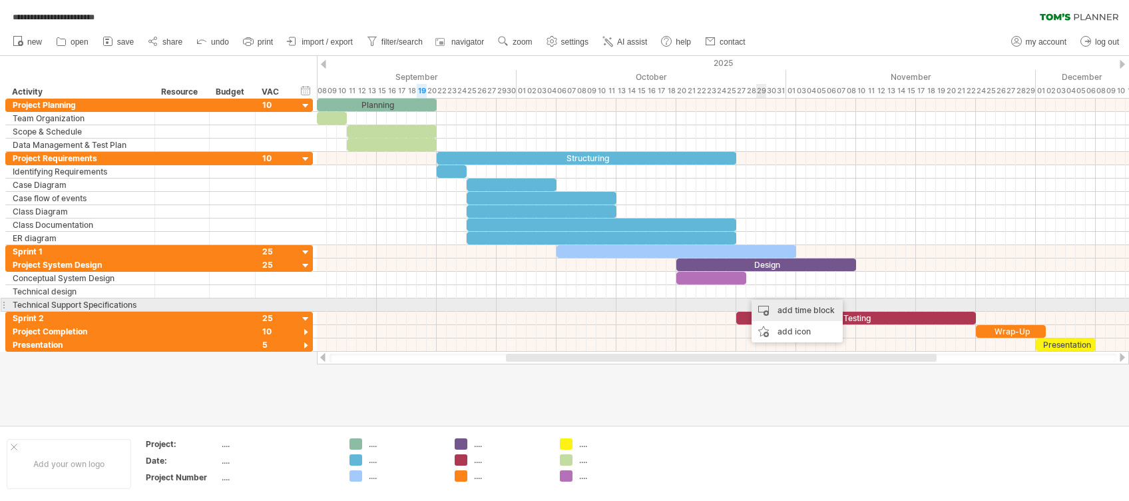
click at [767, 308] on div "add time block" at bounding box center [797, 310] width 91 height 21
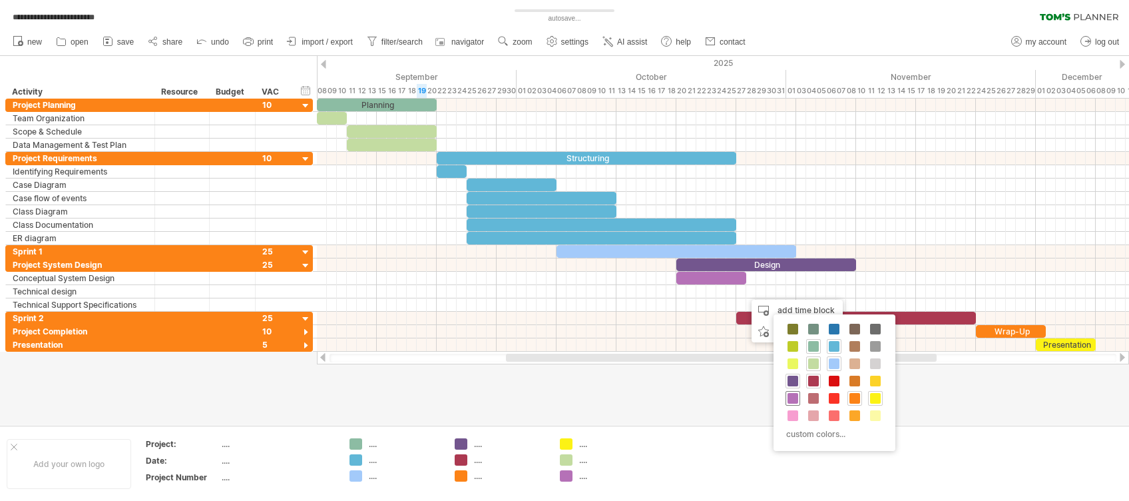
click at [790, 375] on span at bounding box center [793, 398] width 11 height 11
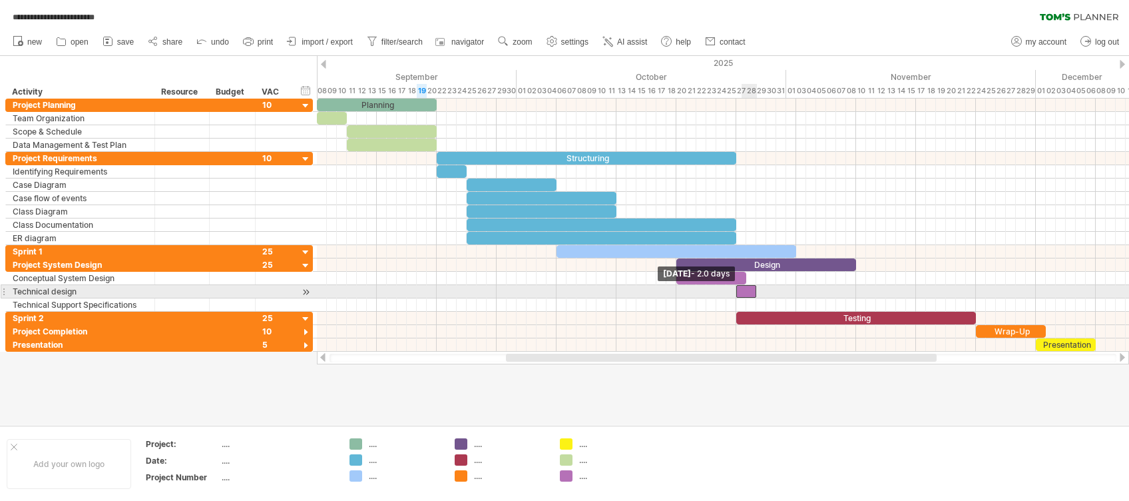
drag, startPoint x: 746, startPoint y: 291, endPoint x: 737, endPoint y: 293, distance: 8.9
click at [737, 293] on span at bounding box center [736, 291] width 5 height 13
drag, startPoint x: 754, startPoint y: 292, endPoint x: 806, endPoint y: 294, distance: 52.0
click at [806, 294] on span at bounding box center [806, 291] width 5 height 13
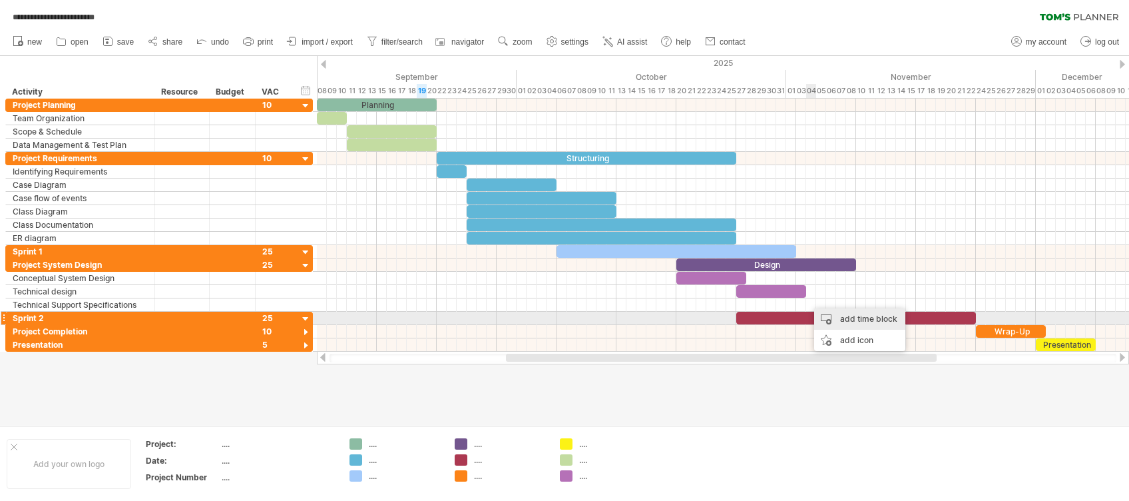
click at [837, 318] on div "add time block" at bounding box center [859, 318] width 91 height 21
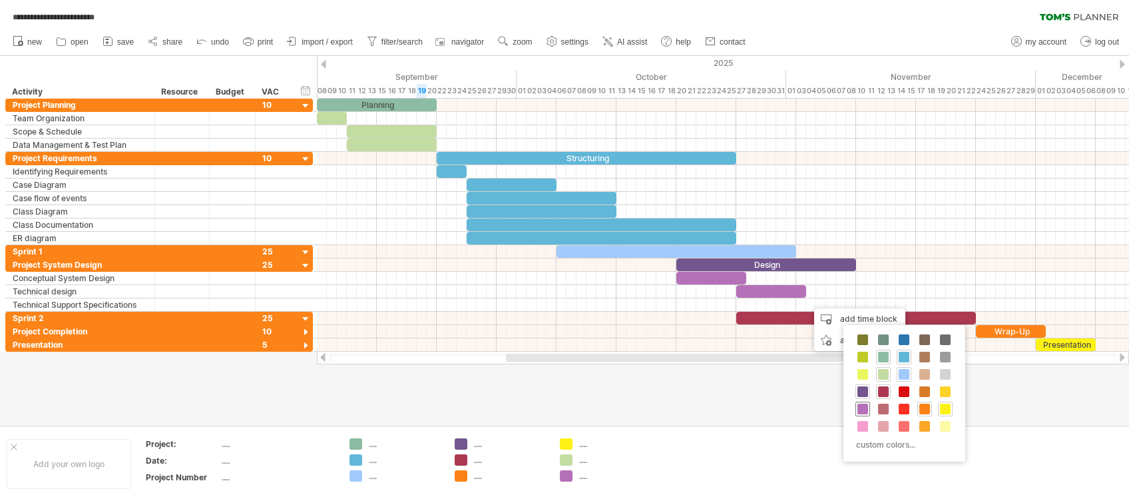
click at [846, 375] on span at bounding box center [863, 408] width 11 height 11
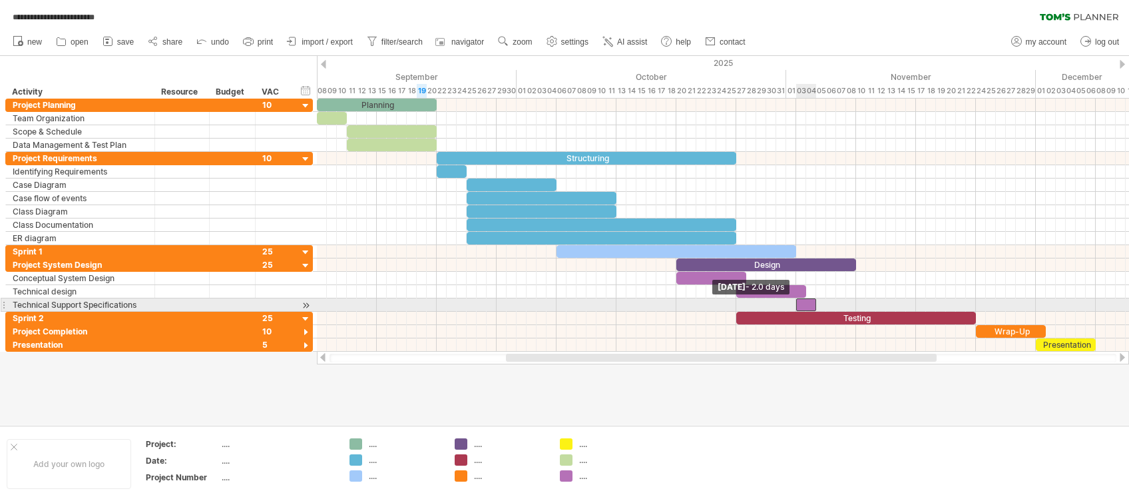
drag, startPoint x: 804, startPoint y: 306, endPoint x: 794, endPoint y: 306, distance: 10.7
click at [794, 306] on span at bounding box center [796, 304] width 5 height 13
click at [812, 302] on div at bounding box center [806, 304] width 20 height 13
drag, startPoint x: 813, startPoint y: 302, endPoint x: 853, endPoint y: 305, distance: 40.0
click at [846, 305] on span at bounding box center [856, 304] width 5 height 13
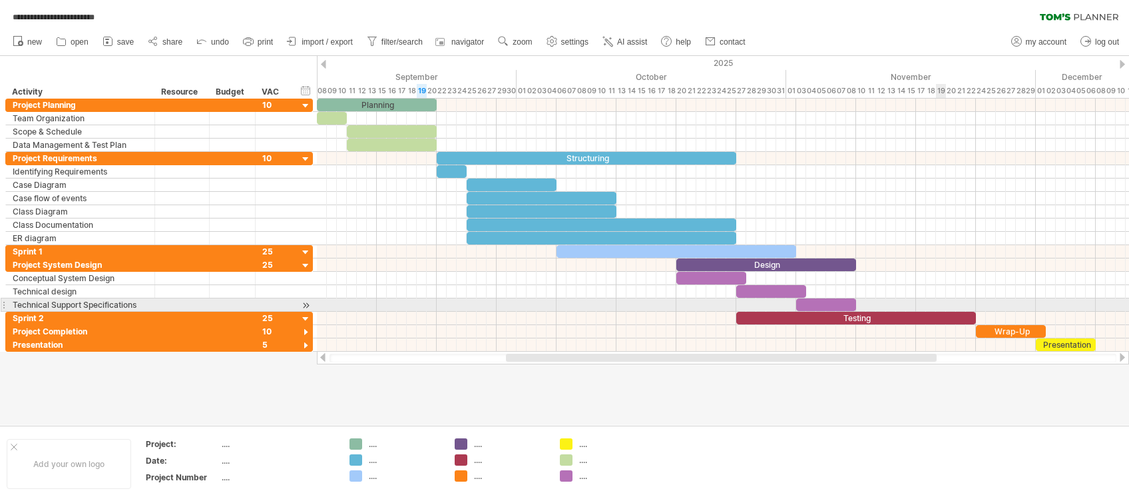
click at [846, 302] on div at bounding box center [723, 304] width 812 height 13
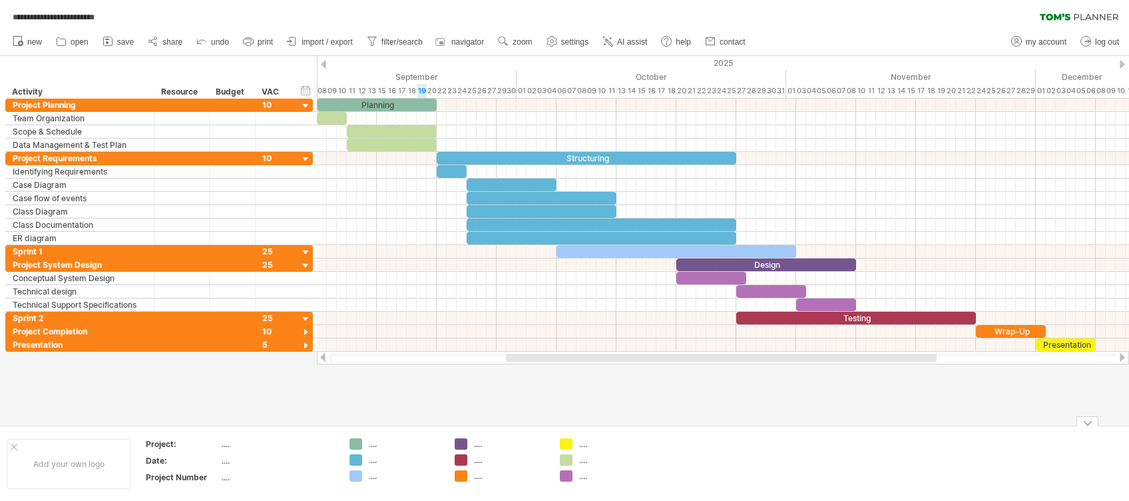
click at [837, 375] on div "Add your own logo Project: .... Date: .... Project Number .... .... .... .... .…" at bounding box center [564, 463] width 1129 height 76
click at [190, 248] on div at bounding box center [182, 251] width 41 height 13
click at [432, 325] on div at bounding box center [723, 331] width 812 height 13
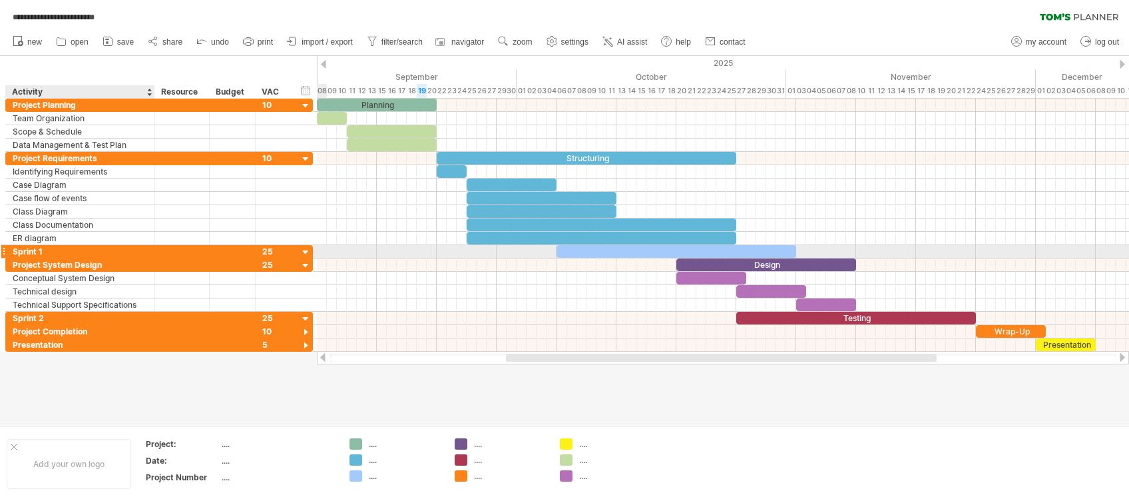
click at [44, 246] on div "Sprint 1" at bounding box center [80, 251] width 135 height 13
click at [588, 249] on div at bounding box center [677, 251] width 240 height 13
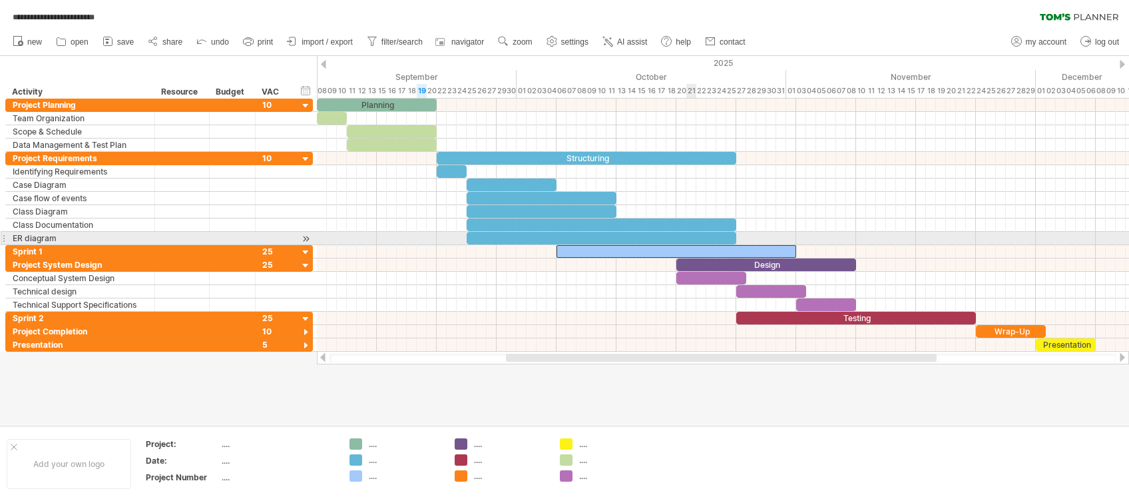
click at [694, 234] on div at bounding box center [602, 238] width 270 height 13
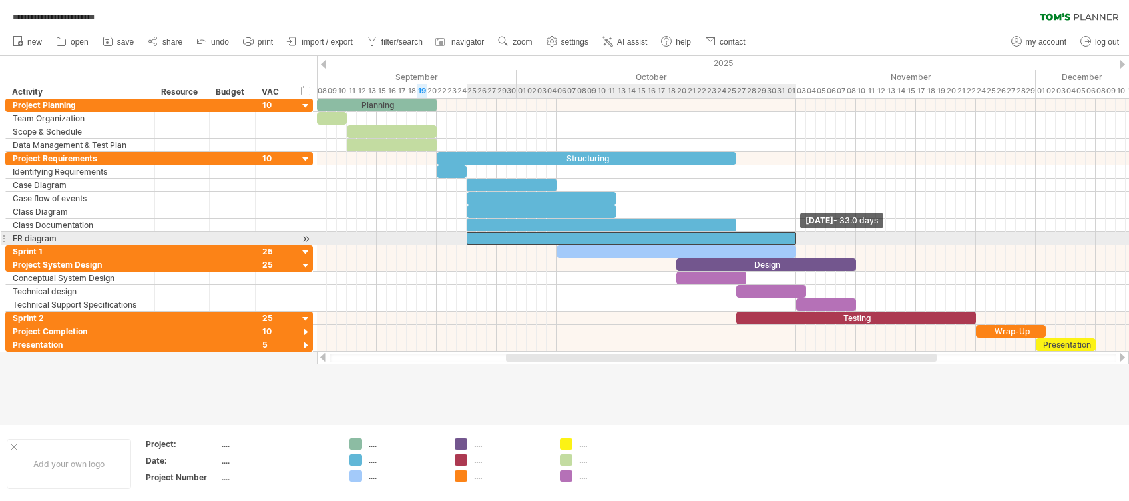
drag, startPoint x: 736, startPoint y: 234, endPoint x: 794, endPoint y: 236, distance: 58.7
click at [794, 236] on span at bounding box center [796, 238] width 5 height 13
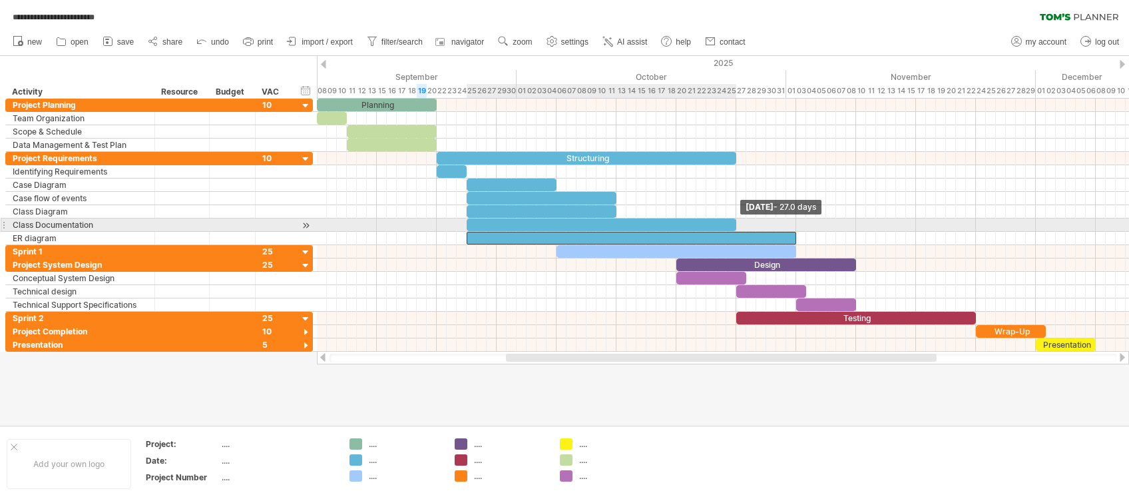
click at [735, 225] on span at bounding box center [736, 224] width 5 height 13
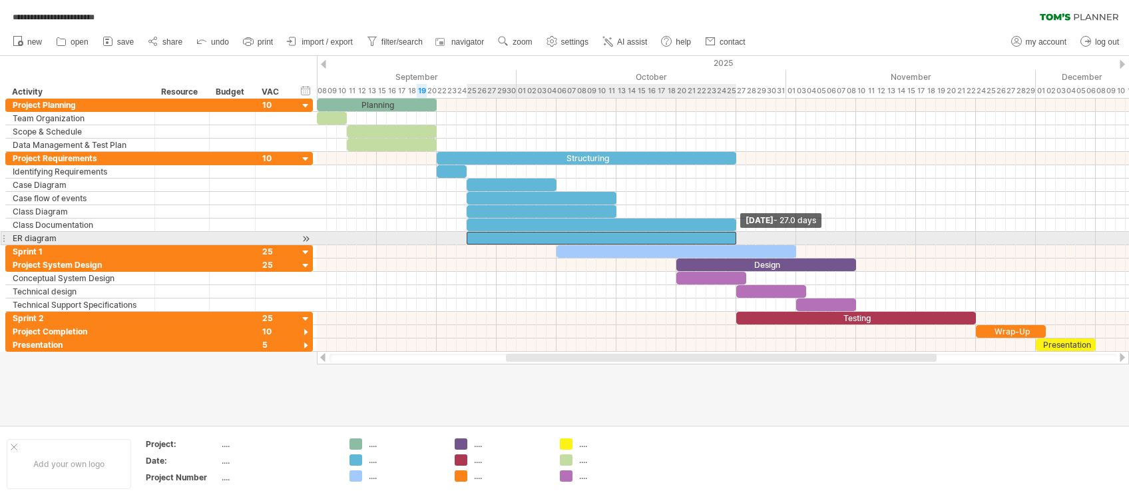
drag, startPoint x: 795, startPoint y: 234, endPoint x: 736, endPoint y: 234, distance: 59.3
click at [736, 234] on span at bounding box center [736, 238] width 5 height 13
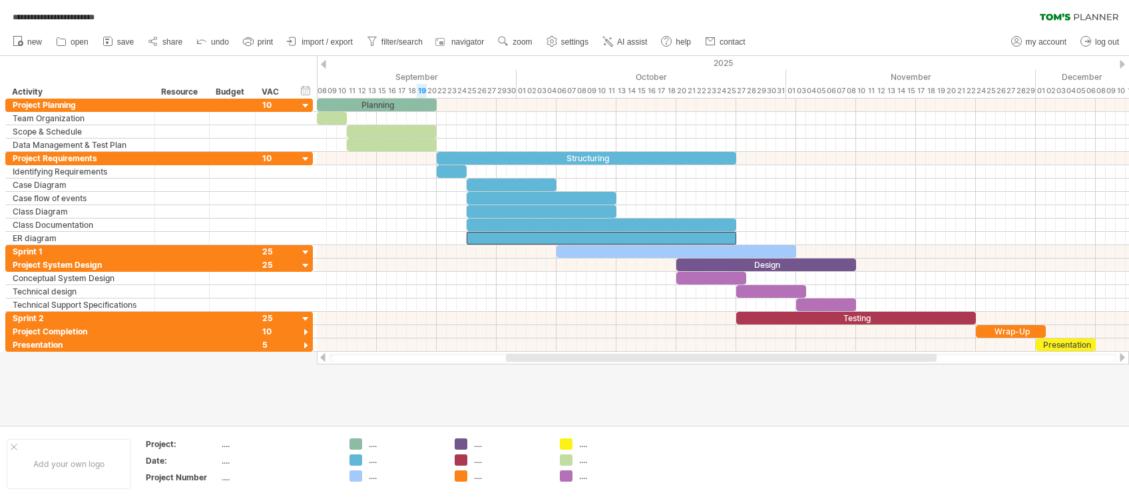
click at [846, 375] on div at bounding box center [564, 240] width 1129 height 369
click at [517, 40] on span "zoom" at bounding box center [522, 41] width 19 height 9
click at [585, 97] on div "Day" at bounding box center [560, 99] width 74 height 21
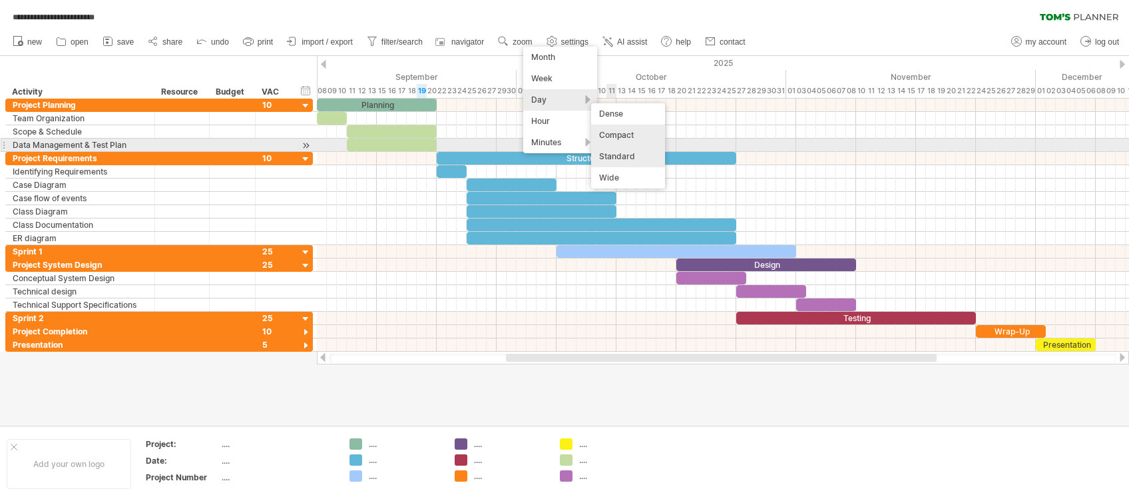
click at [612, 150] on div "Standard" at bounding box center [628, 156] width 74 height 21
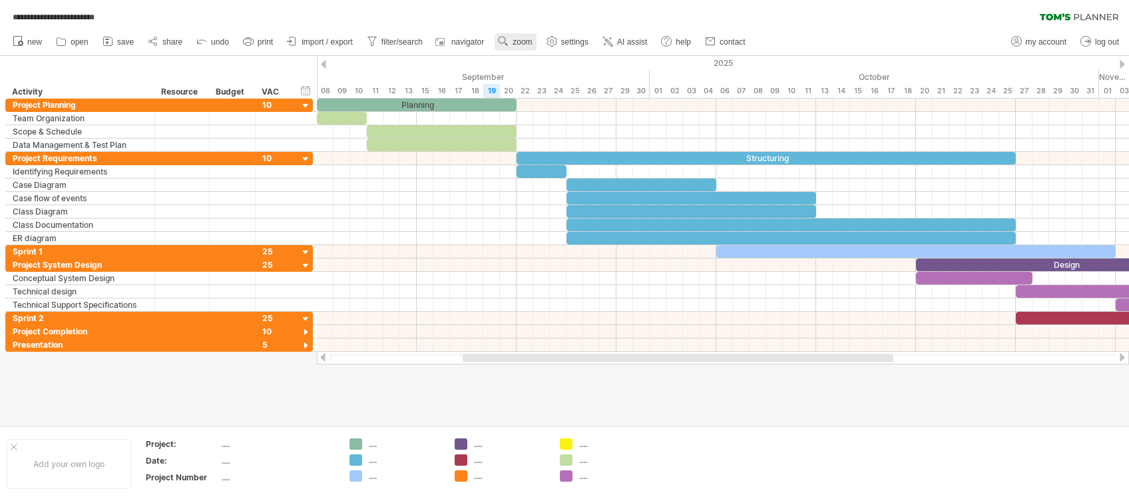
click at [535, 38] on link "zoom" at bounding box center [515, 41] width 41 height 17
click at [587, 96] on div "Day" at bounding box center [578, 97] width 74 height 21
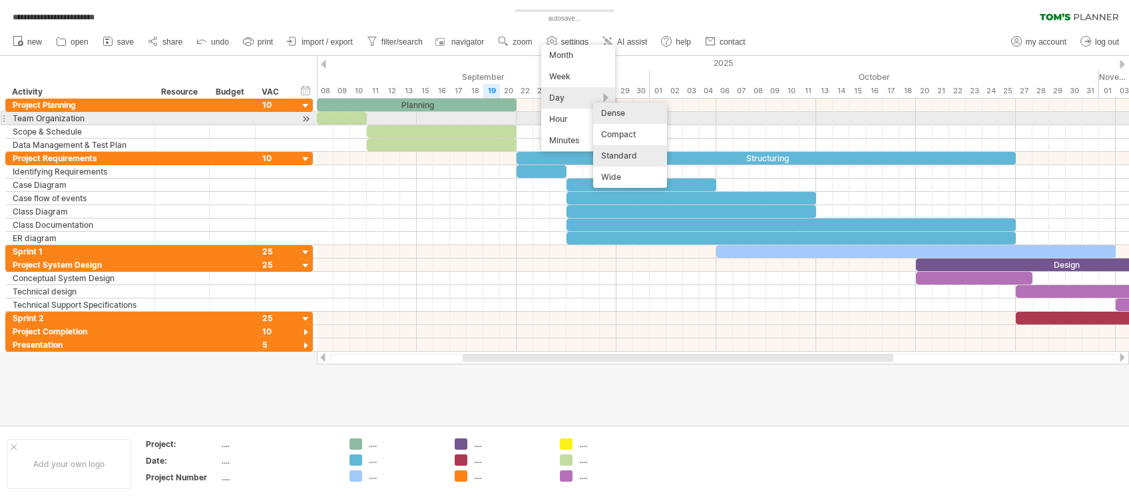
click at [629, 116] on div "Dense" at bounding box center [630, 113] width 74 height 21
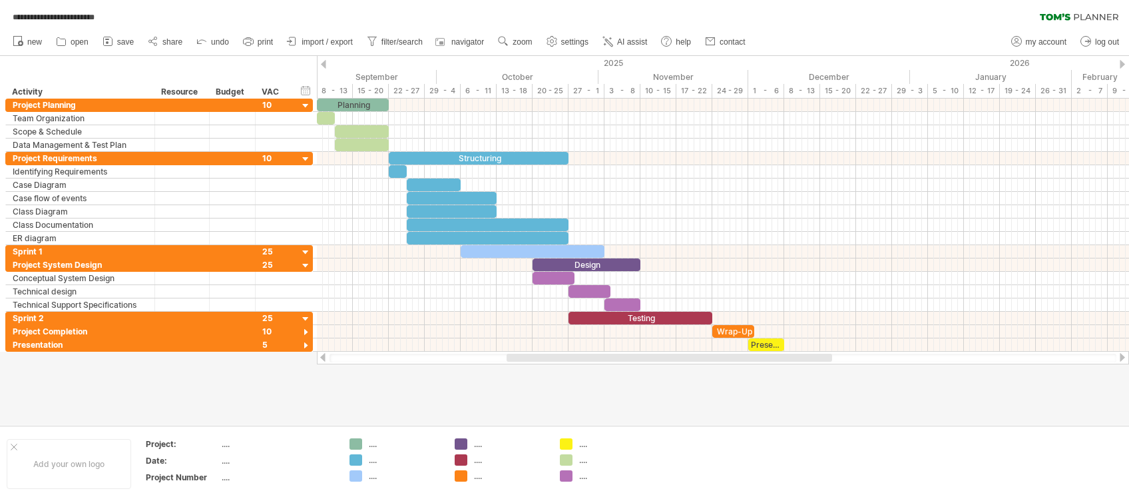
click at [774, 375] on div at bounding box center [564, 240] width 1129 height 369
click at [206, 91] on div at bounding box center [208, 91] width 5 height 13
click at [154, 89] on div "******** Resource" at bounding box center [181, 91] width 55 height 13
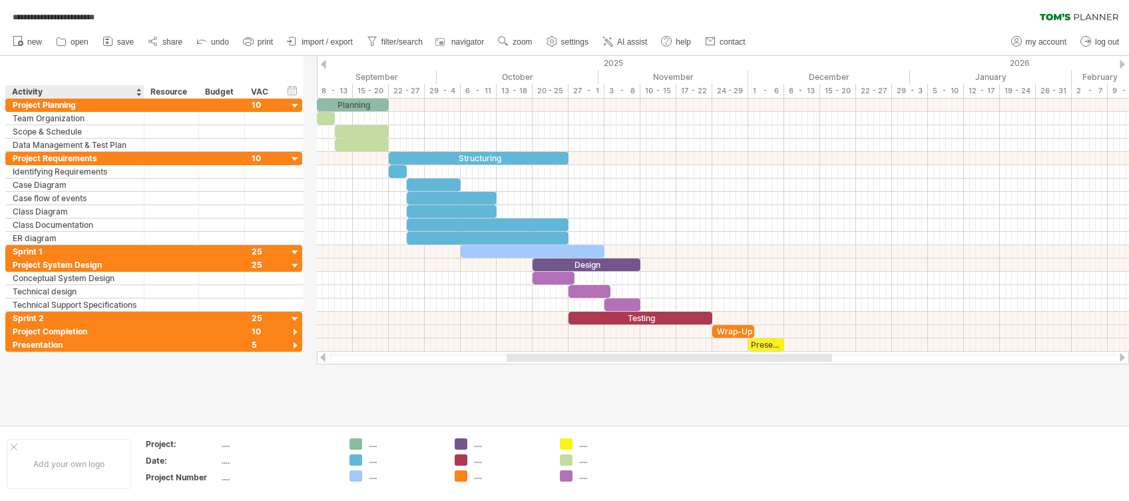
drag, startPoint x: 153, startPoint y: 90, endPoint x: 142, endPoint y: 91, distance: 11.3
click at [142, 91] on div at bounding box center [143, 91] width 5 height 13
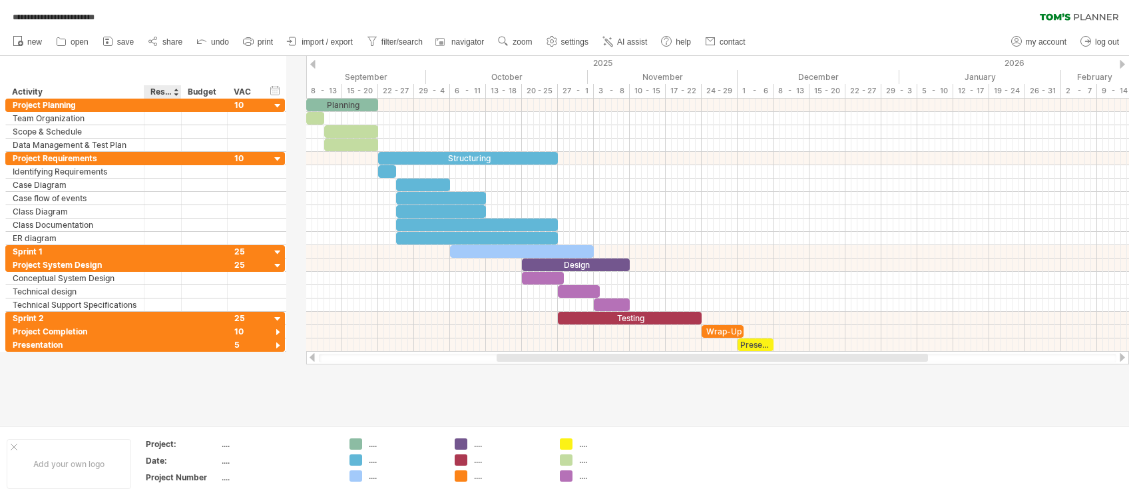
drag, startPoint x: 195, startPoint y: 91, endPoint x: 178, endPoint y: 94, distance: 17.0
click at [178, 94] on div at bounding box center [180, 91] width 5 height 13
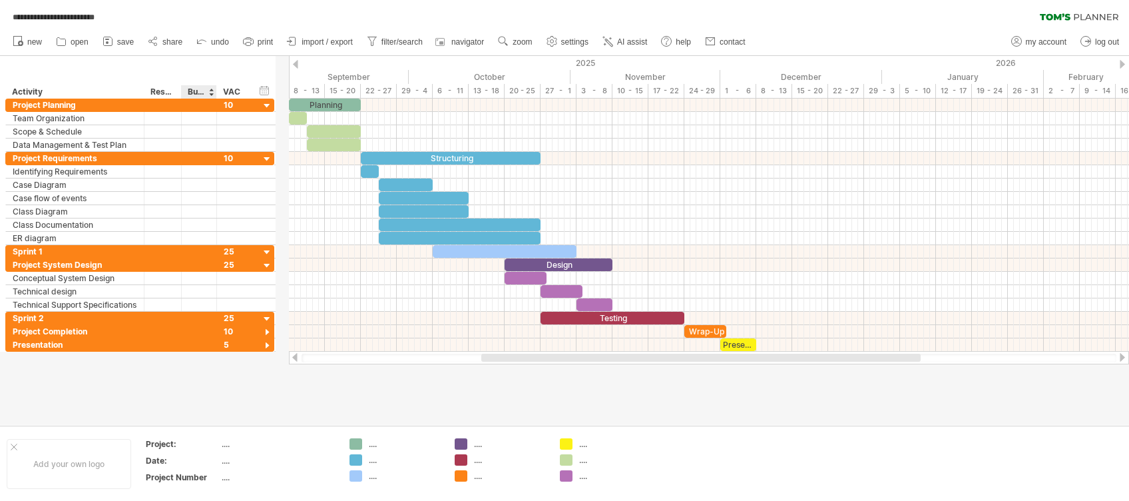
drag, startPoint x: 225, startPoint y: 91, endPoint x: 214, endPoint y: 93, distance: 10.8
click at [214, 93] on div at bounding box center [216, 91] width 5 height 13
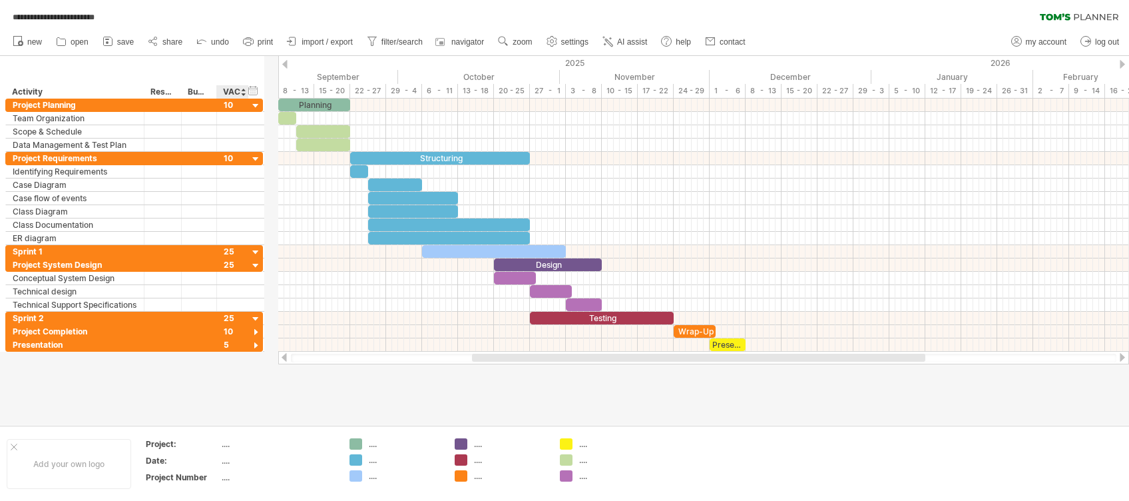
drag, startPoint x: 258, startPoint y: 92, endPoint x: 247, endPoint y: 94, distance: 11.5
click at [247, 94] on div at bounding box center [248, 91] width 5 height 13
